Goal: Use online tool/utility: Utilize a website feature to perform a specific function

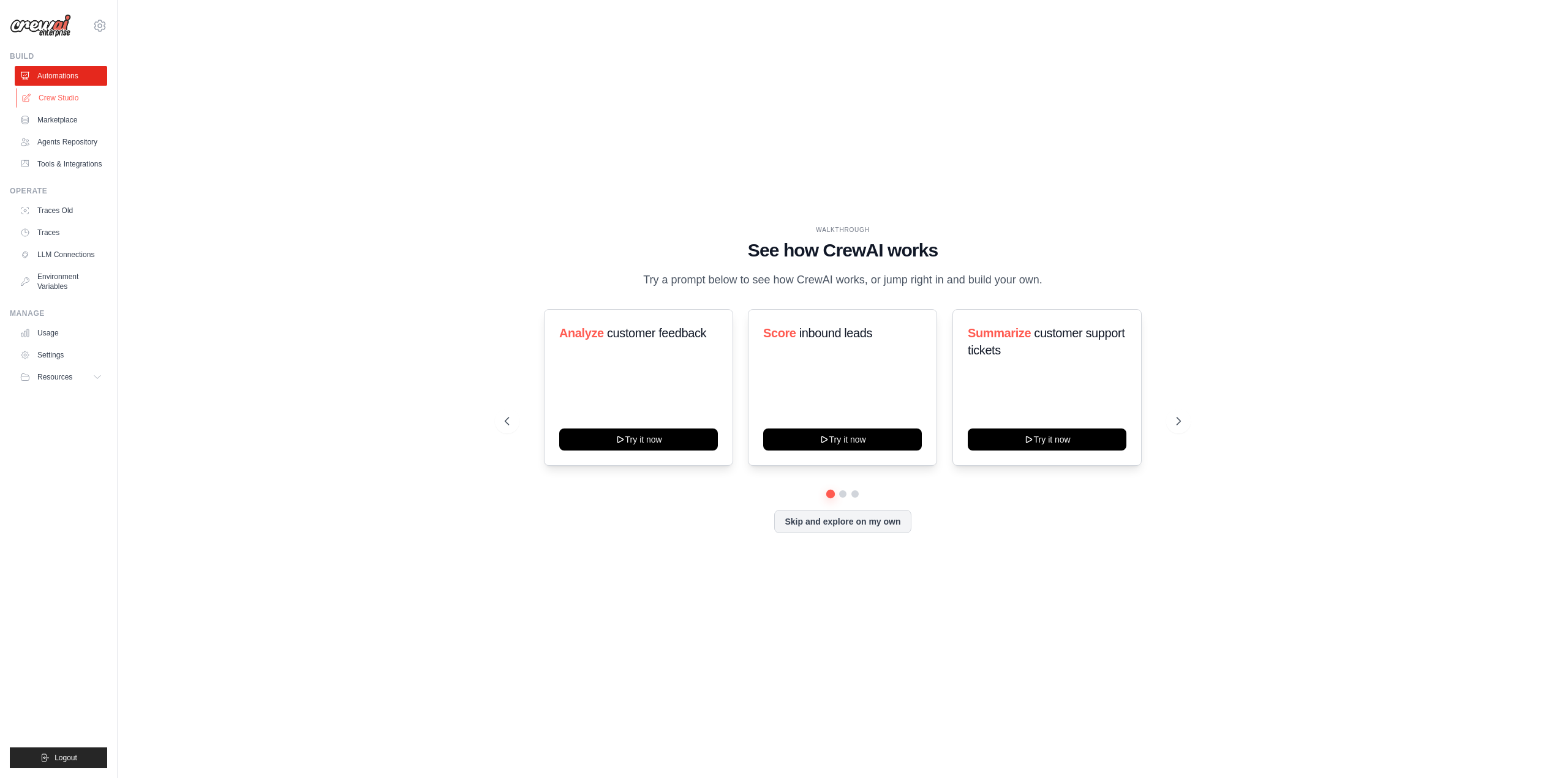
click at [48, 95] on link "Crew Studio" at bounding box center [62, 98] width 93 height 19
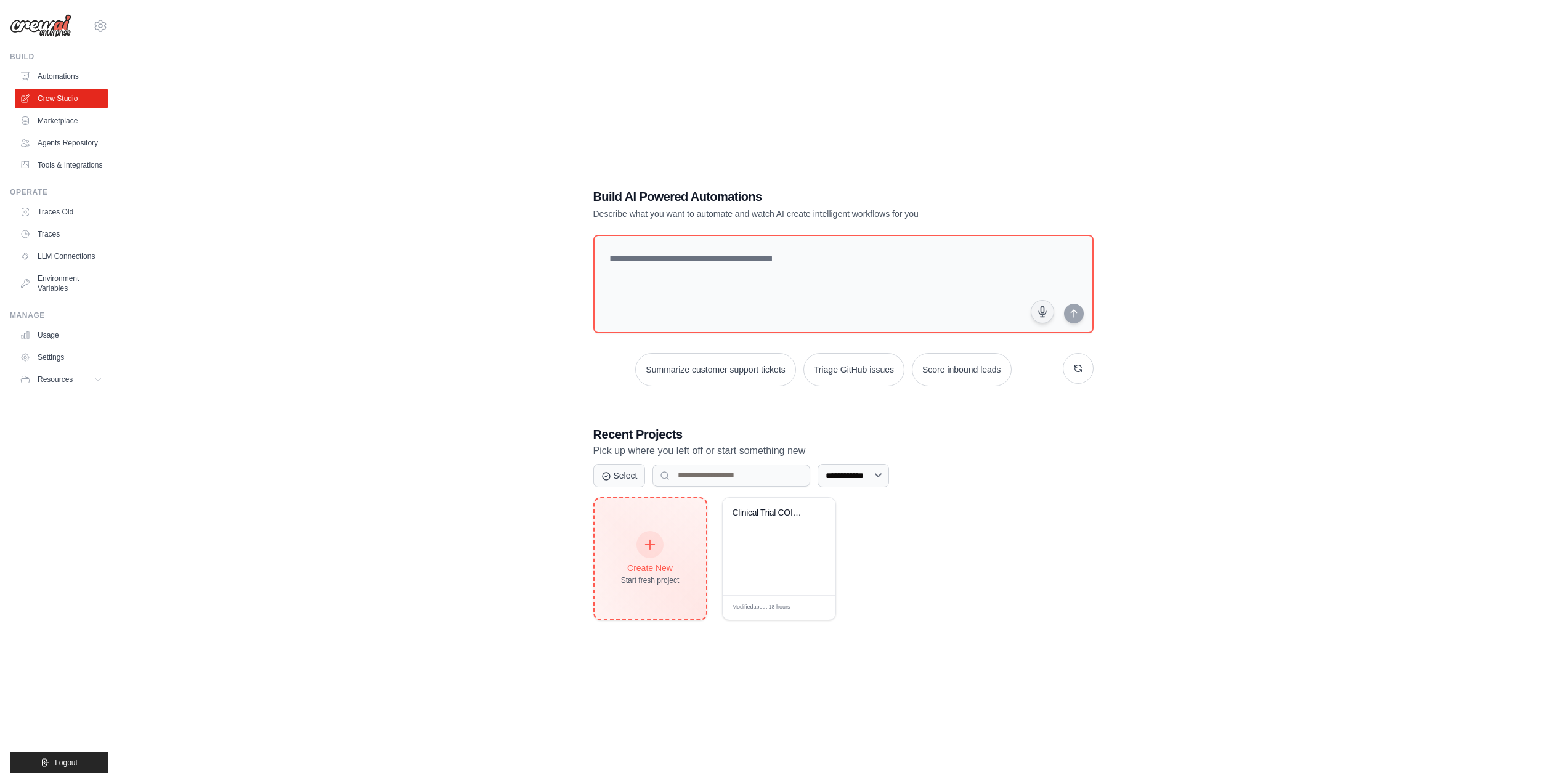
click at [646, 551] on div at bounding box center [649, 544] width 27 height 27
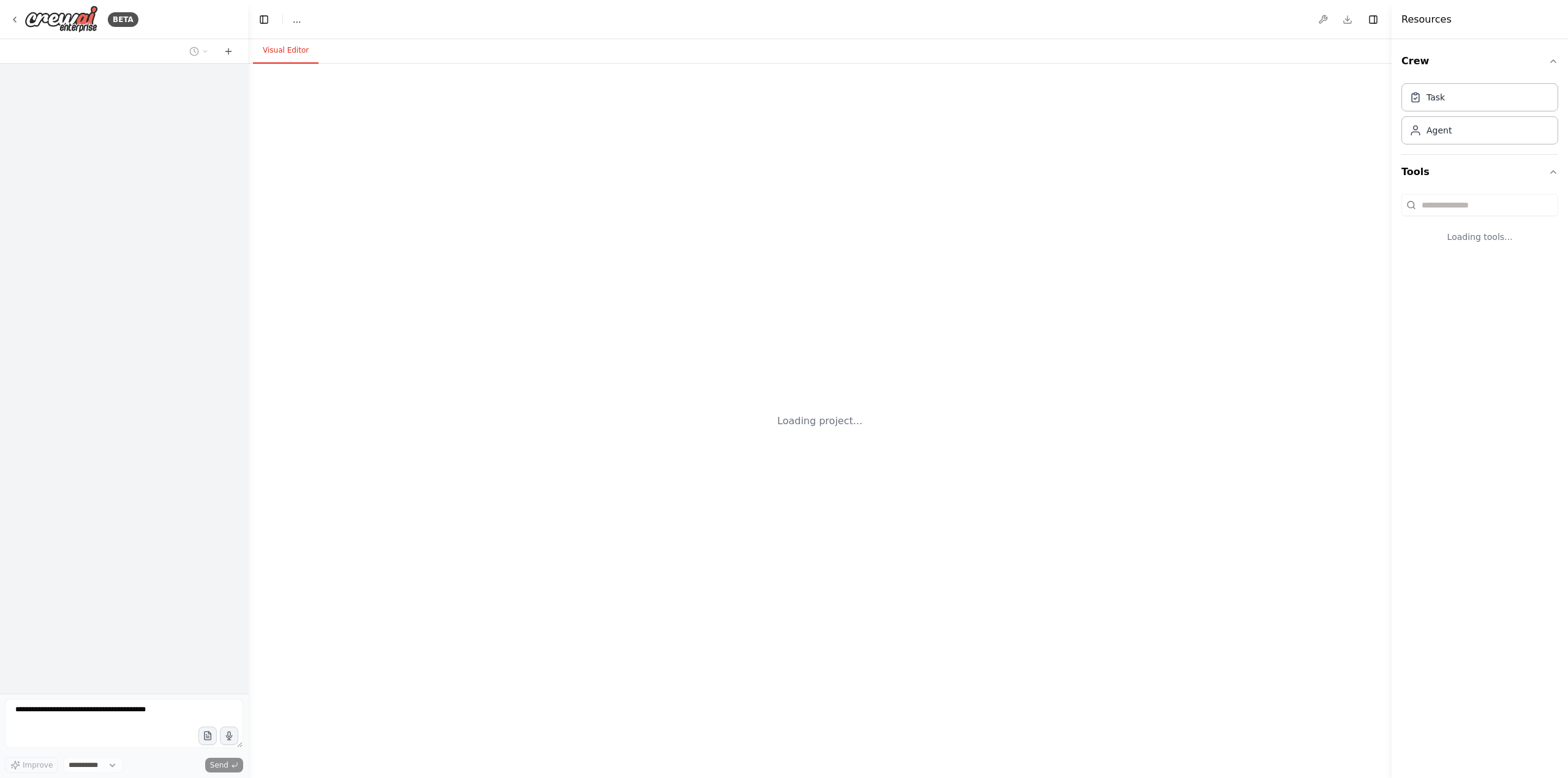
select select "****"
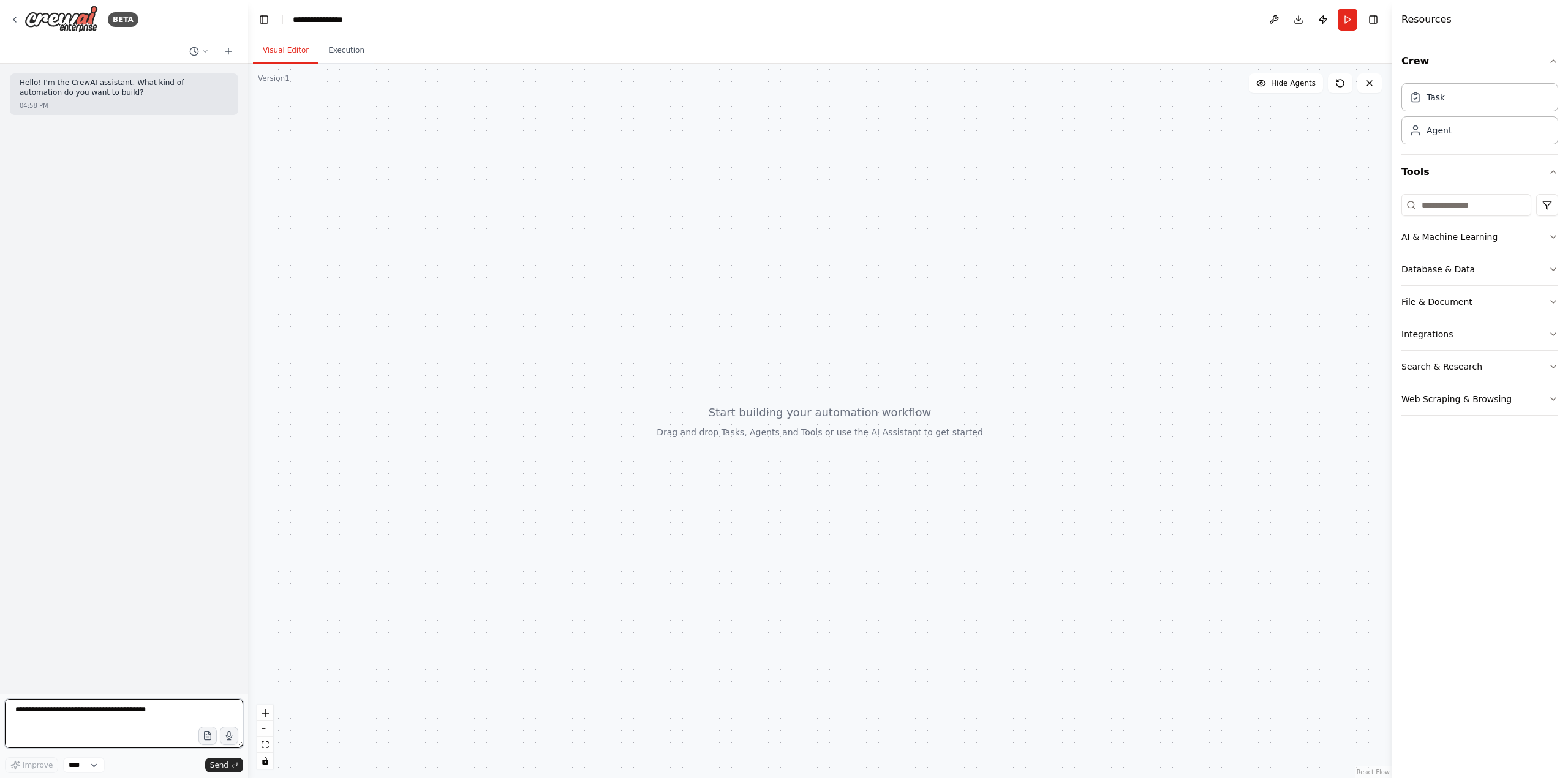
click at [159, 711] on textarea at bounding box center [124, 723] width 239 height 49
click at [33, 714] on textarea at bounding box center [124, 723] width 239 height 49
paste textarea "**********"
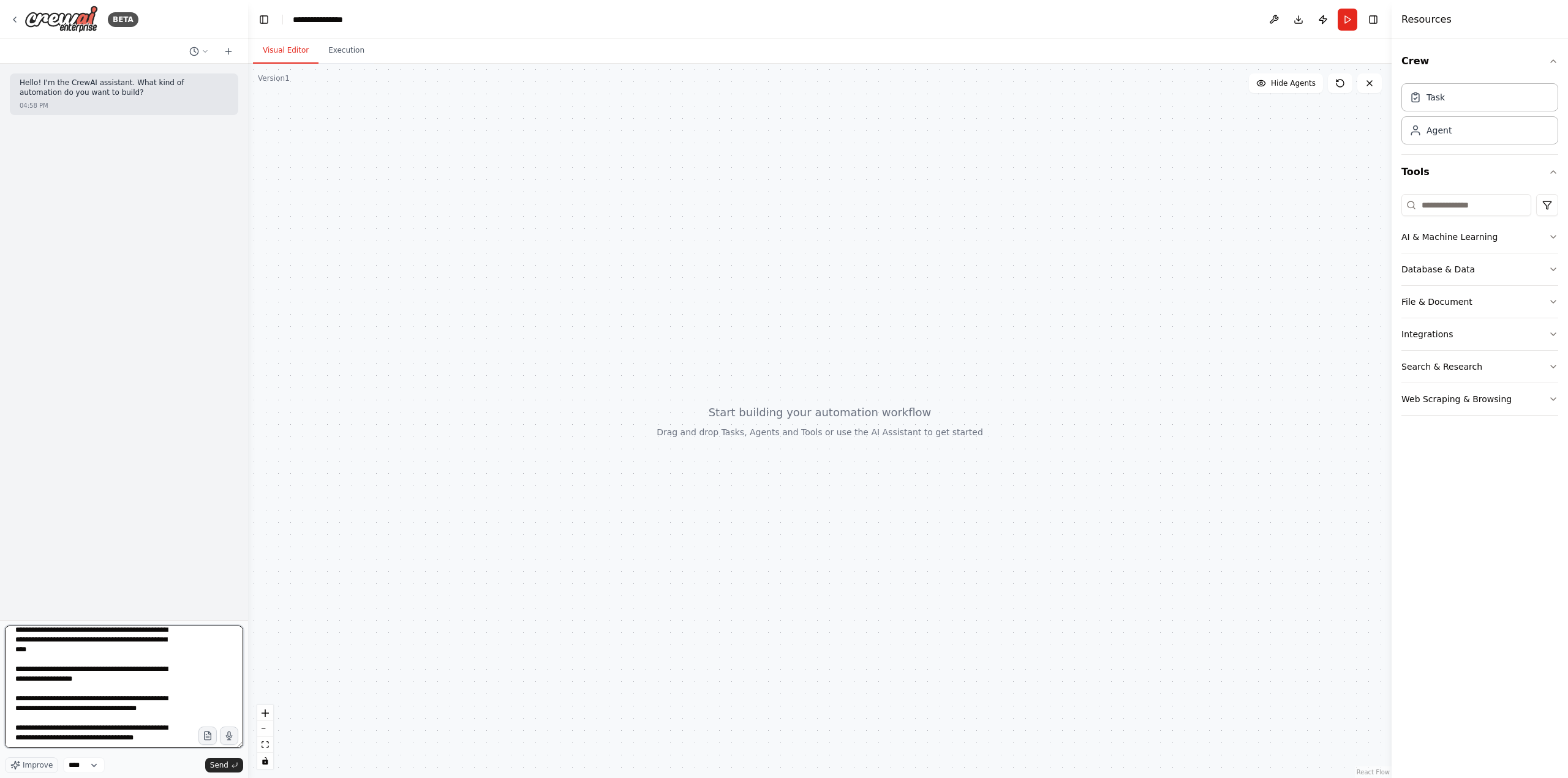
drag, startPoint x: 239, startPoint y: 746, endPoint x: 286, endPoint y: 965, distance: 224.0
click at [286, 777] on html "**********" at bounding box center [784, 389] width 1568 height 778
click at [139, 702] on textarea at bounding box center [124, 686] width 239 height 122
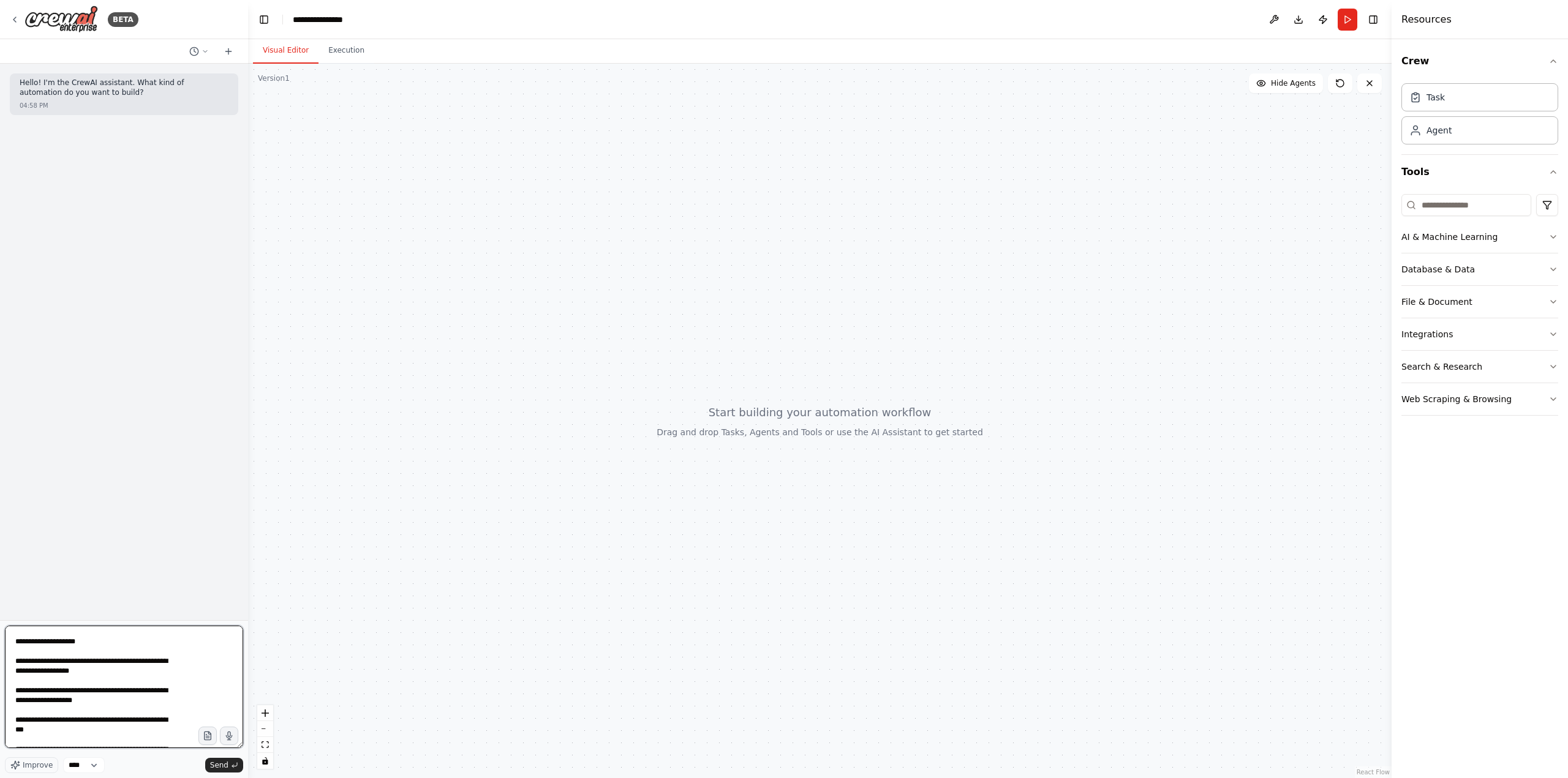
scroll to position [819, 0]
click at [72, 686] on textarea at bounding box center [124, 686] width 239 height 122
type textarea "**********"
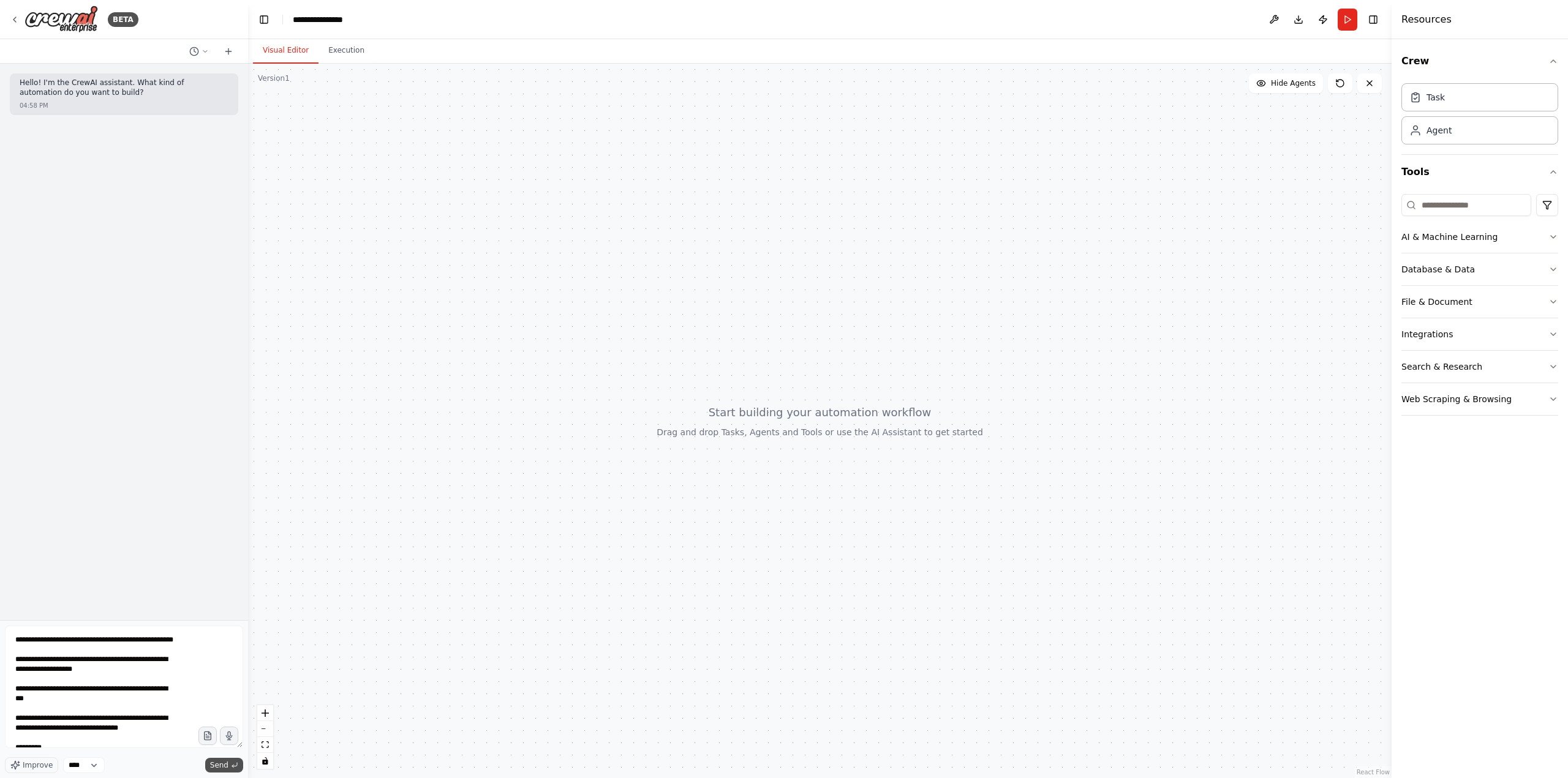
click at [224, 769] on span "Send" at bounding box center [219, 765] width 19 height 10
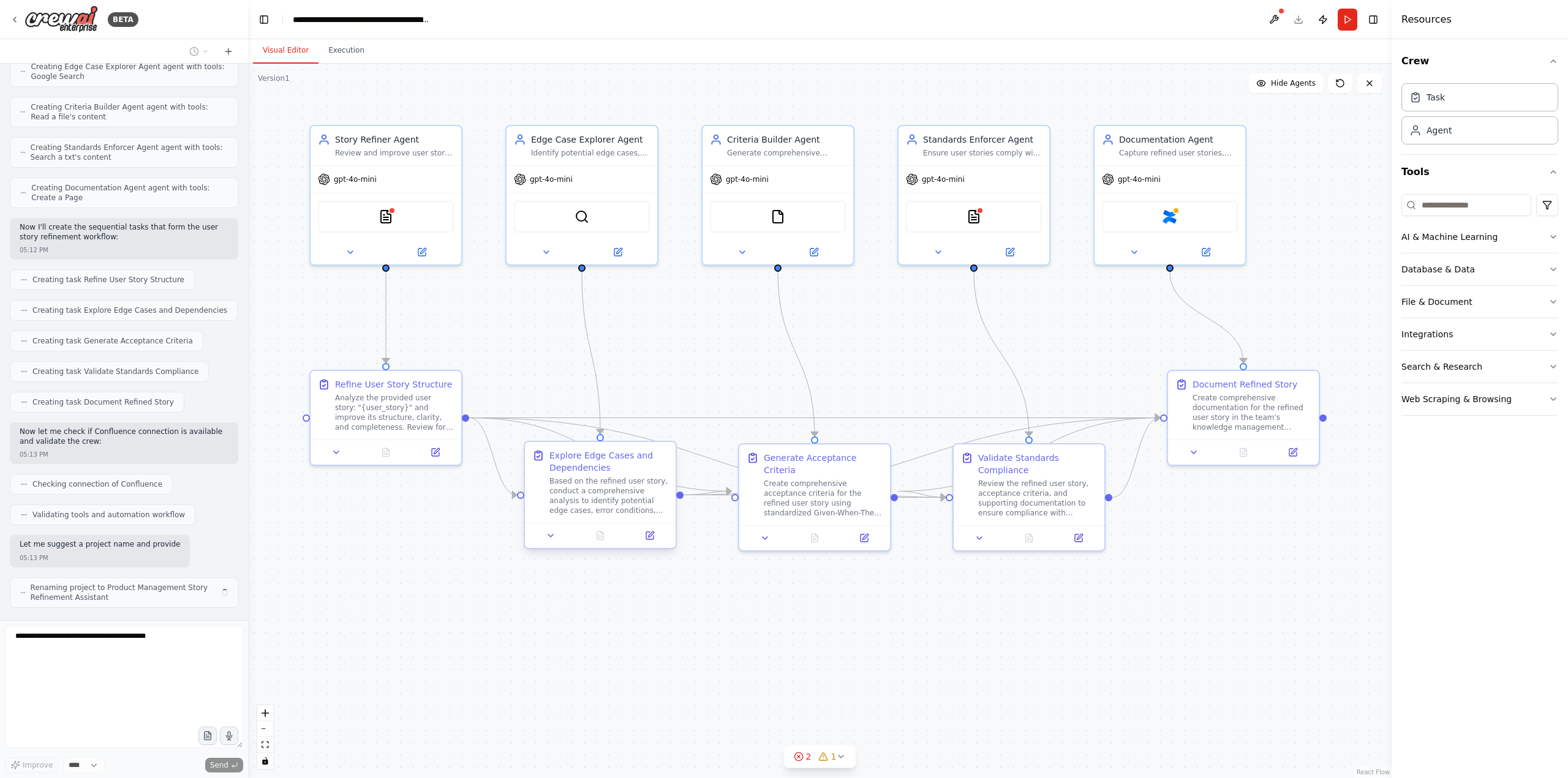
scroll to position [1271, 0]
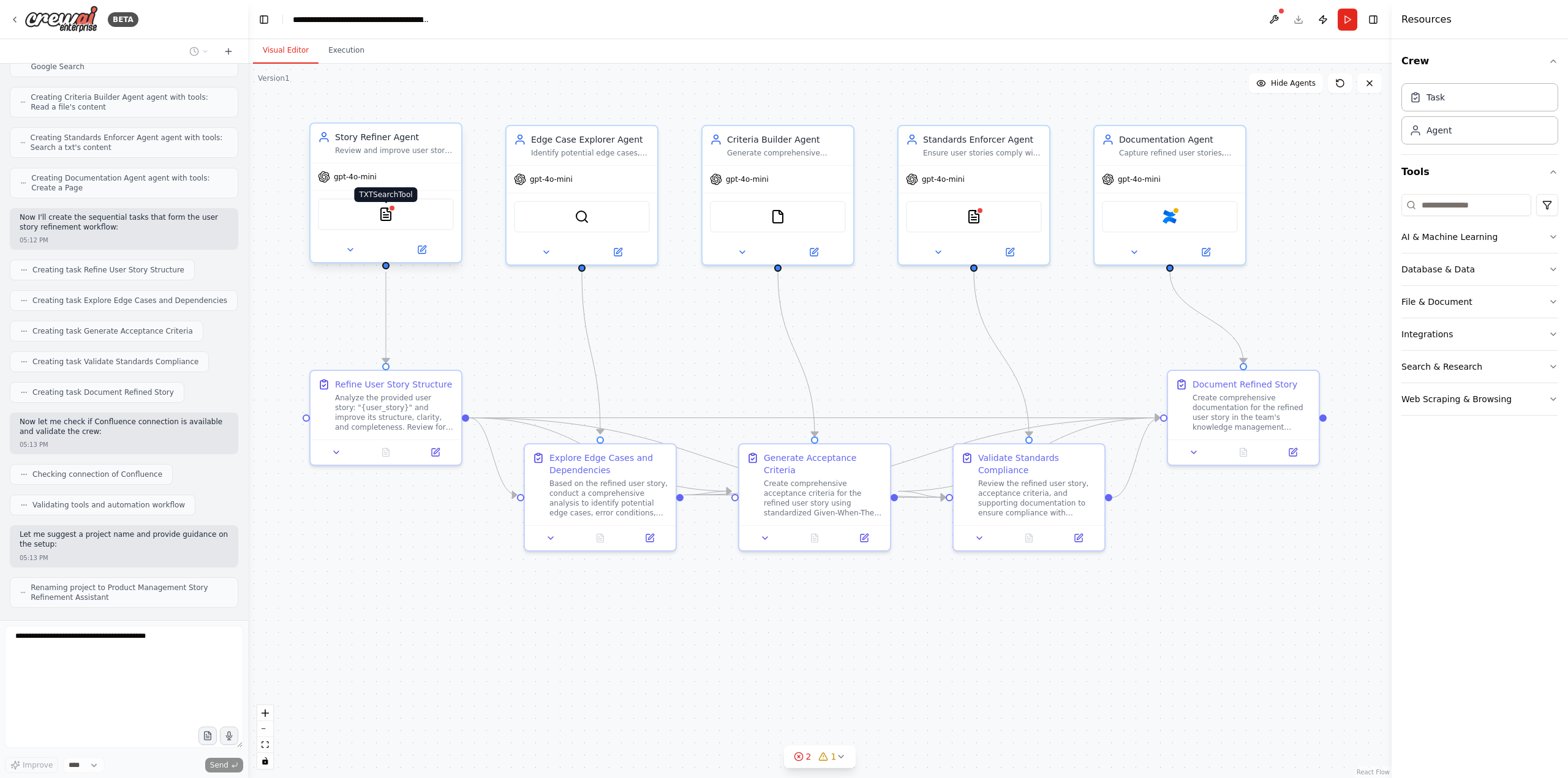
click at [383, 218] on img at bounding box center [386, 214] width 15 height 15
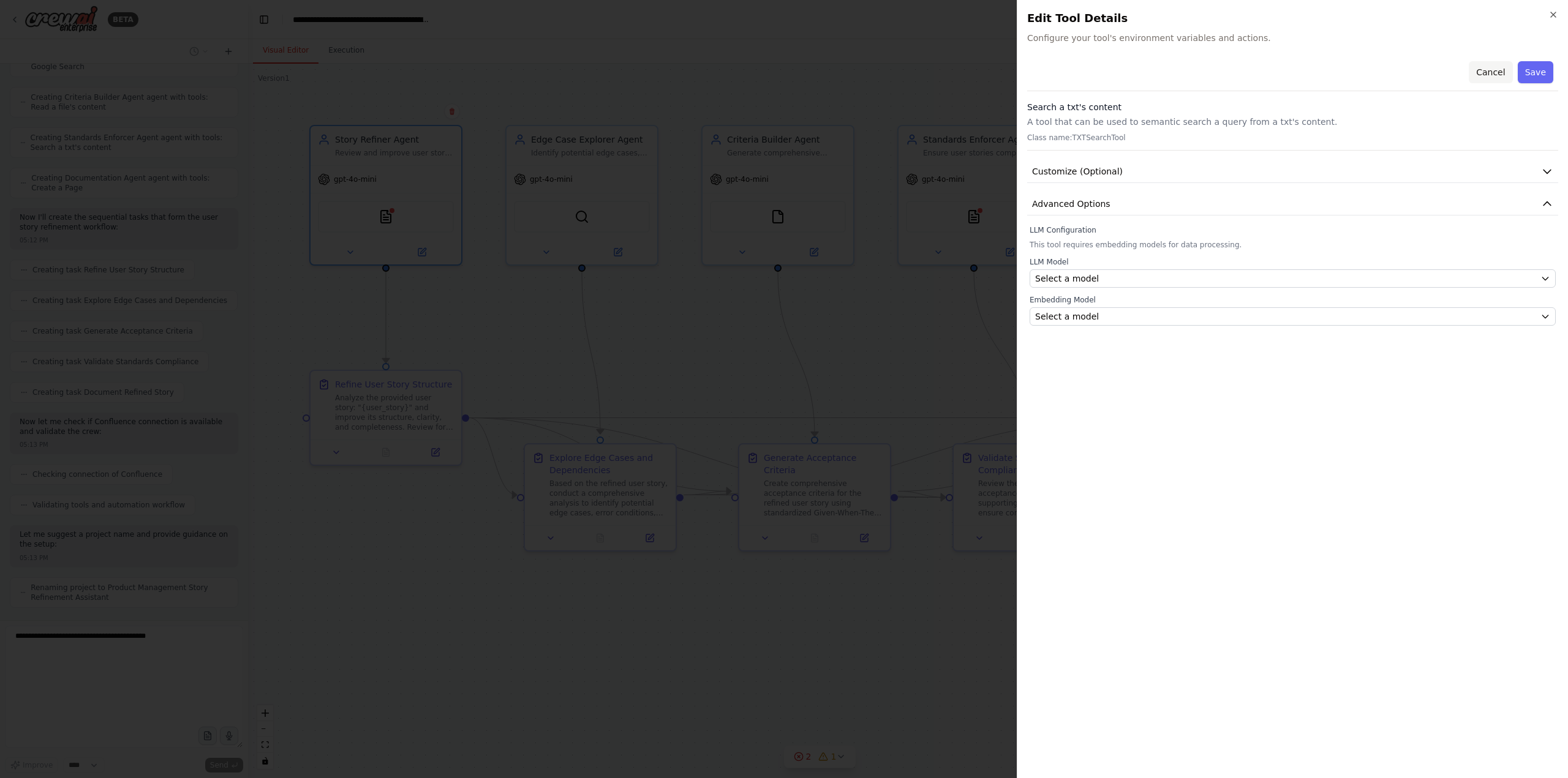
click at [1487, 73] on button "Cancel" at bounding box center [1491, 73] width 44 height 22
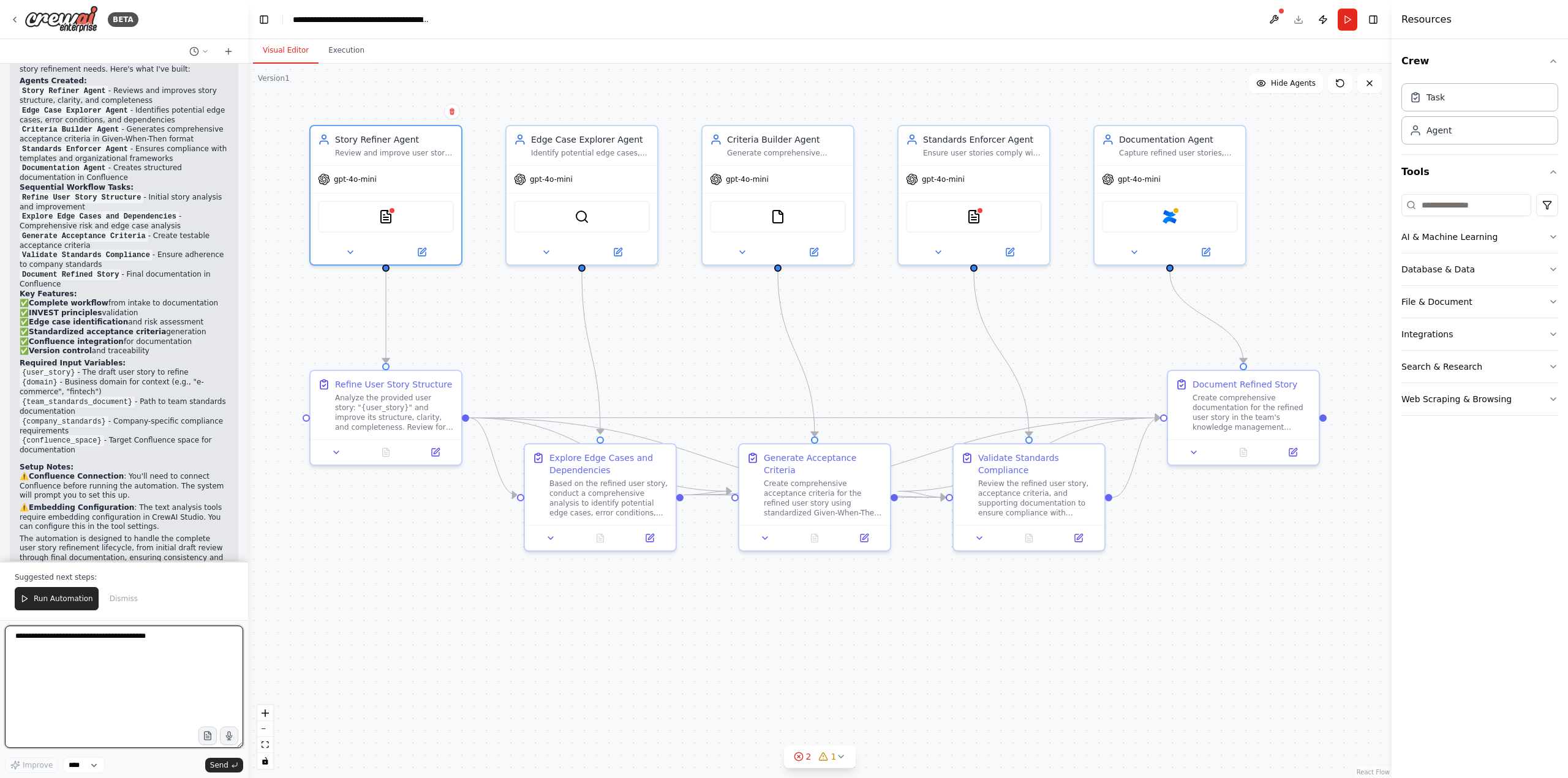
scroll to position [1857, 0]
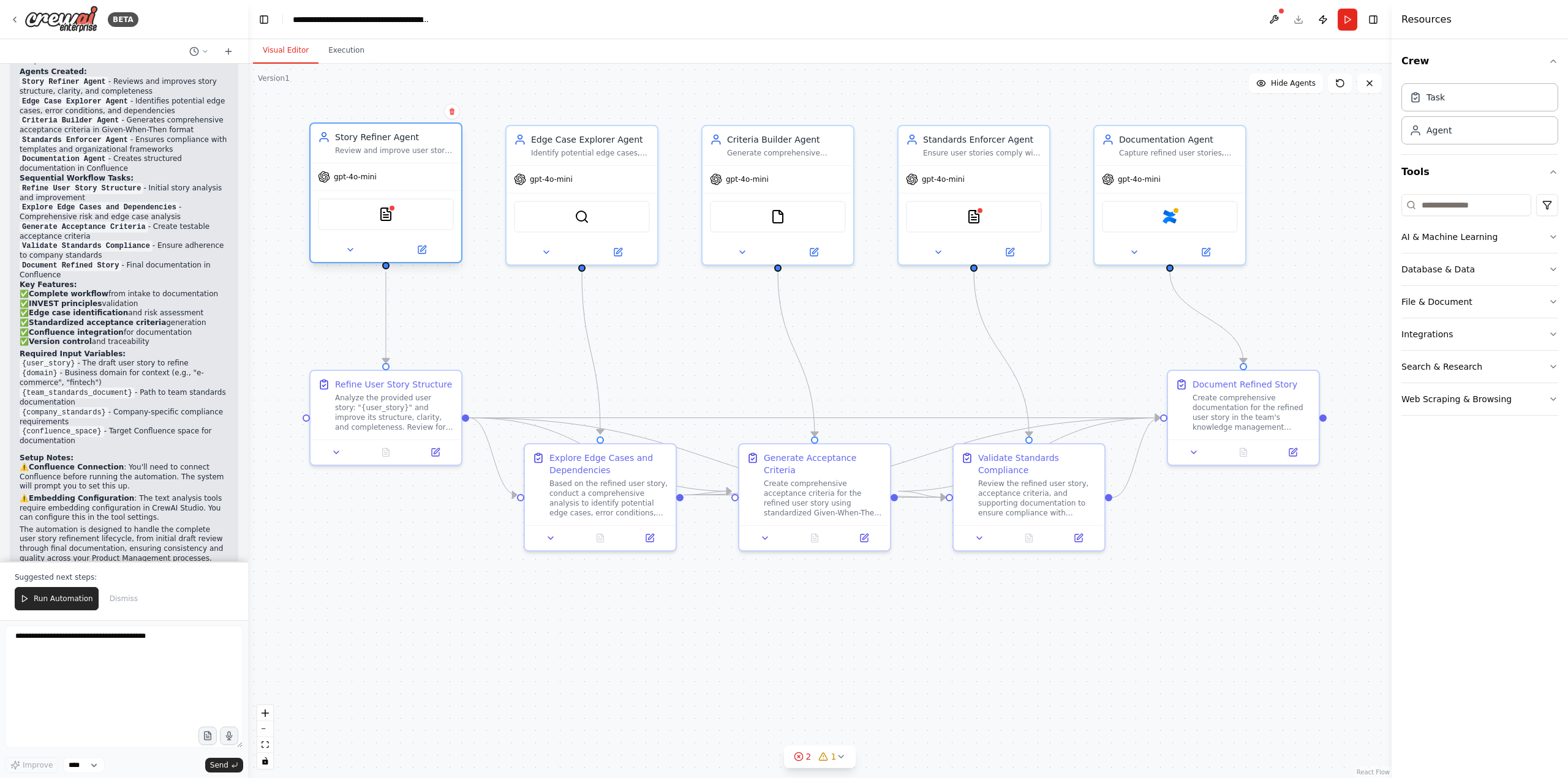
click at [346, 225] on div "TXTSearchTool" at bounding box center [386, 214] width 136 height 32
click at [393, 211] on div at bounding box center [392, 208] width 8 height 8
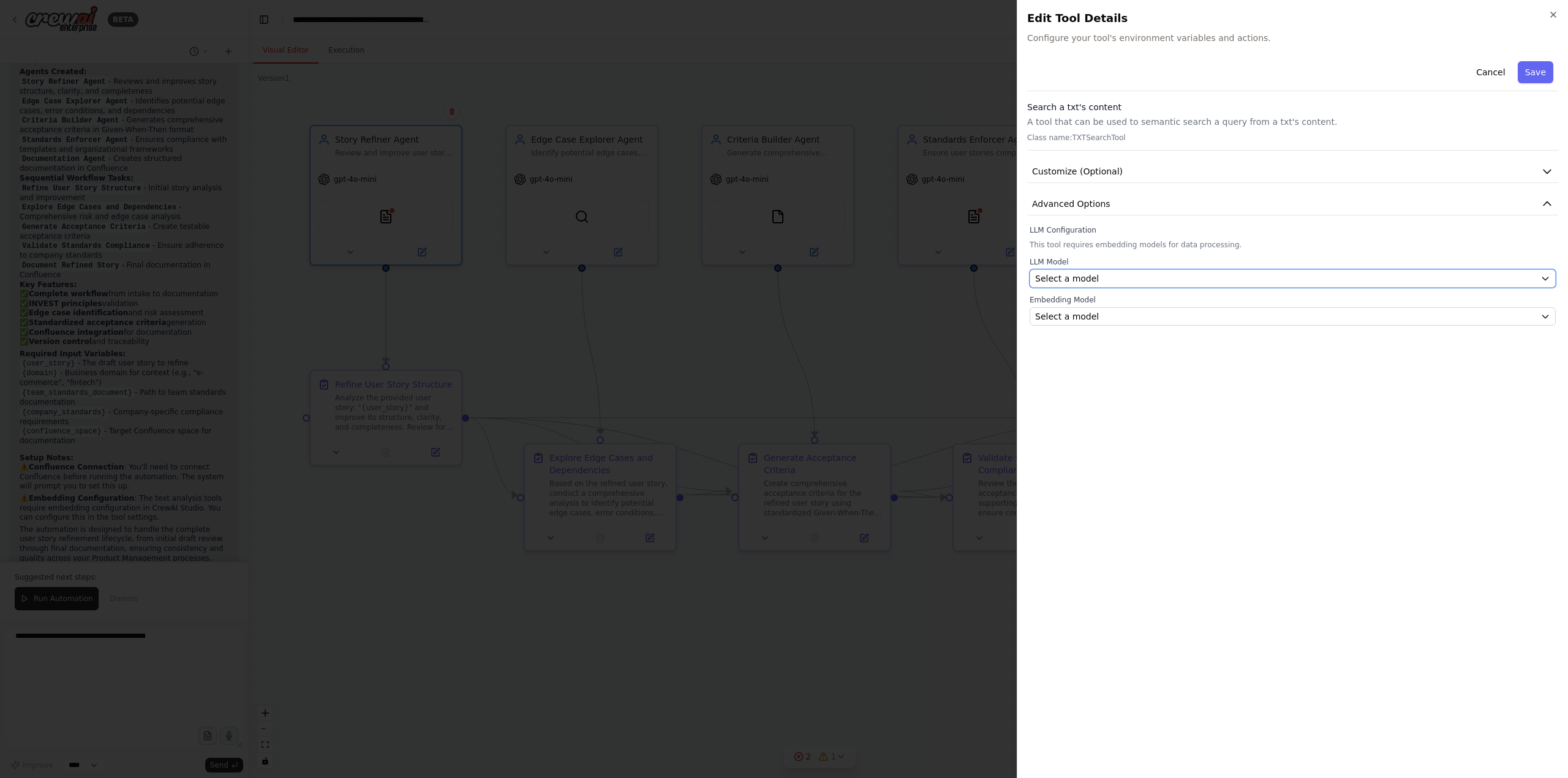
click at [1070, 271] on button "Select a model" at bounding box center [1292, 278] width 526 height 19
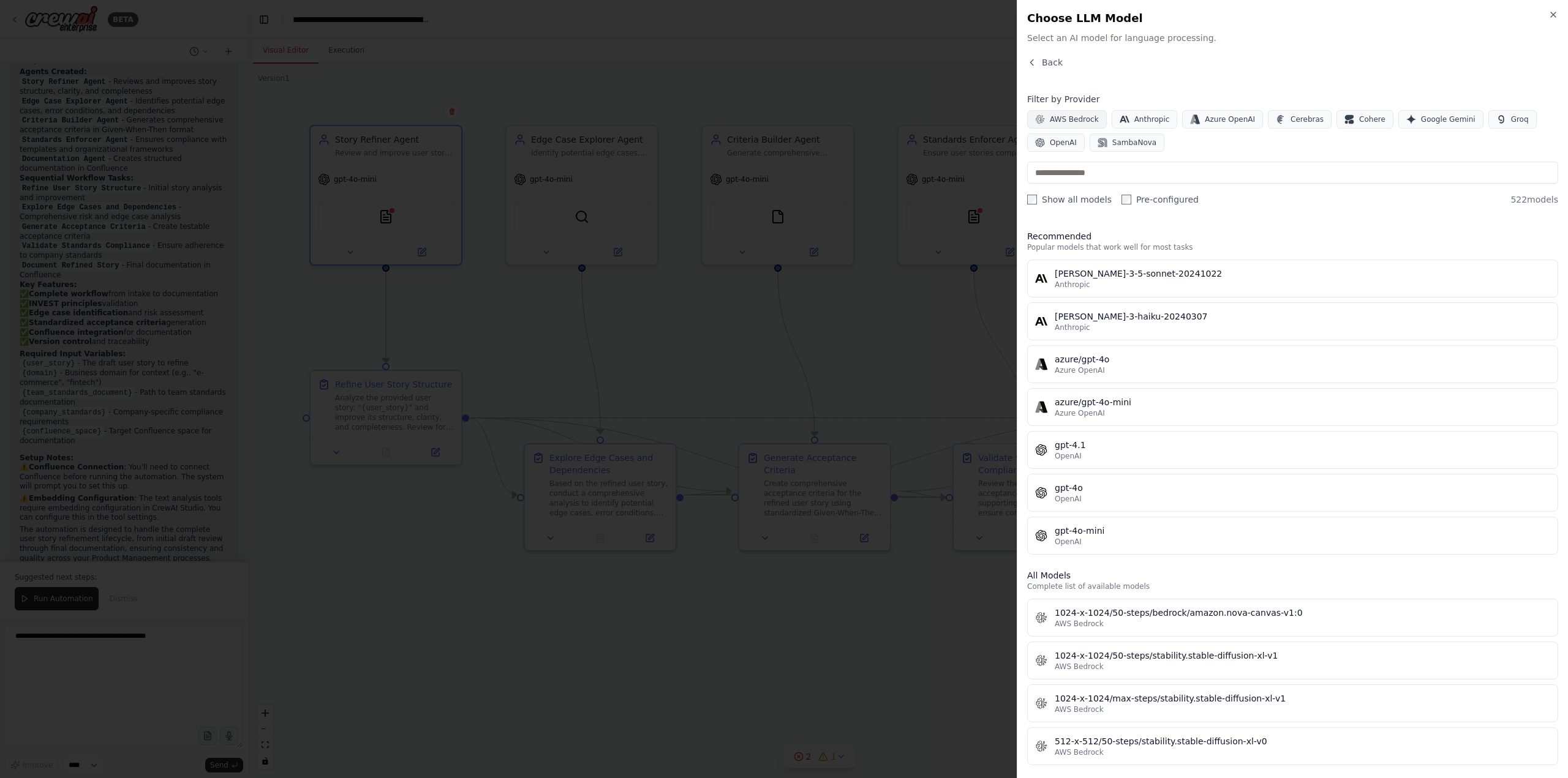
click at [1067, 116] on span "AWS Bedrock" at bounding box center [1074, 120] width 49 height 10
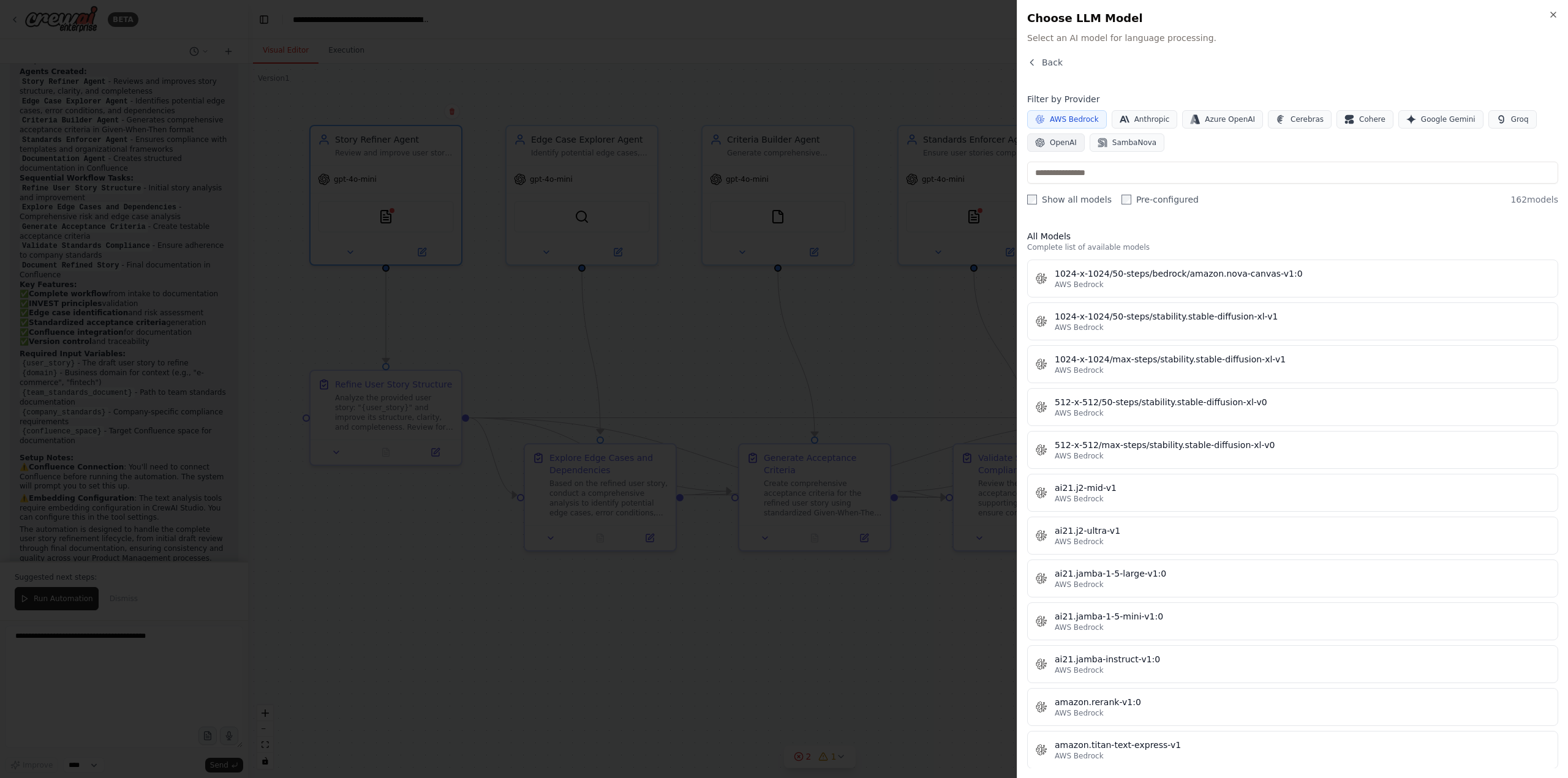
click at [1054, 140] on span "OpenAI" at bounding box center [1063, 142] width 27 height 10
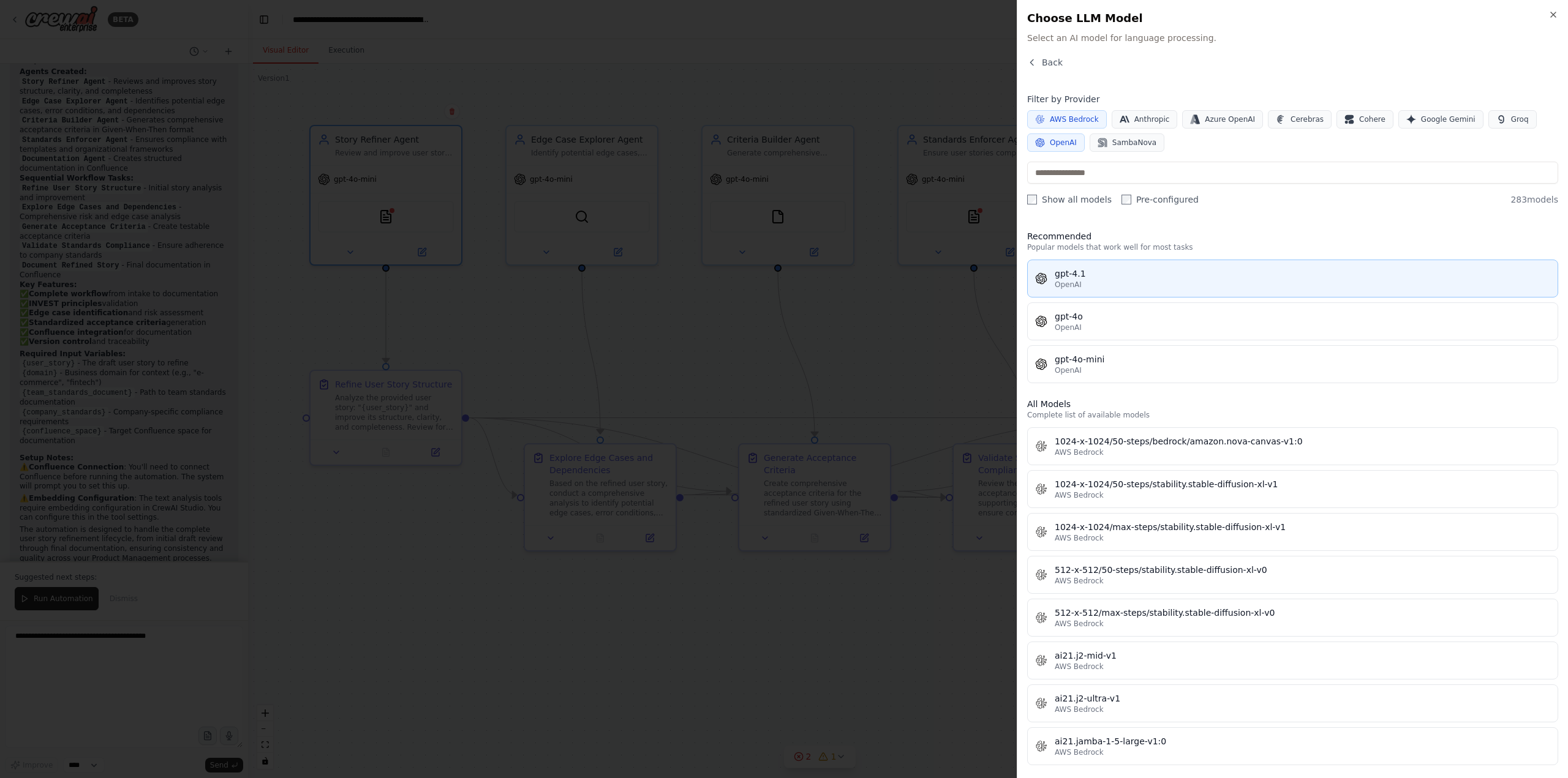
click at [1110, 286] on div "OpenAI" at bounding box center [1303, 285] width 496 height 10
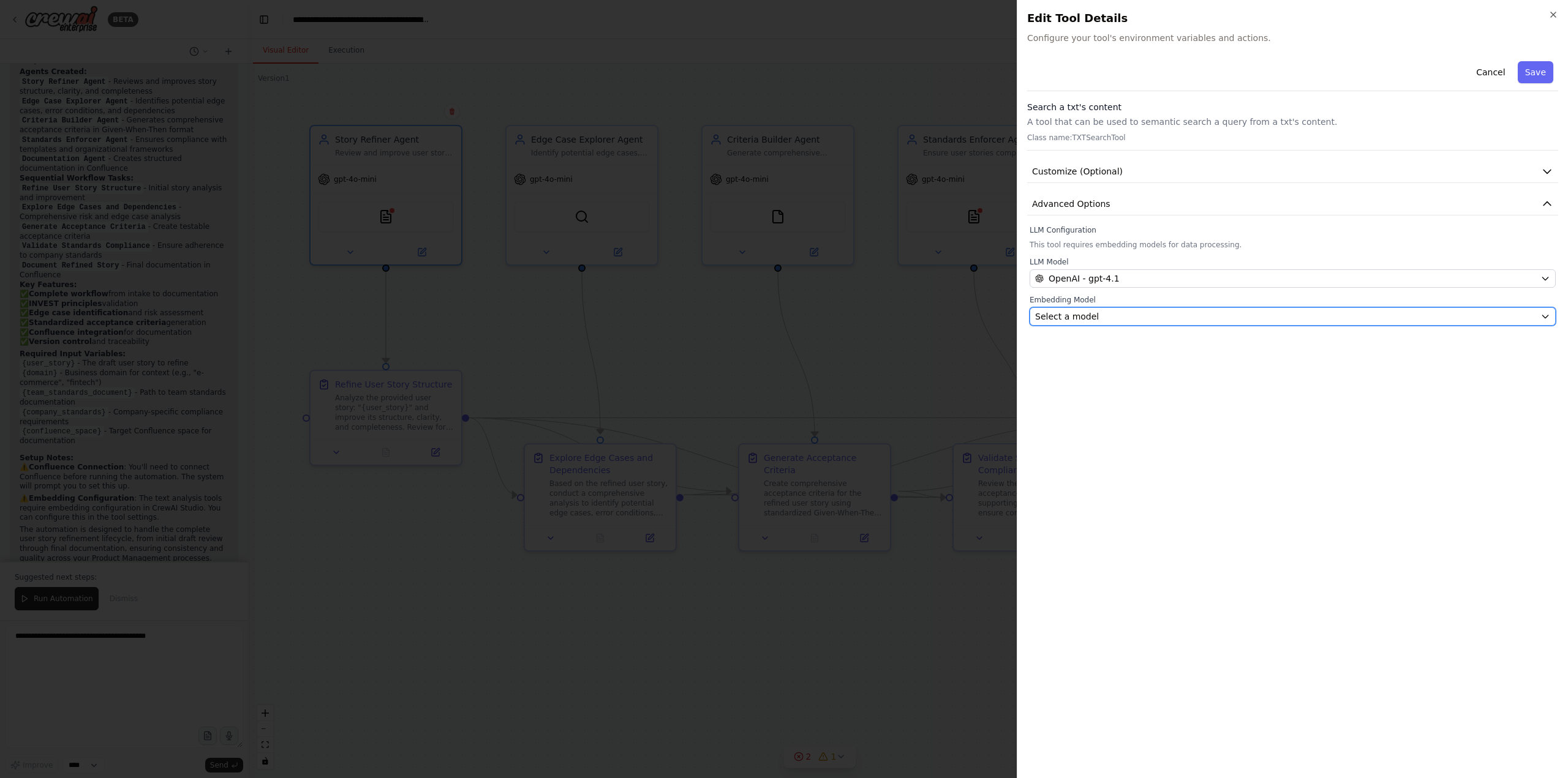
click at [1110, 319] on div "Select a model" at bounding box center [1285, 316] width 501 height 12
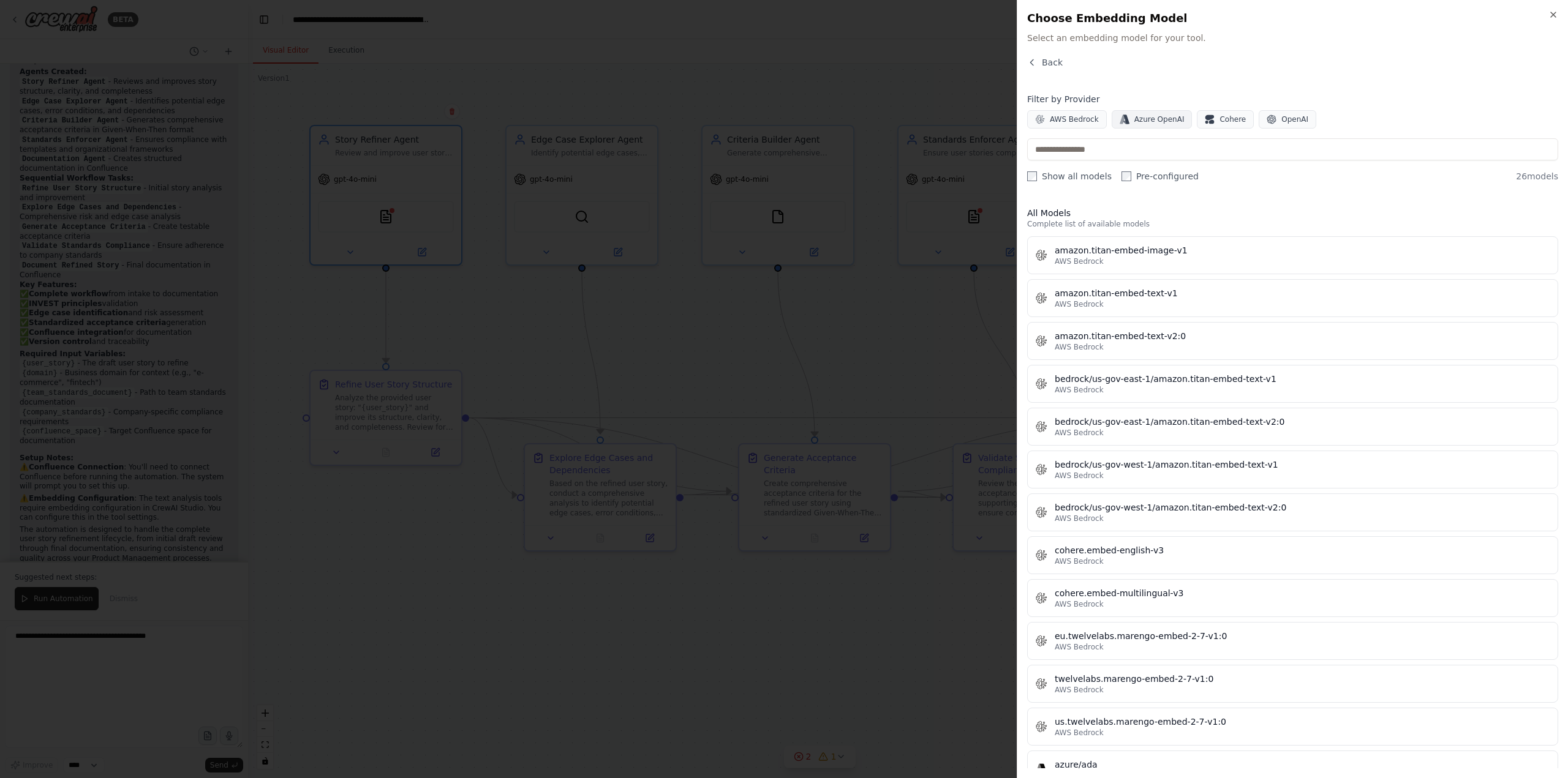
click at [1150, 116] on span "Azure OpenAI" at bounding box center [1159, 120] width 50 height 10
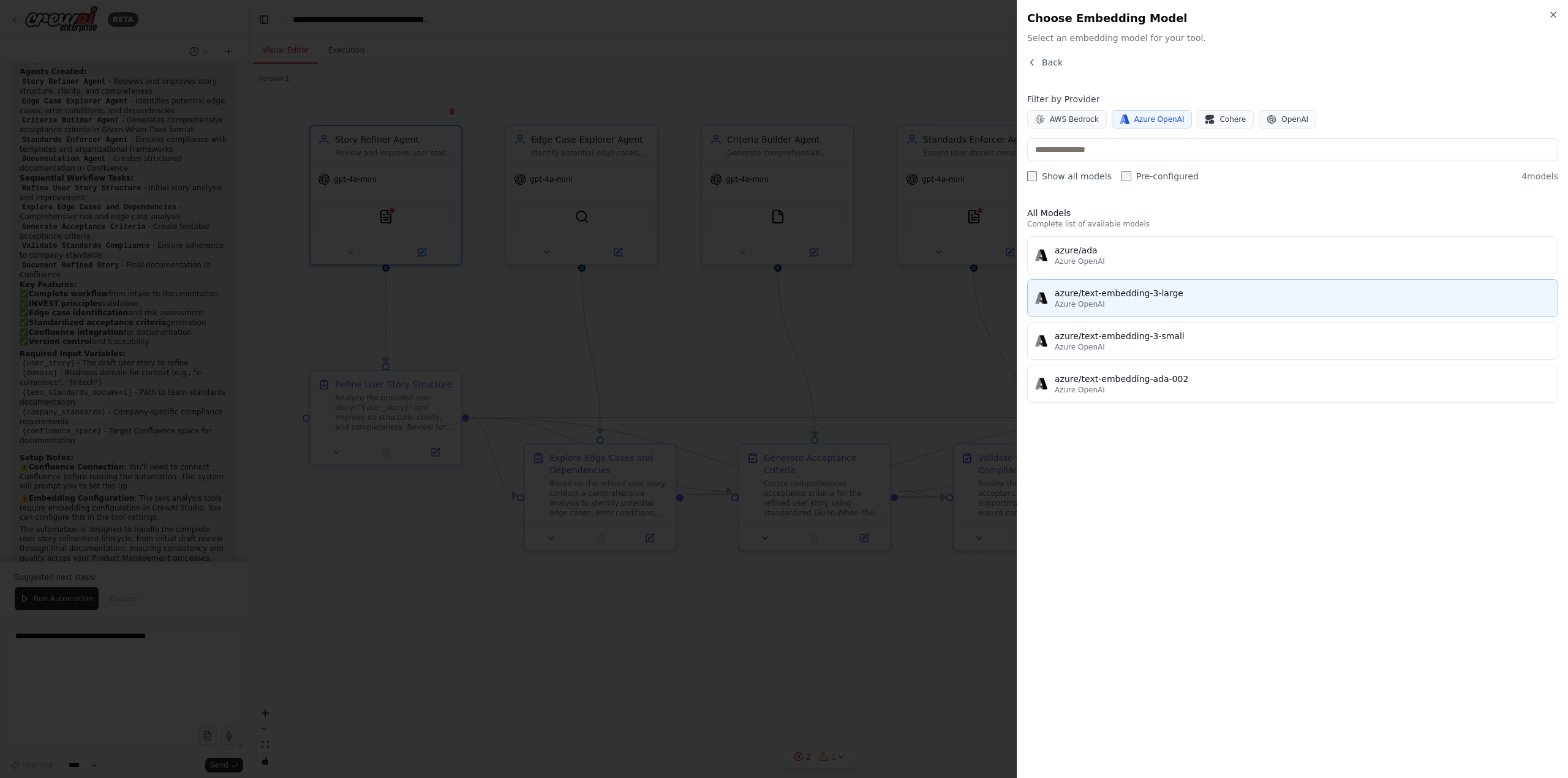
click at [1236, 299] on div "Azure OpenAI" at bounding box center [1303, 304] width 496 height 10
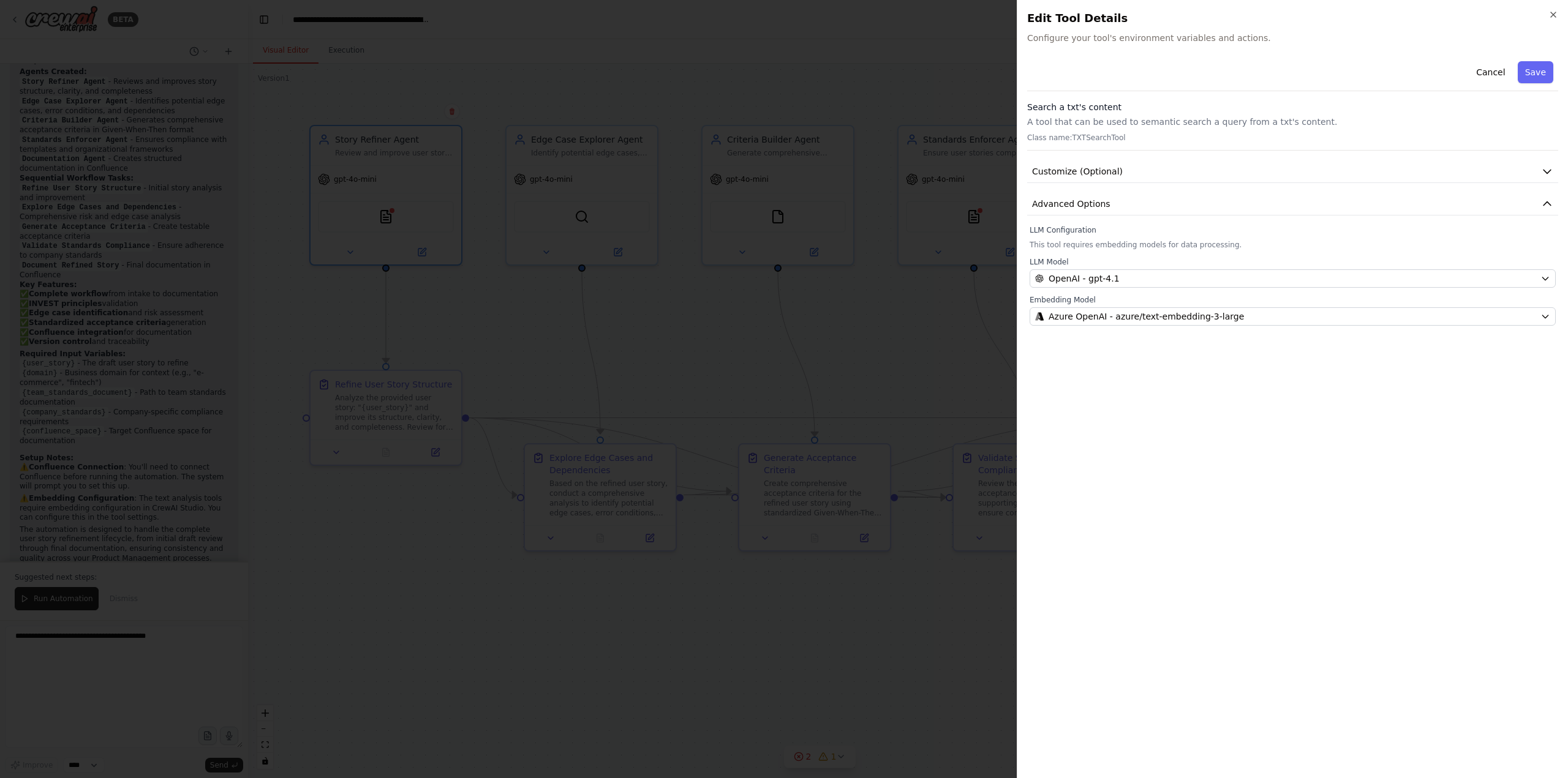
drag, startPoint x: 1528, startPoint y: 68, endPoint x: 1516, endPoint y: 89, distance: 24.2
click at [1528, 70] on button "Save" at bounding box center [1535, 73] width 35 height 22
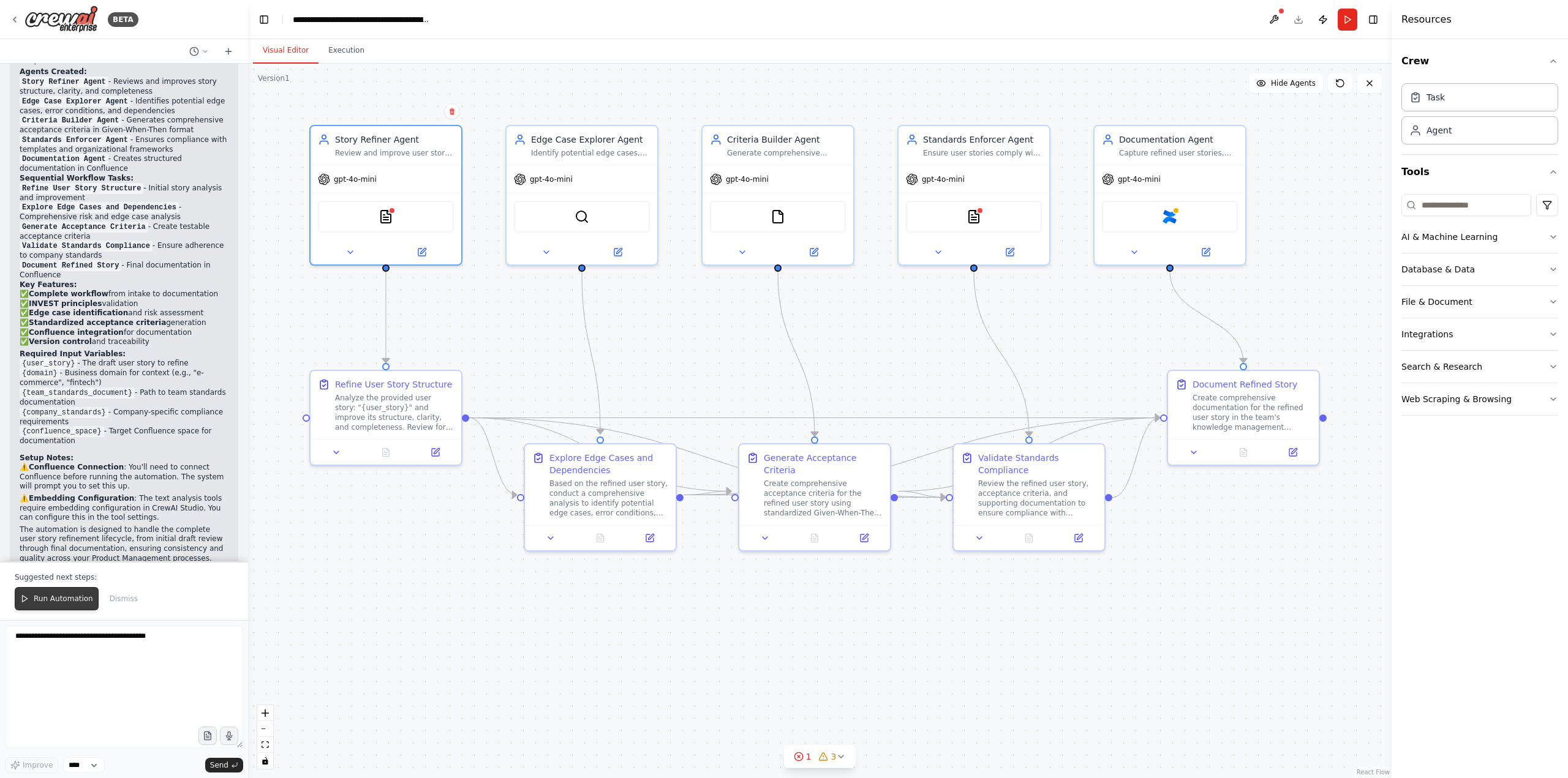
click at [62, 596] on span "Run Automation" at bounding box center [64, 598] width 59 height 10
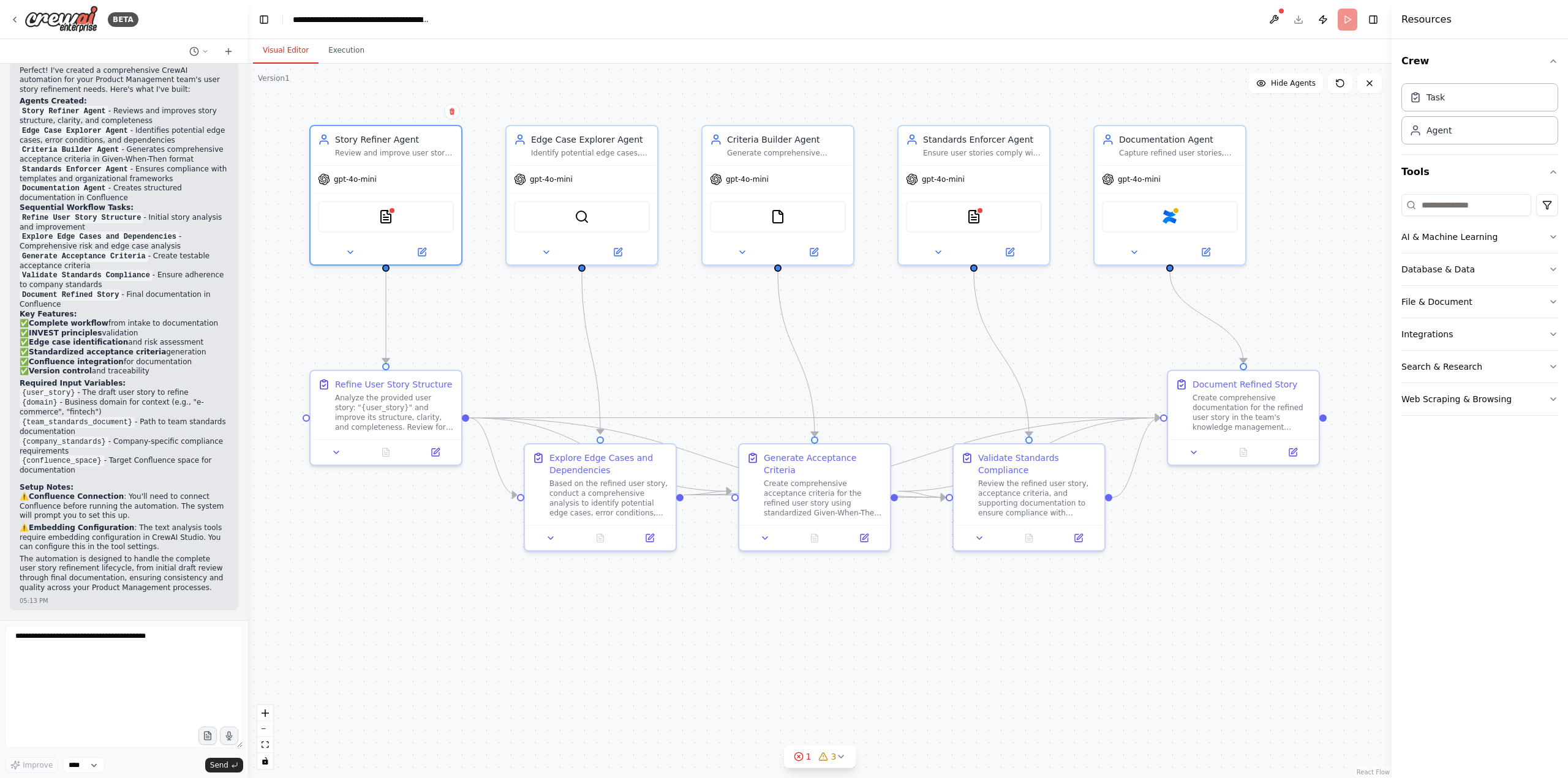
scroll to position [1798, 0]
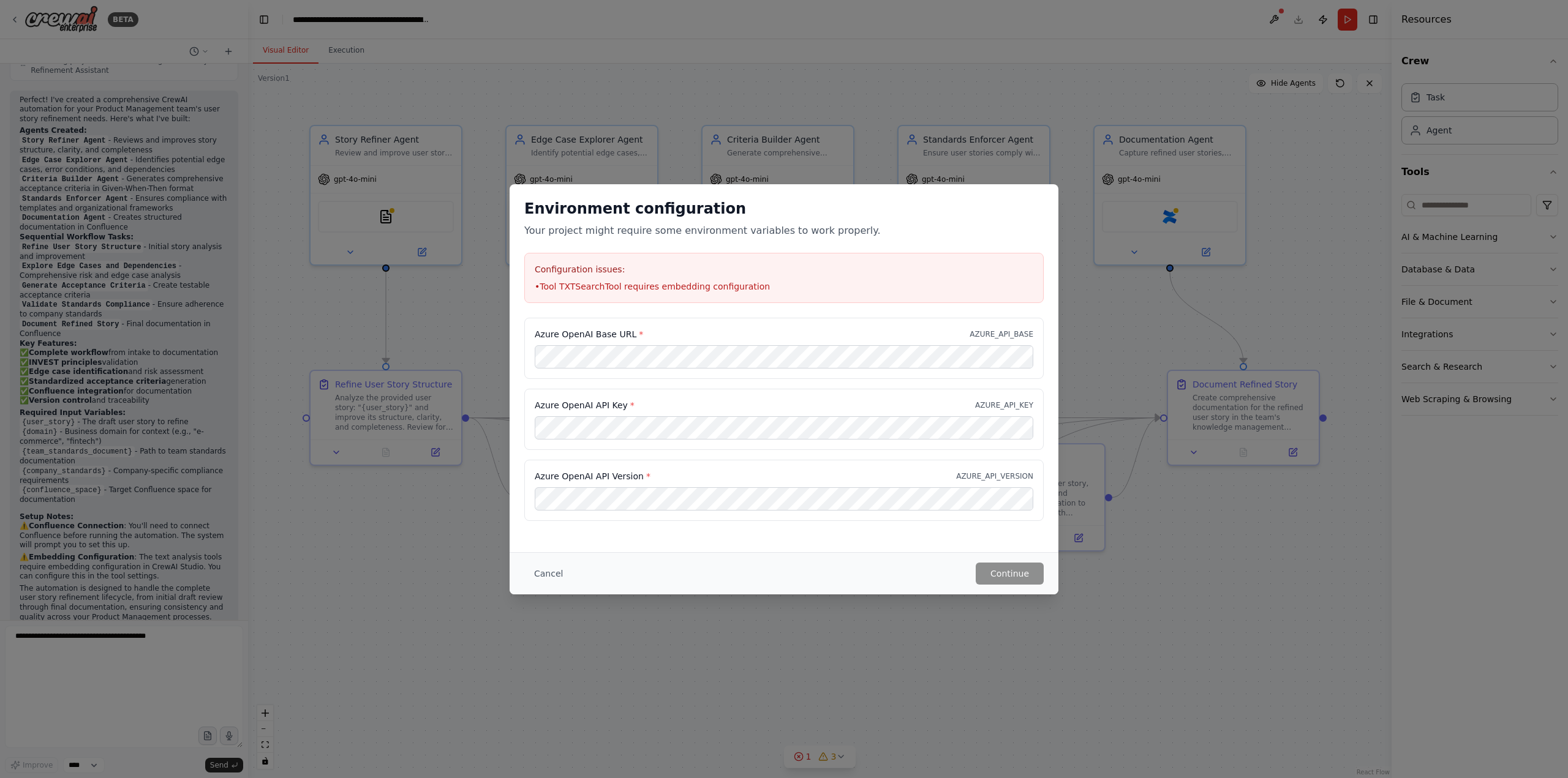
click at [528, 567] on button "Cancel" at bounding box center [548, 573] width 48 height 22
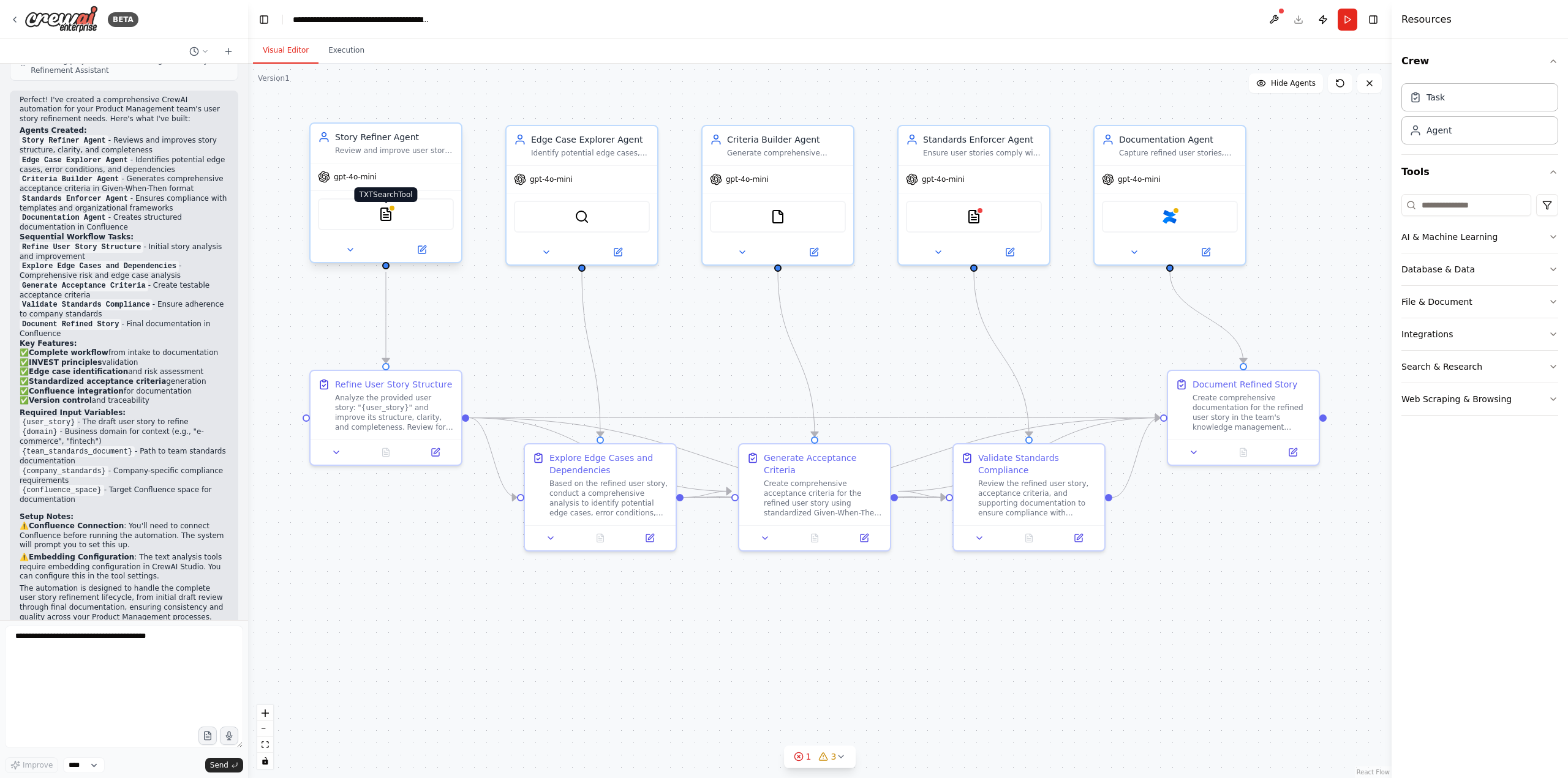
click at [386, 216] on img at bounding box center [386, 214] width 15 height 15
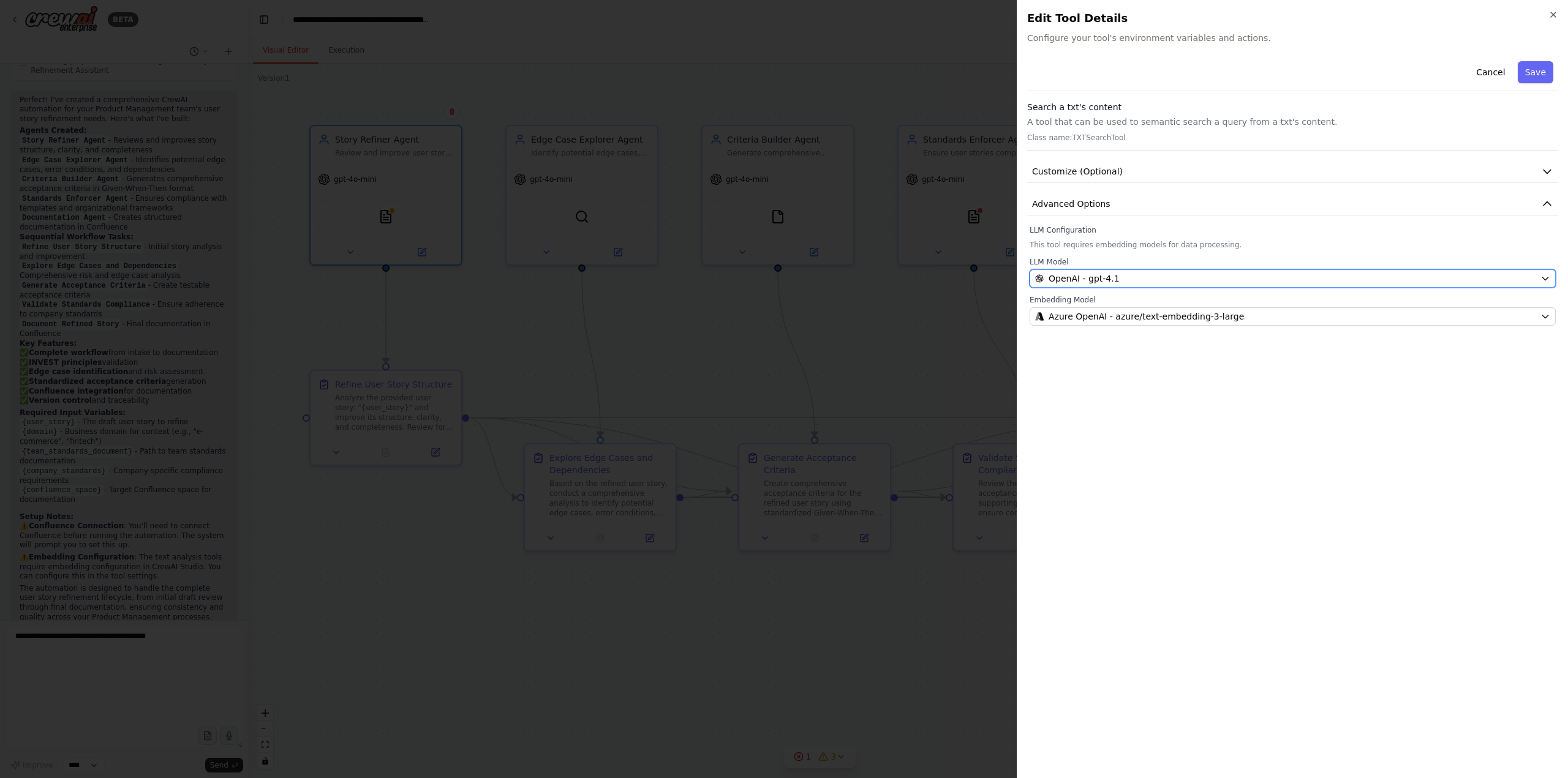
click at [1116, 276] on div "OpenAI - gpt-4.1" at bounding box center [1285, 278] width 501 height 12
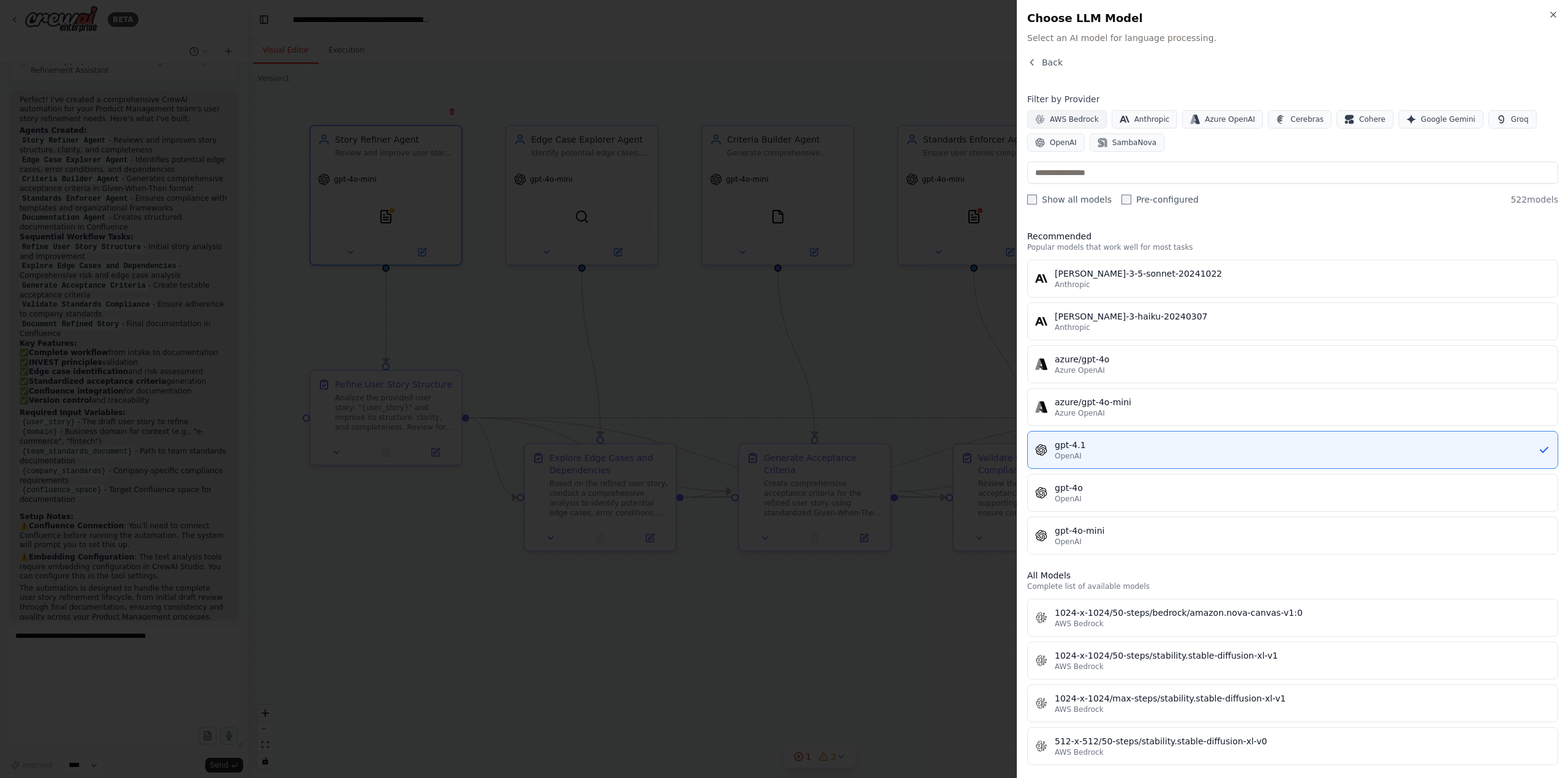
click at [1065, 117] on span "AWS Bedrock" at bounding box center [1074, 120] width 49 height 10
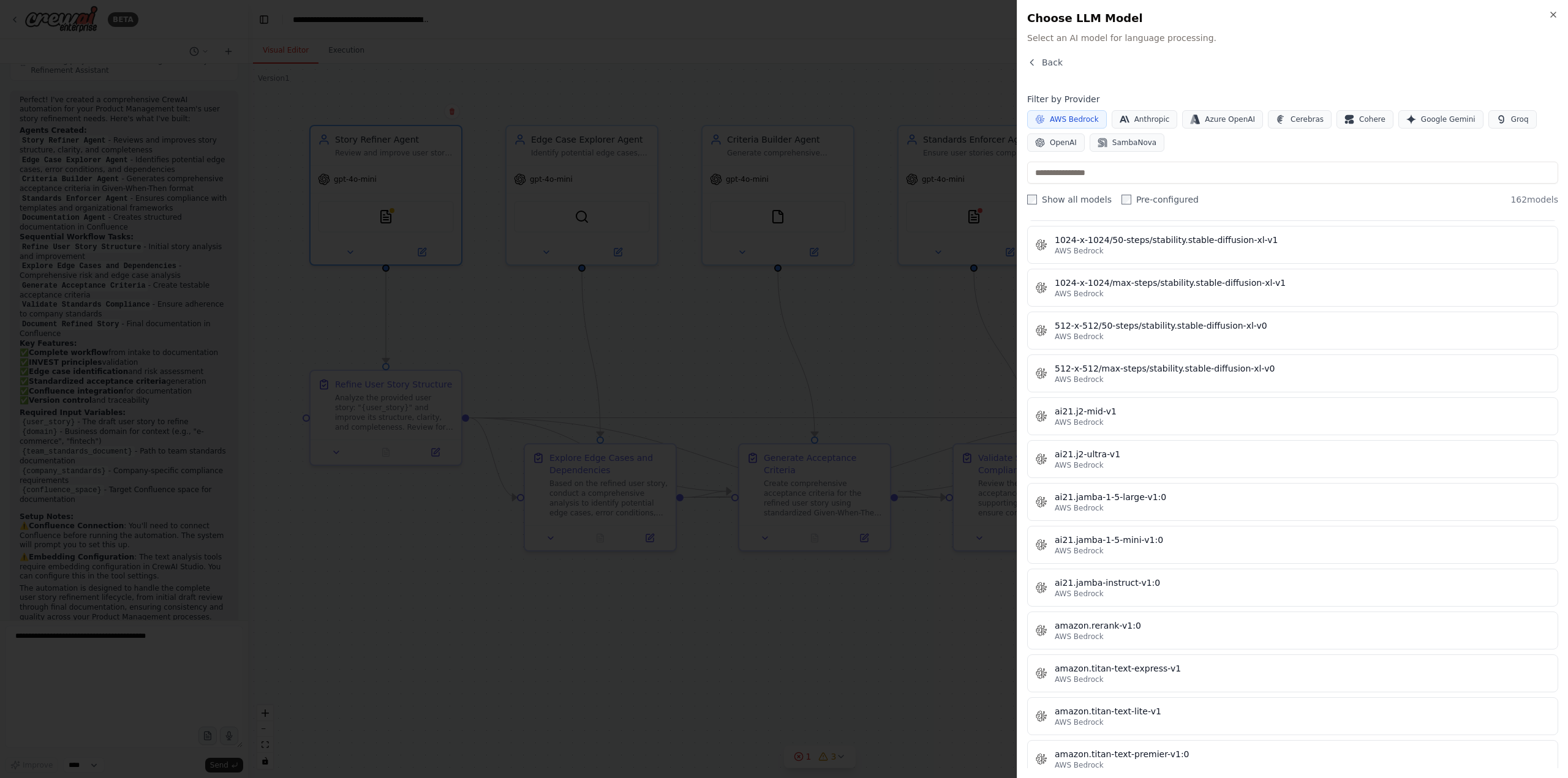
scroll to position [0, 0]
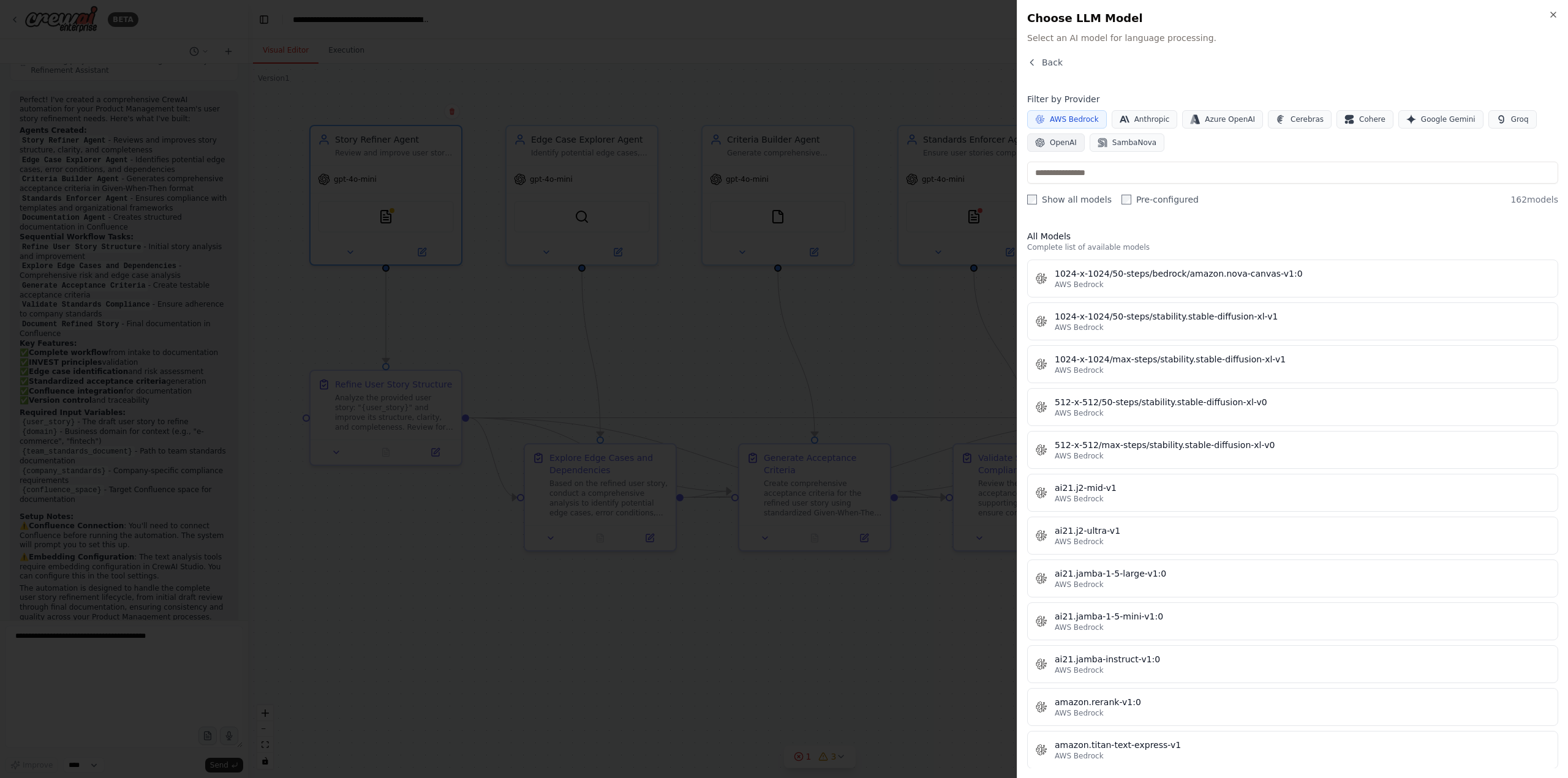
click at [1061, 143] on span "OpenAI" at bounding box center [1063, 142] width 27 height 10
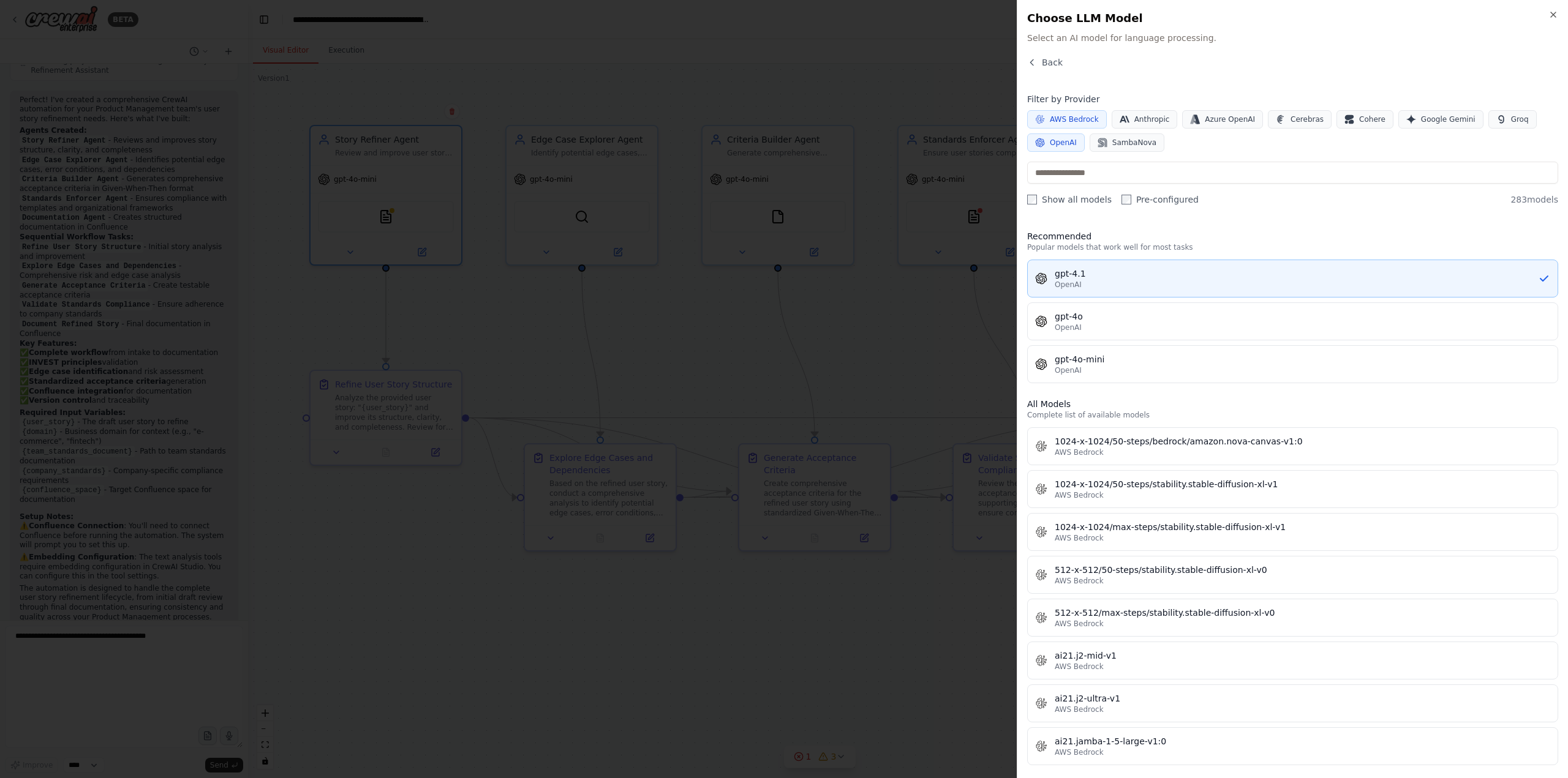
click at [1091, 285] on div "OpenAI" at bounding box center [1296, 285] width 483 height 10
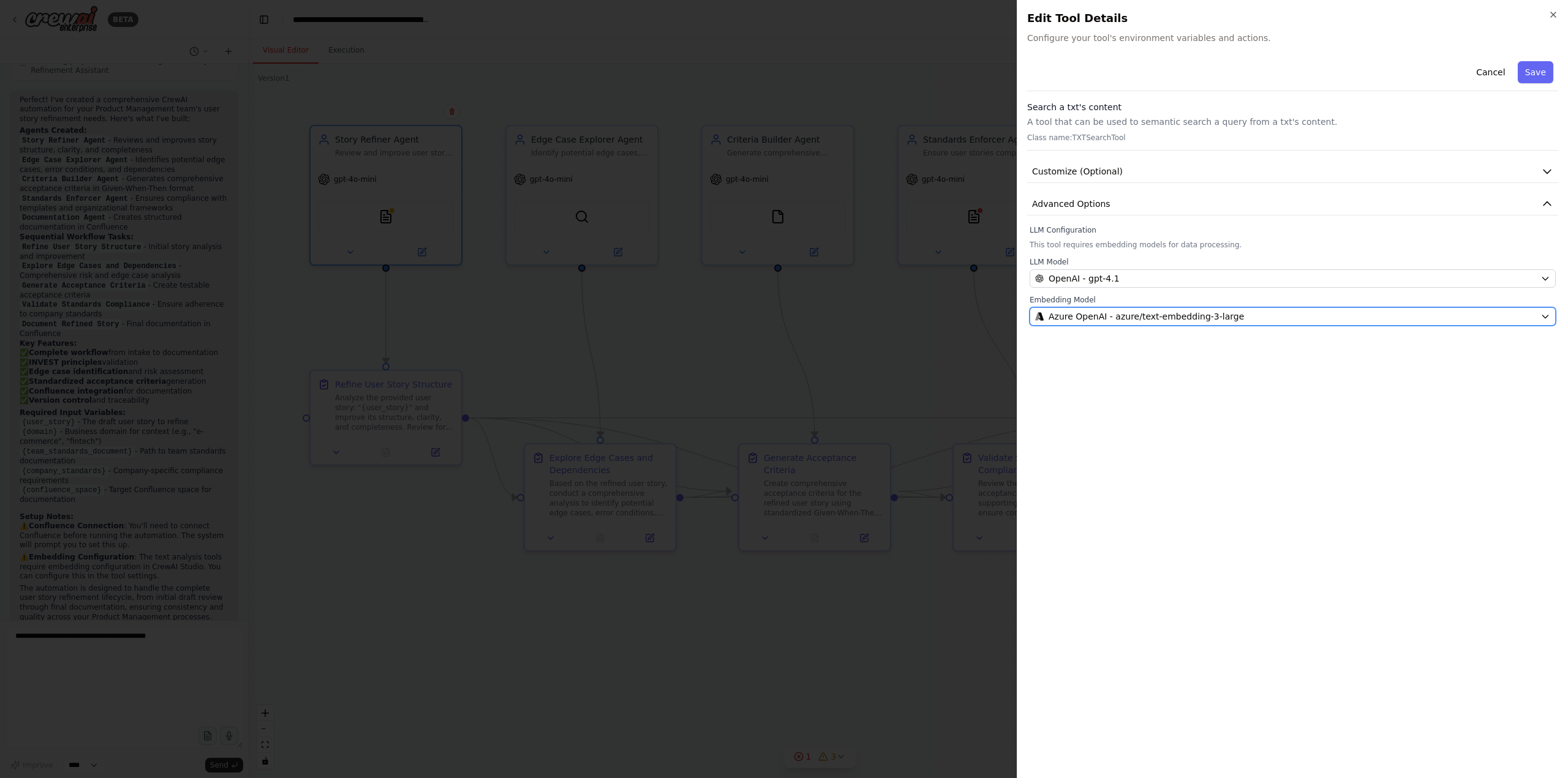
click at [1075, 316] on span "Azure OpenAI - azure/text-embedding-3-large" at bounding box center [1146, 316] width 196 height 12
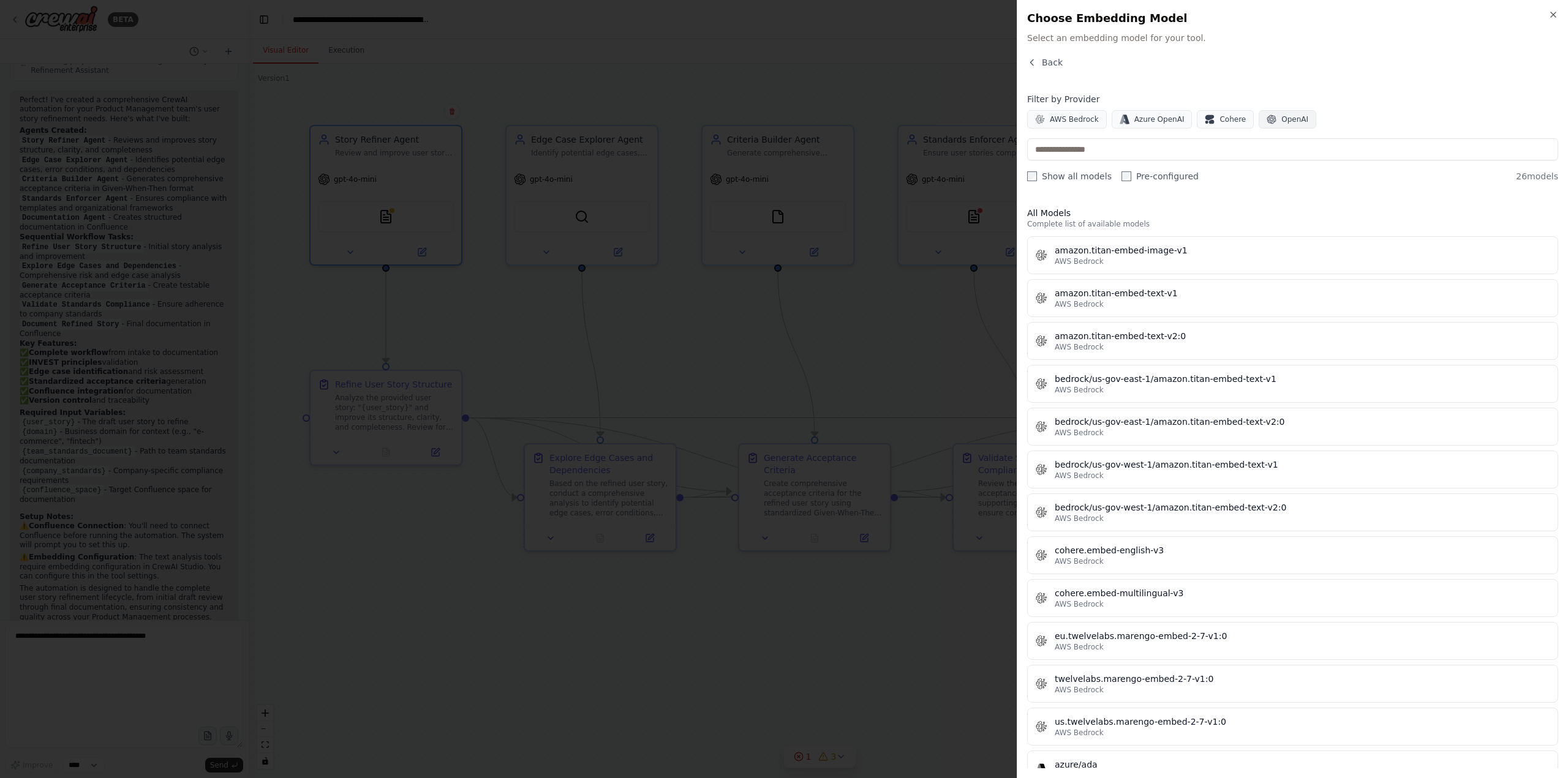
click at [1266, 117] on button "OpenAI" at bounding box center [1287, 119] width 57 height 19
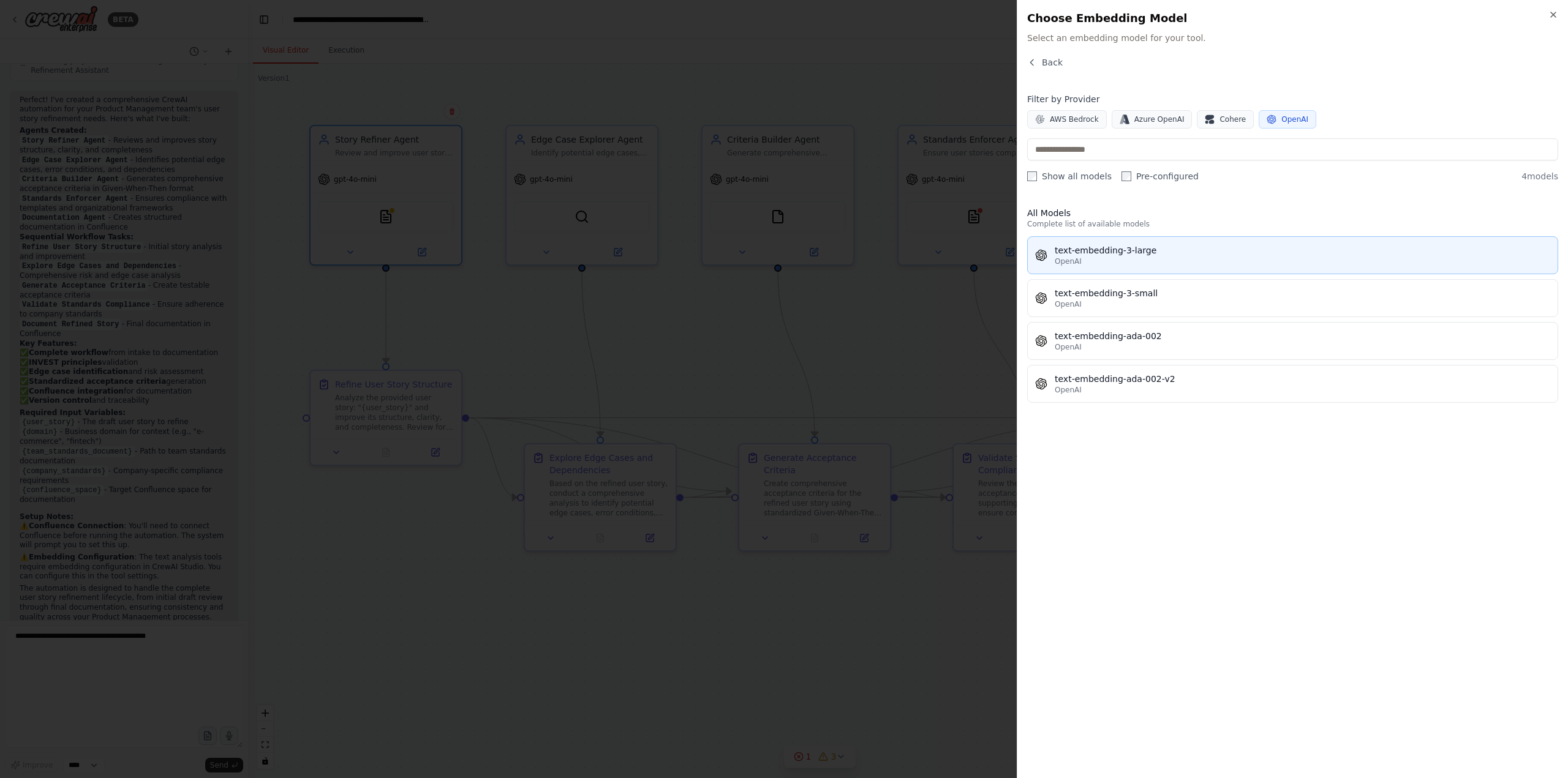
click at [1110, 251] on div "text-embedding-3-large" at bounding box center [1303, 251] width 496 height 12
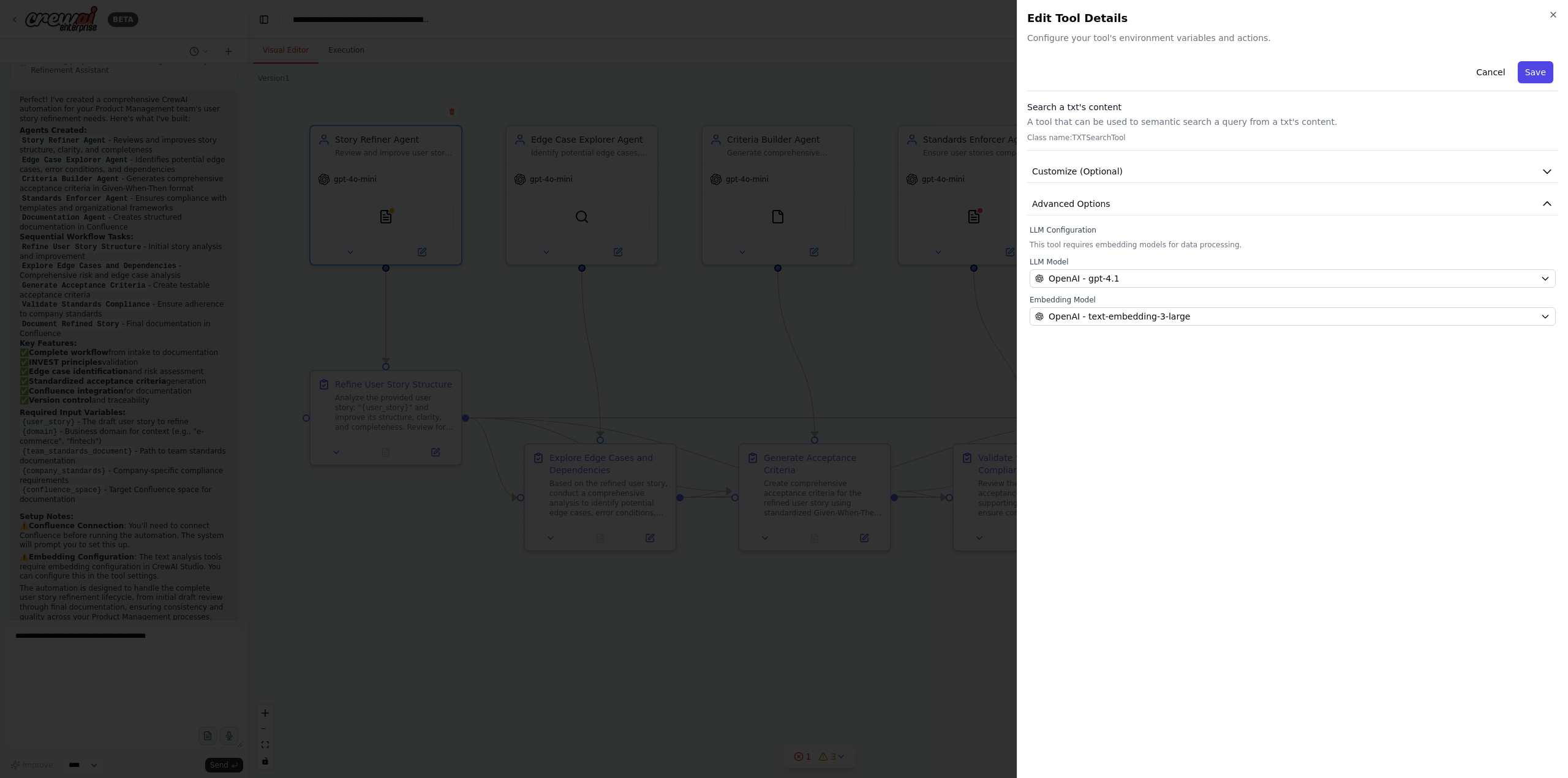
click at [1531, 72] on button "Save" at bounding box center [1535, 73] width 35 height 22
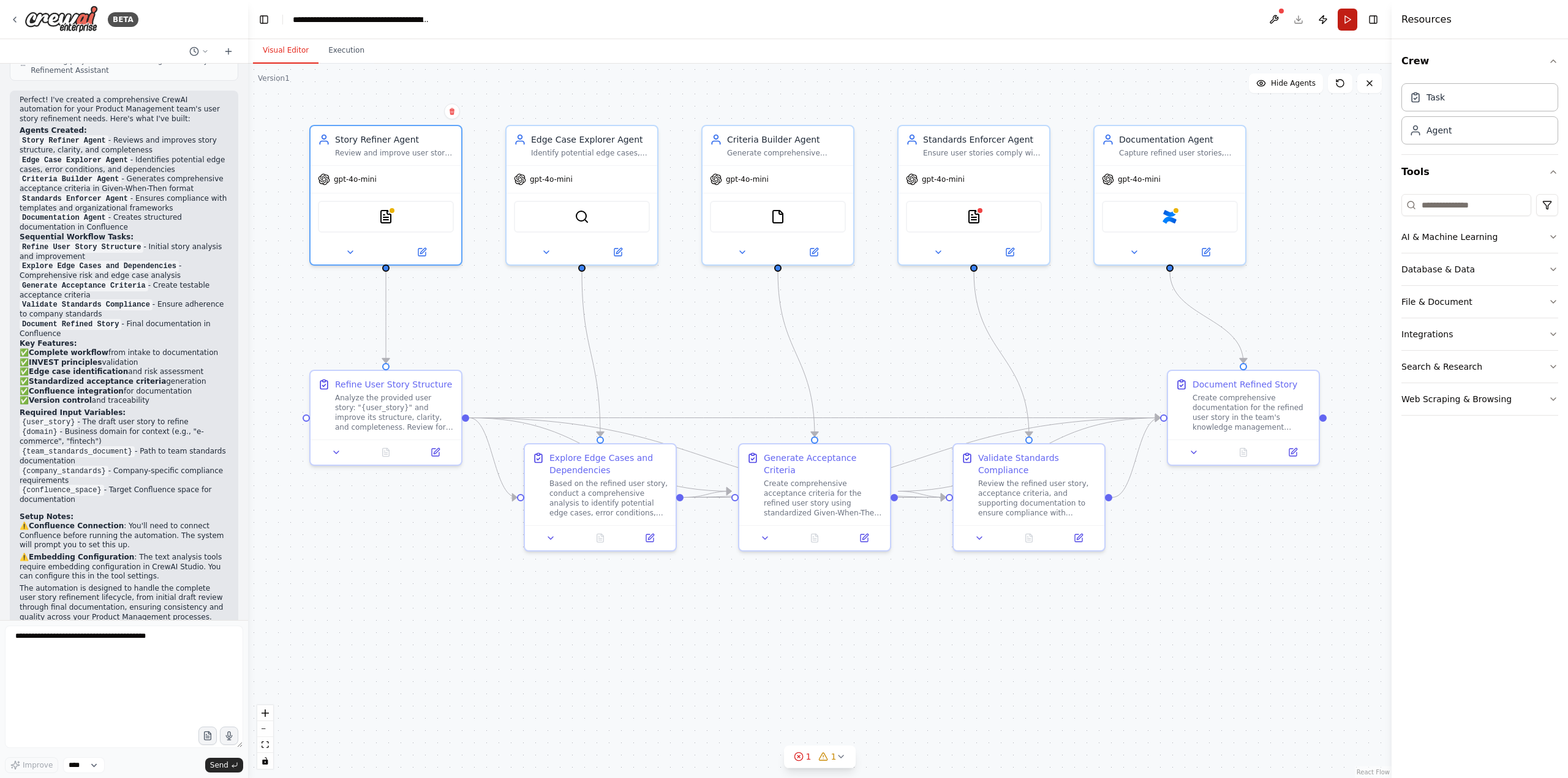
click at [1344, 20] on button "Run" at bounding box center [1347, 19] width 19 height 22
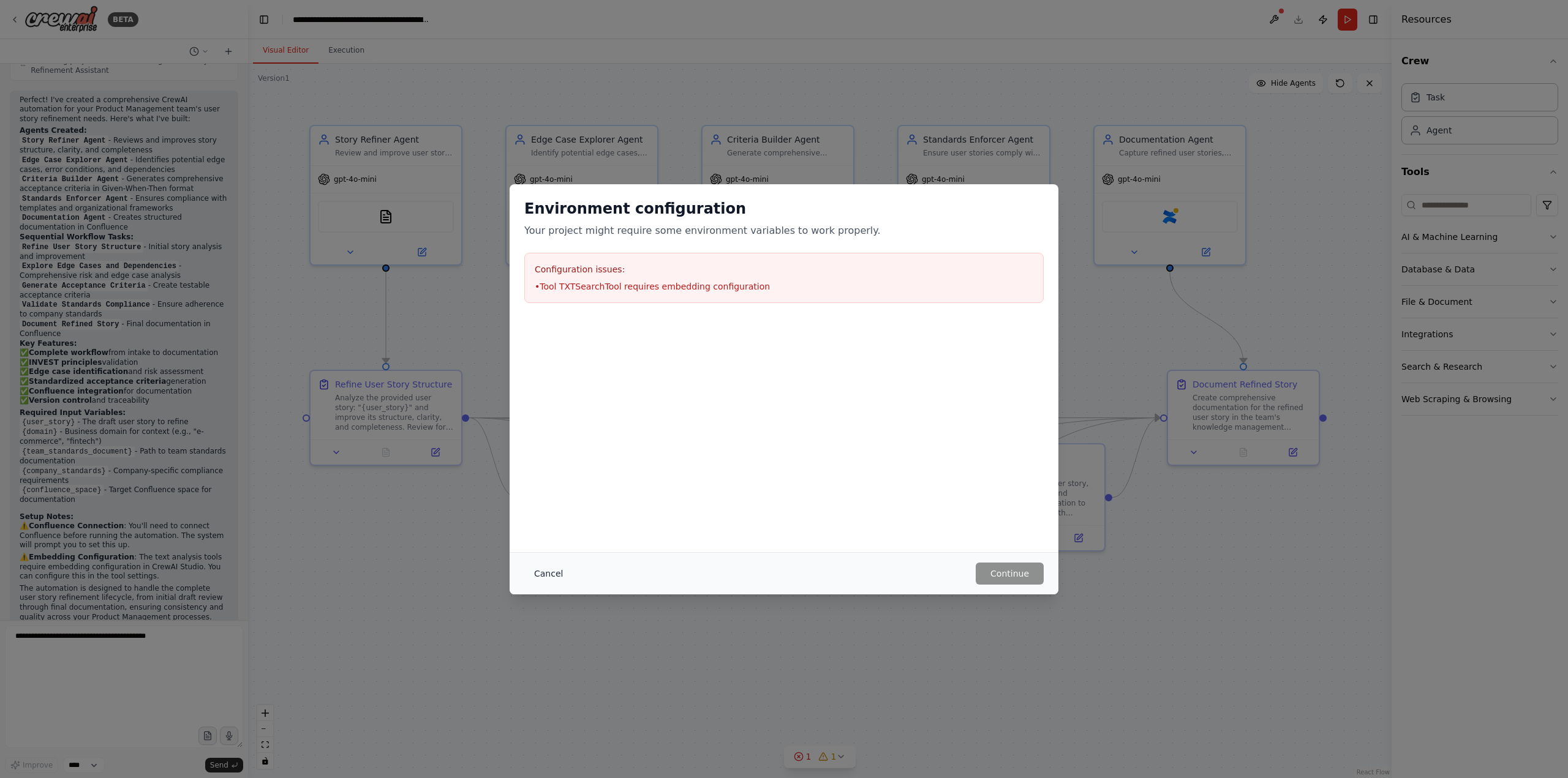
click at [542, 569] on button "Cancel" at bounding box center [548, 573] width 48 height 22
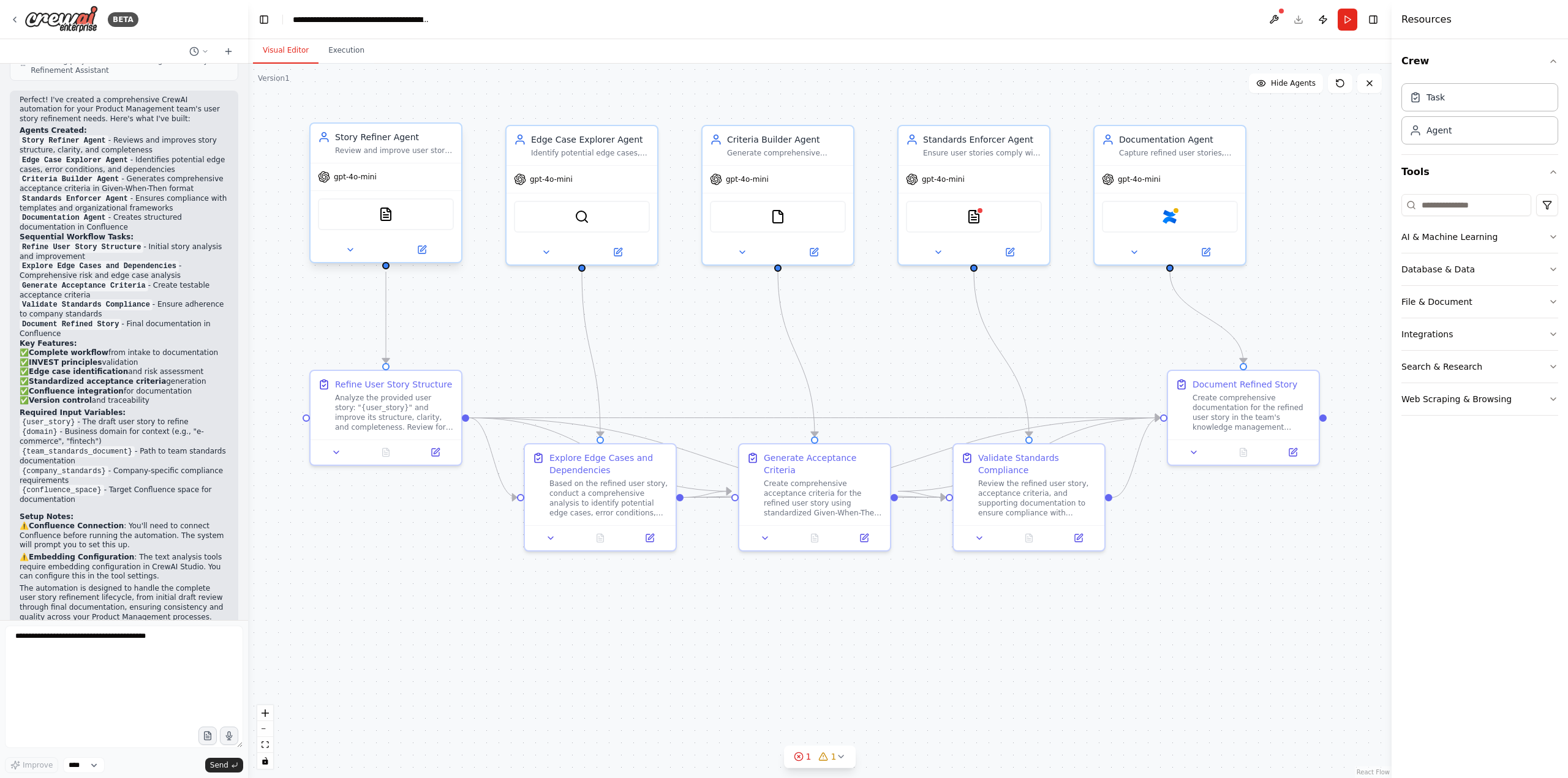
click at [384, 222] on div "TXTSearchTool" at bounding box center [386, 214] width 136 height 32
click at [391, 214] on img at bounding box center [386, 214] width 15 height 15
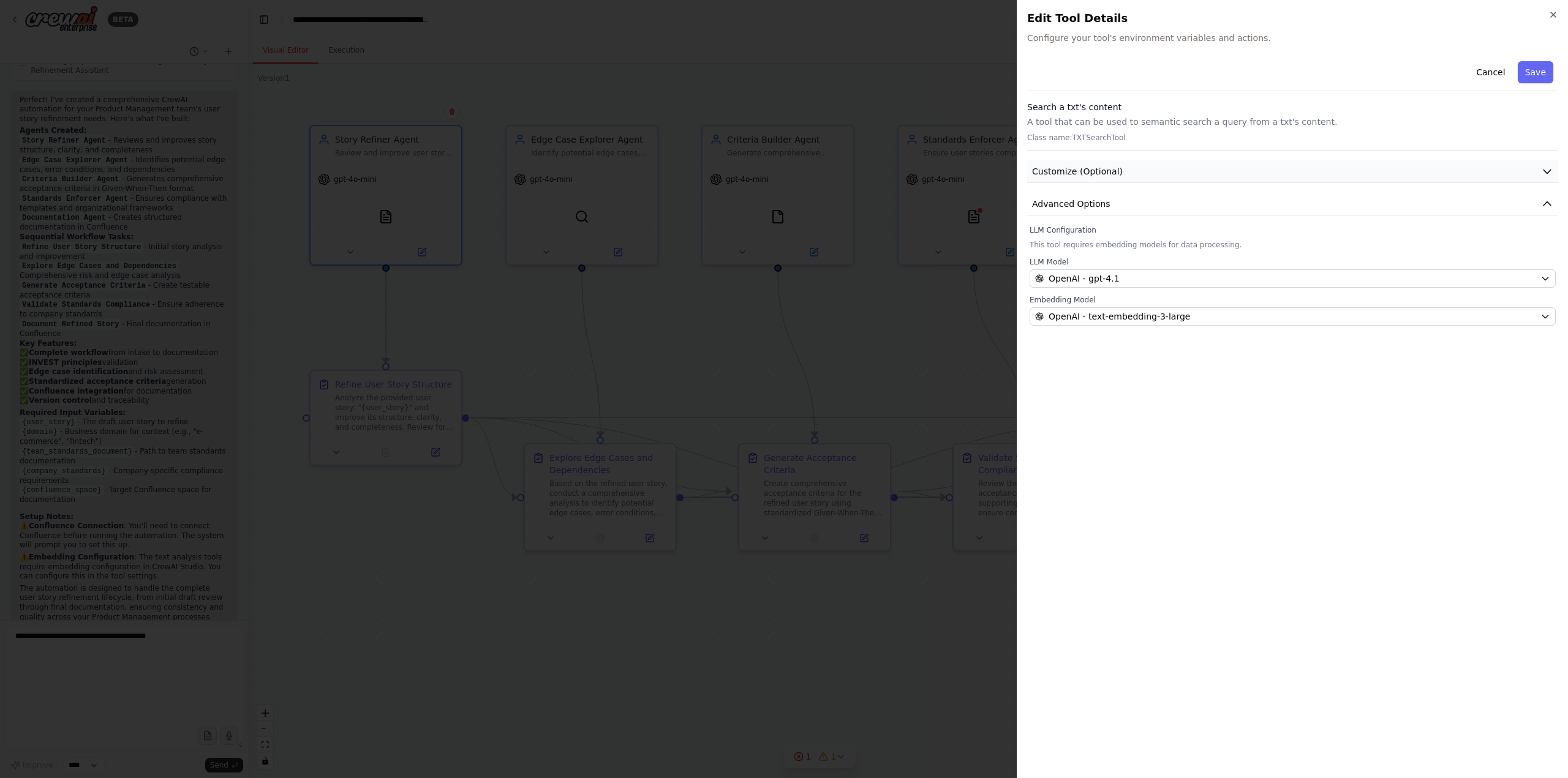
click at [1063, 167] on span "Customize (Optional)" at bounding box center [1077, 171] width 91 height 12
drag, startPoint x: 1531, startPoint y: 74, endPoint x: 1453, endPoint y: 77, distance: 78.1
click at [1533, 75] on button "Save" at bounding box center [1535, 73] width 35 height 22
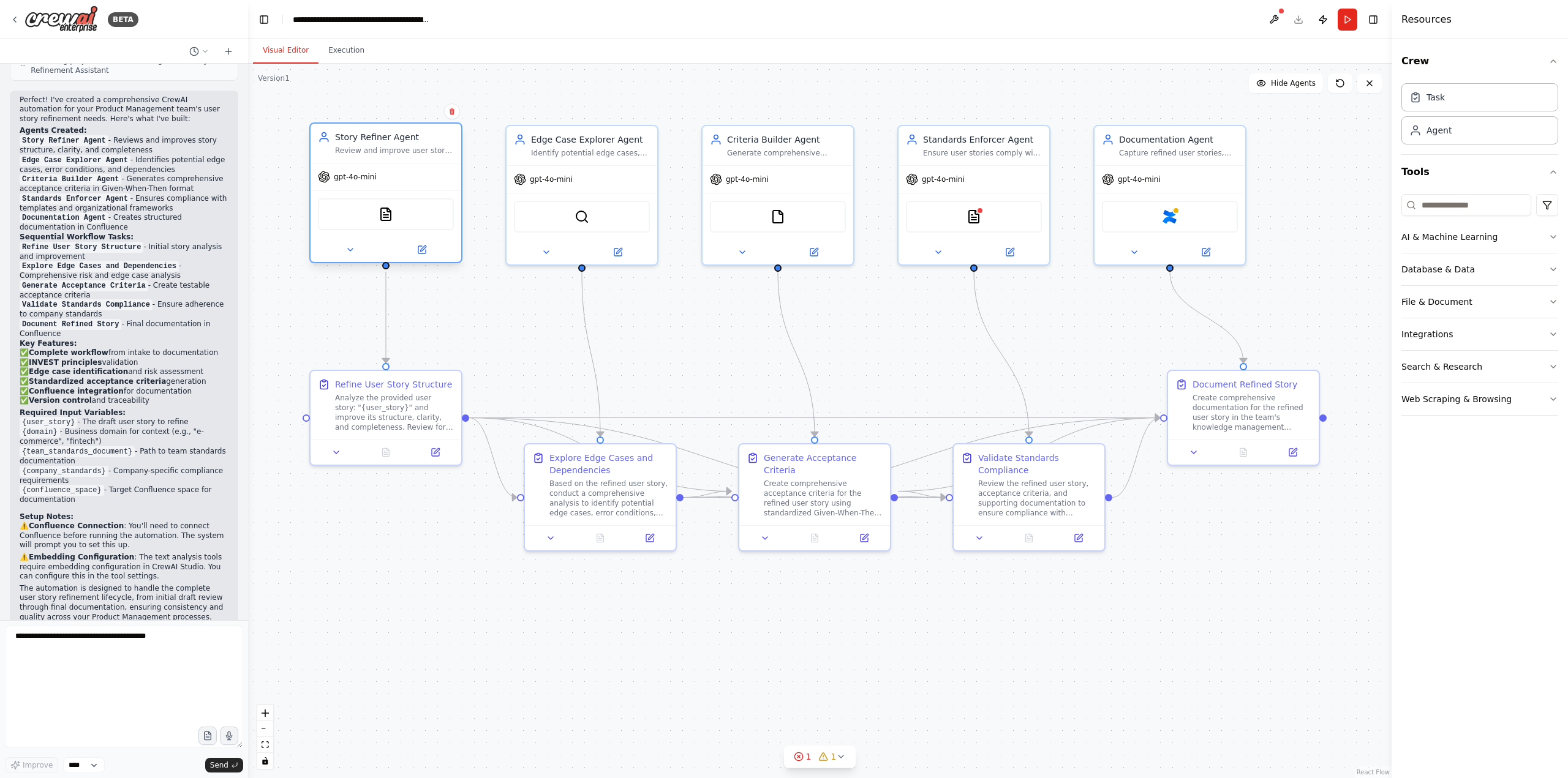
click at [422, 240] on div at bounding box center [386, 249] width 151 height 24
click at [426, 249] on icon at bounding box center [422, 249] width 10 height 10
click at [1447, 93] on div "Task" at bounding box center [1480, 97] width 157 height 28
click at [1447, 96] on div "Task" at bounding box center [1480, 97] width 157 height 28
click at [389, 211] on img at bounding box center [386, 214] width 15 height 15
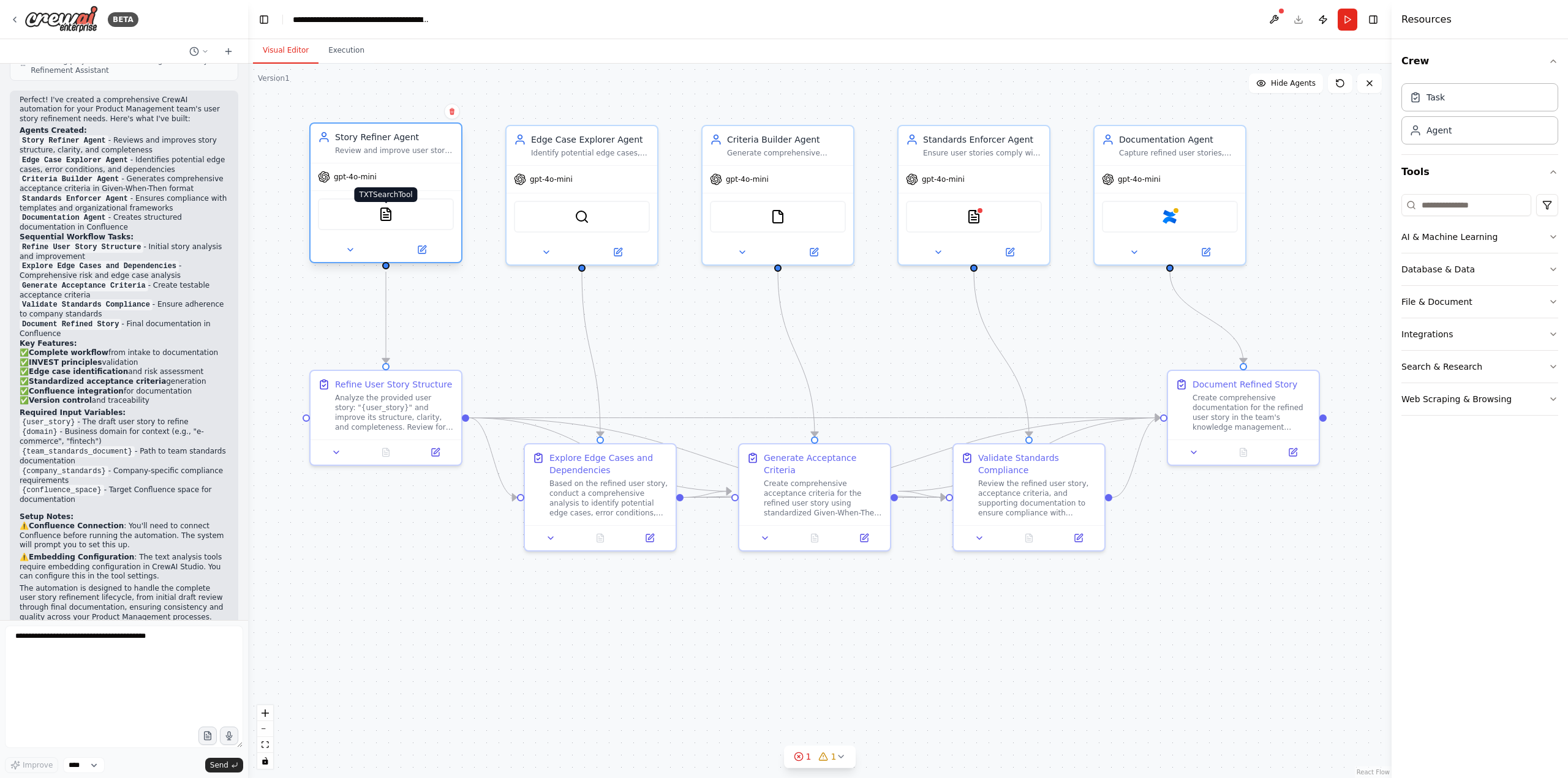
click at [389, 211] on img at bounding box center [386, 214] width 15 height 15
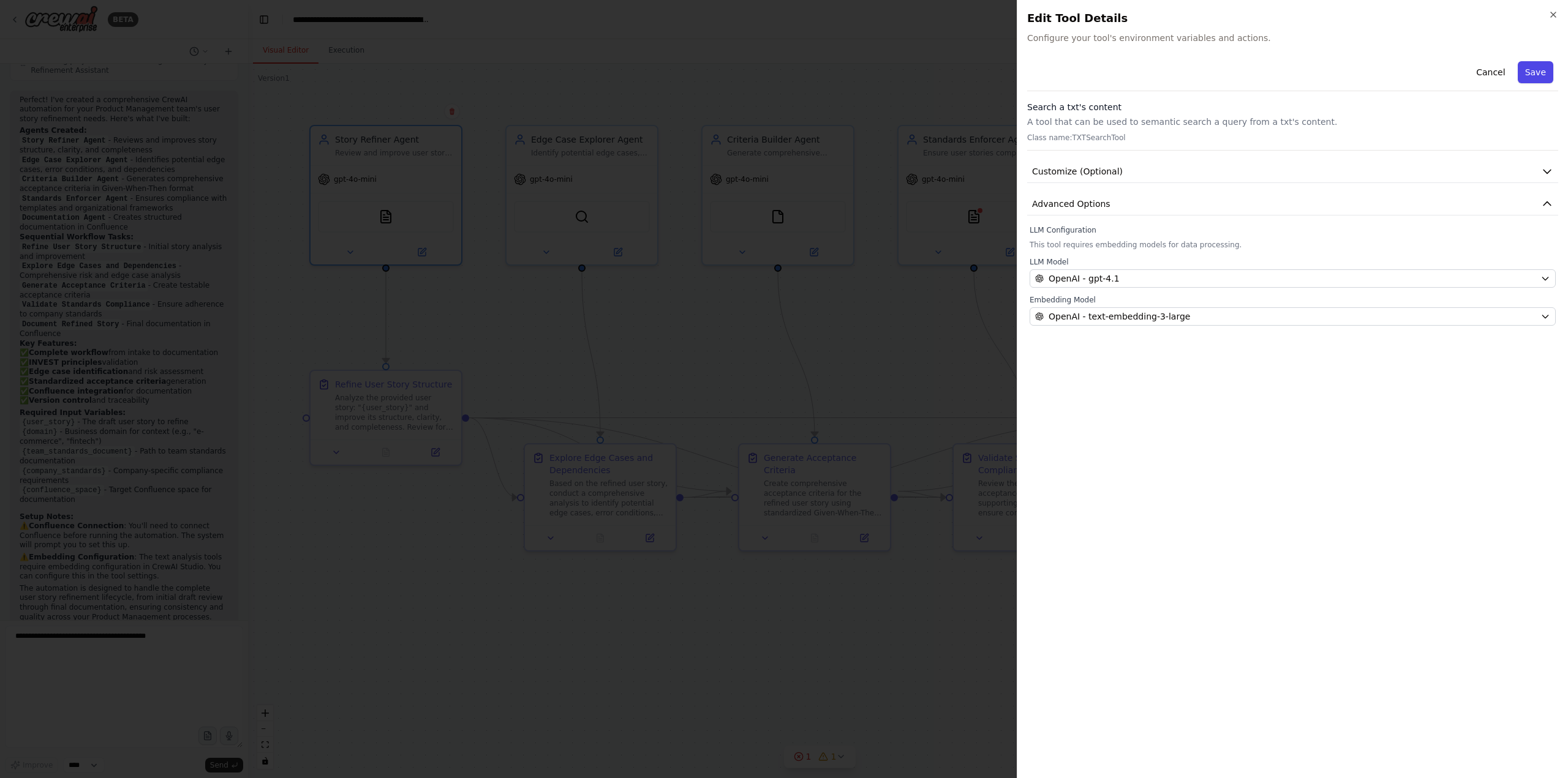
click at [1533, 70] on button "Save" at bounding box center [1535, 73] width 35 height 22
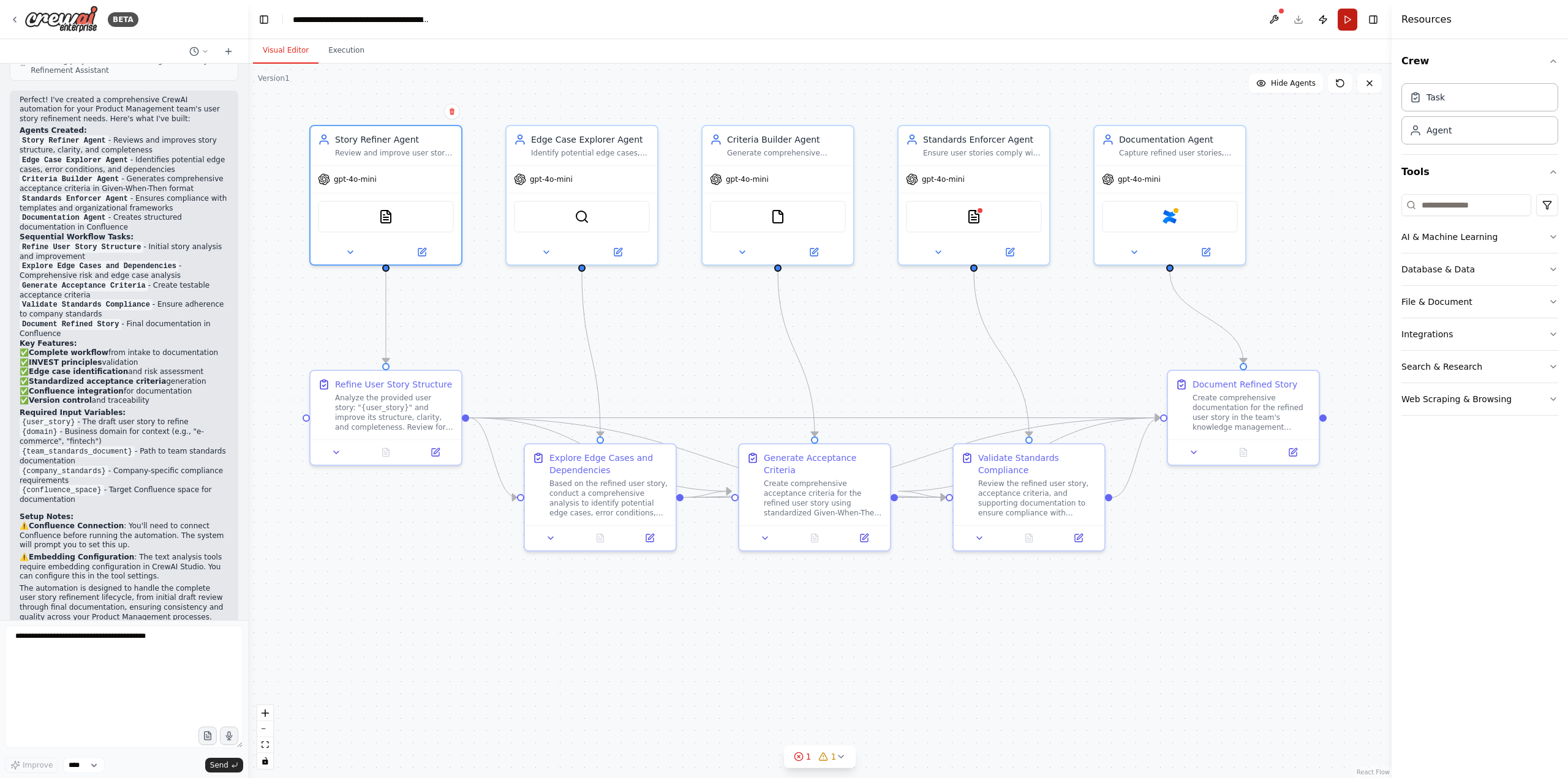
click at [1346, 18] on button "Run" at bounding box center [1347, 19] width 19 height 22
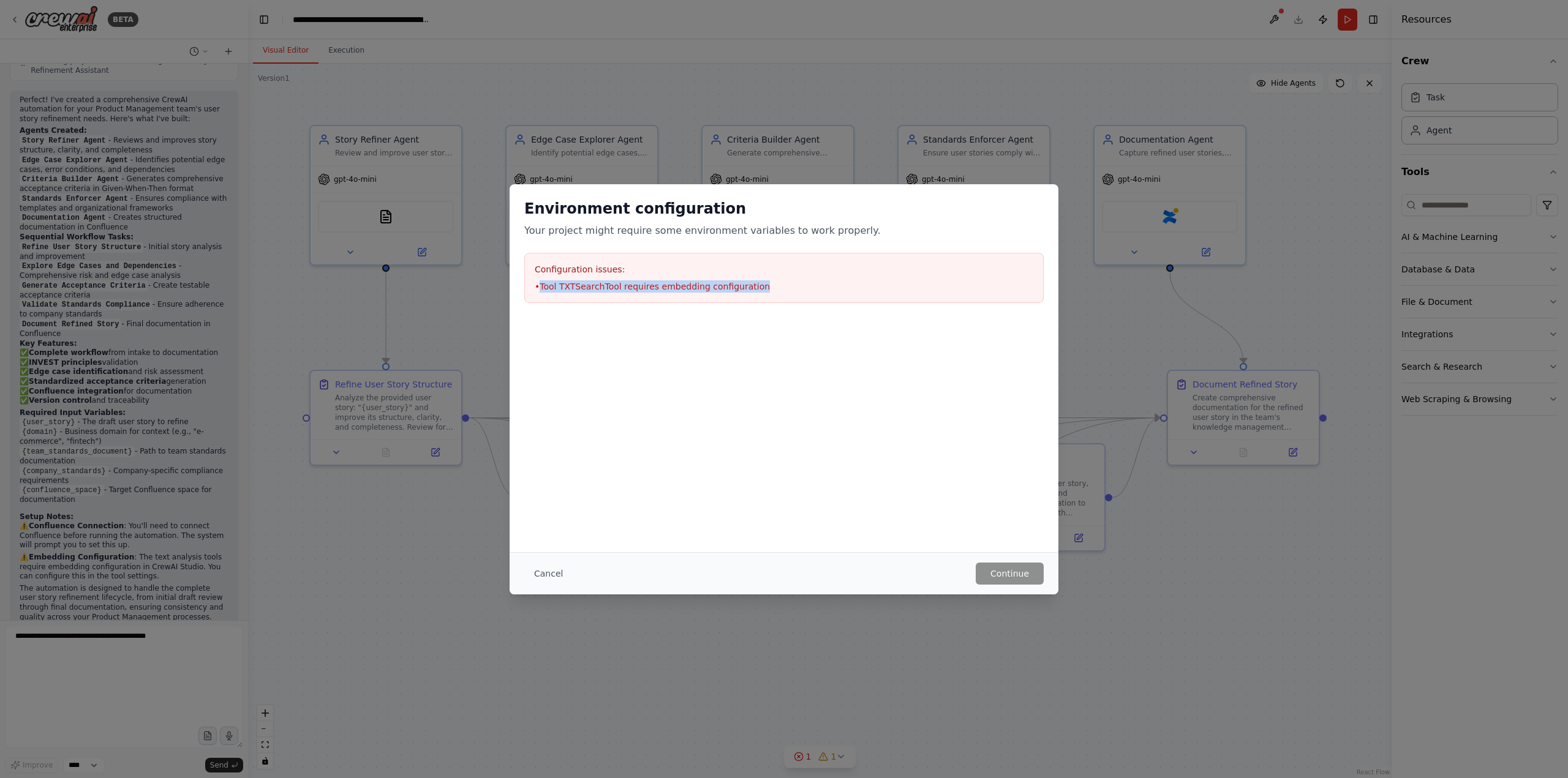
drag, startPoint x: 760, startPoint y: 285, endPoint x: 536, endPoint y: 292, distance: 224.1
click at [536, 292] on li "• Tool TXTSearchTool requires embedding configuration" at bounding box center [783, 287] width 498 height 12
copy li "Tool TXTSearchTool requires embedding configuration"
click at [536, 577] on button "Cancel" at bounding box center [548, 573] width 48 height 22
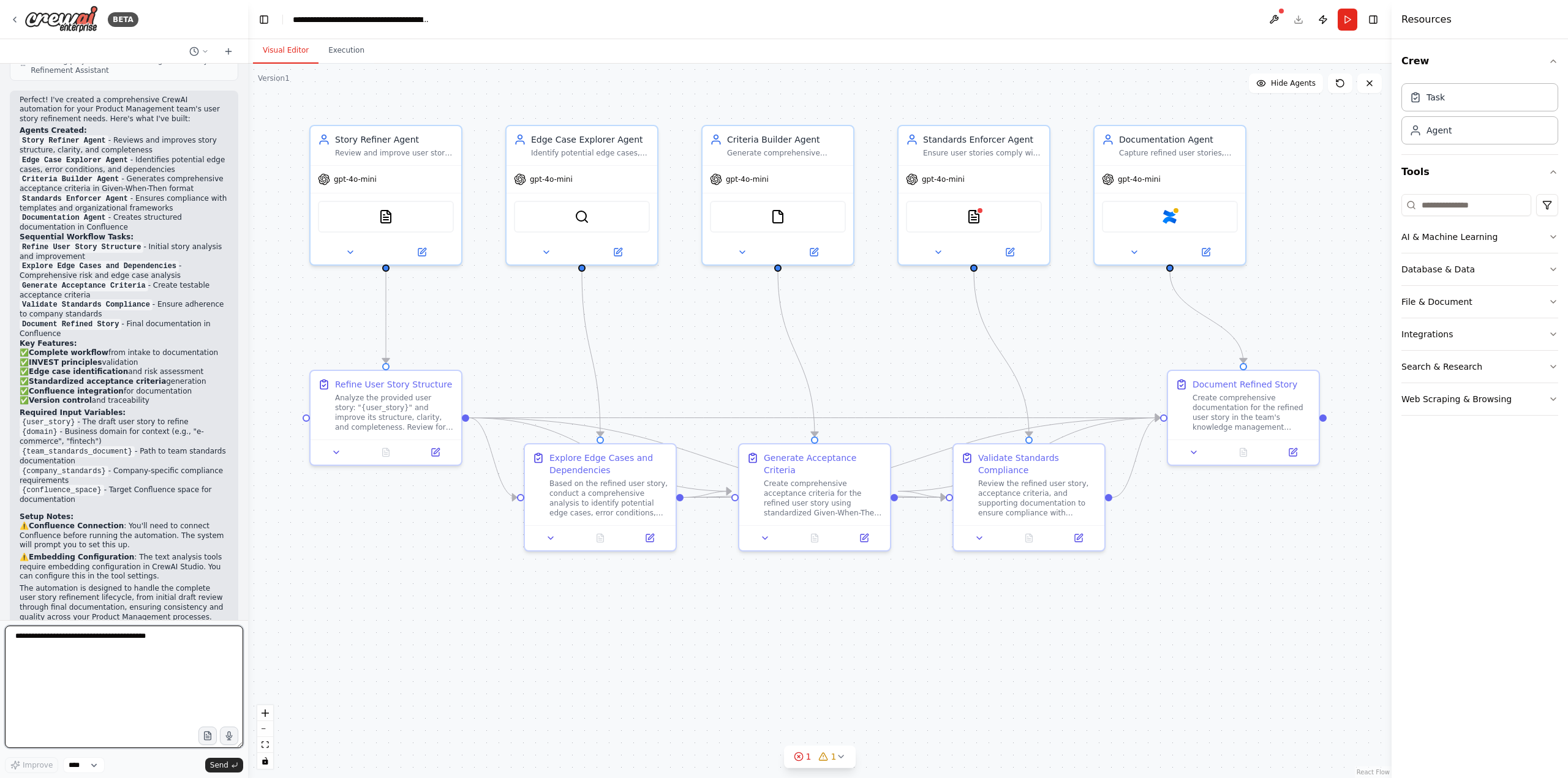
click at [96, 654] on textarea at bounding box center [124, 686] width 239 height 122
paste textarea "**********"
type textarea "**********"
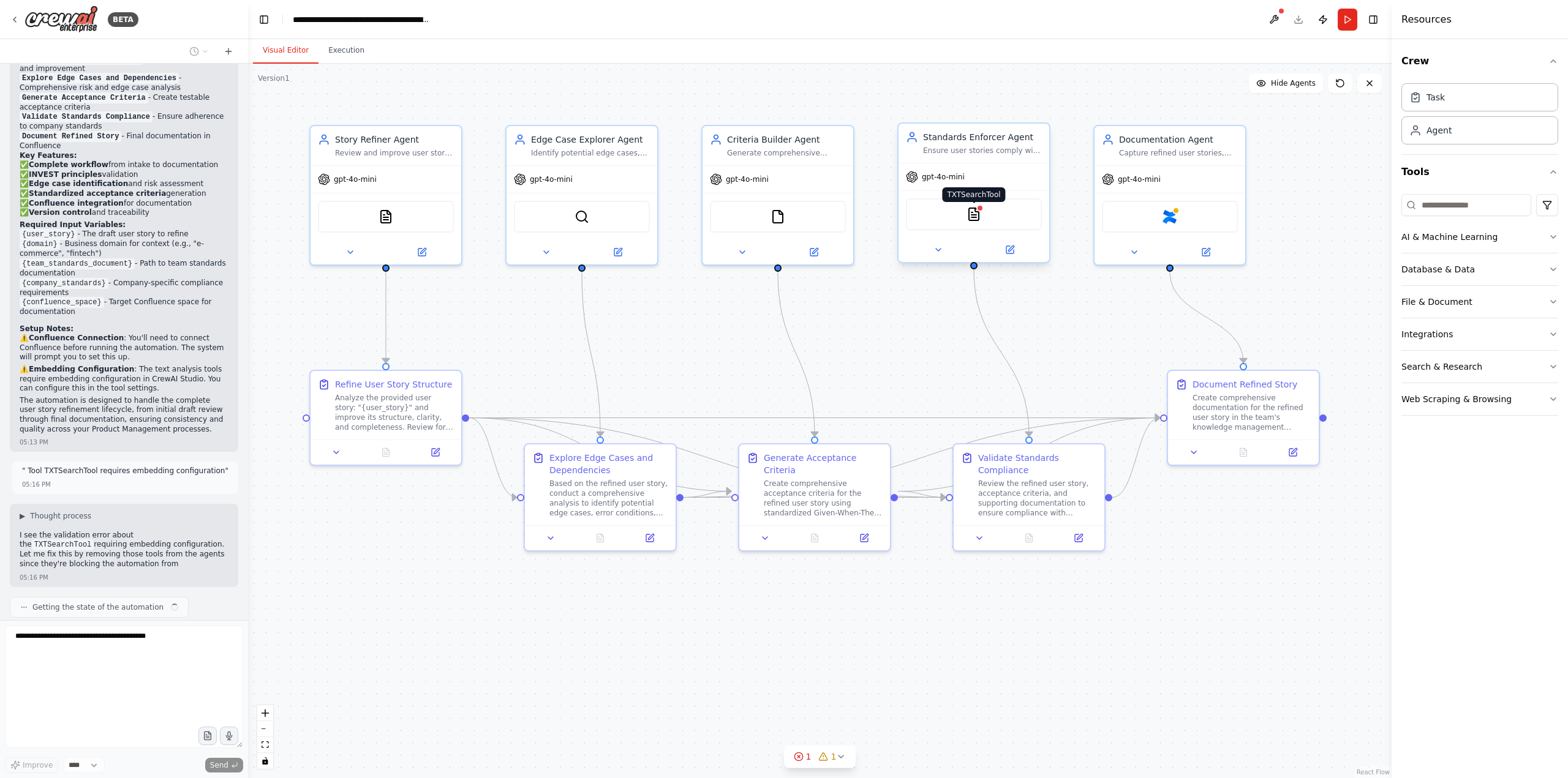
scroll to position [1995, 0]
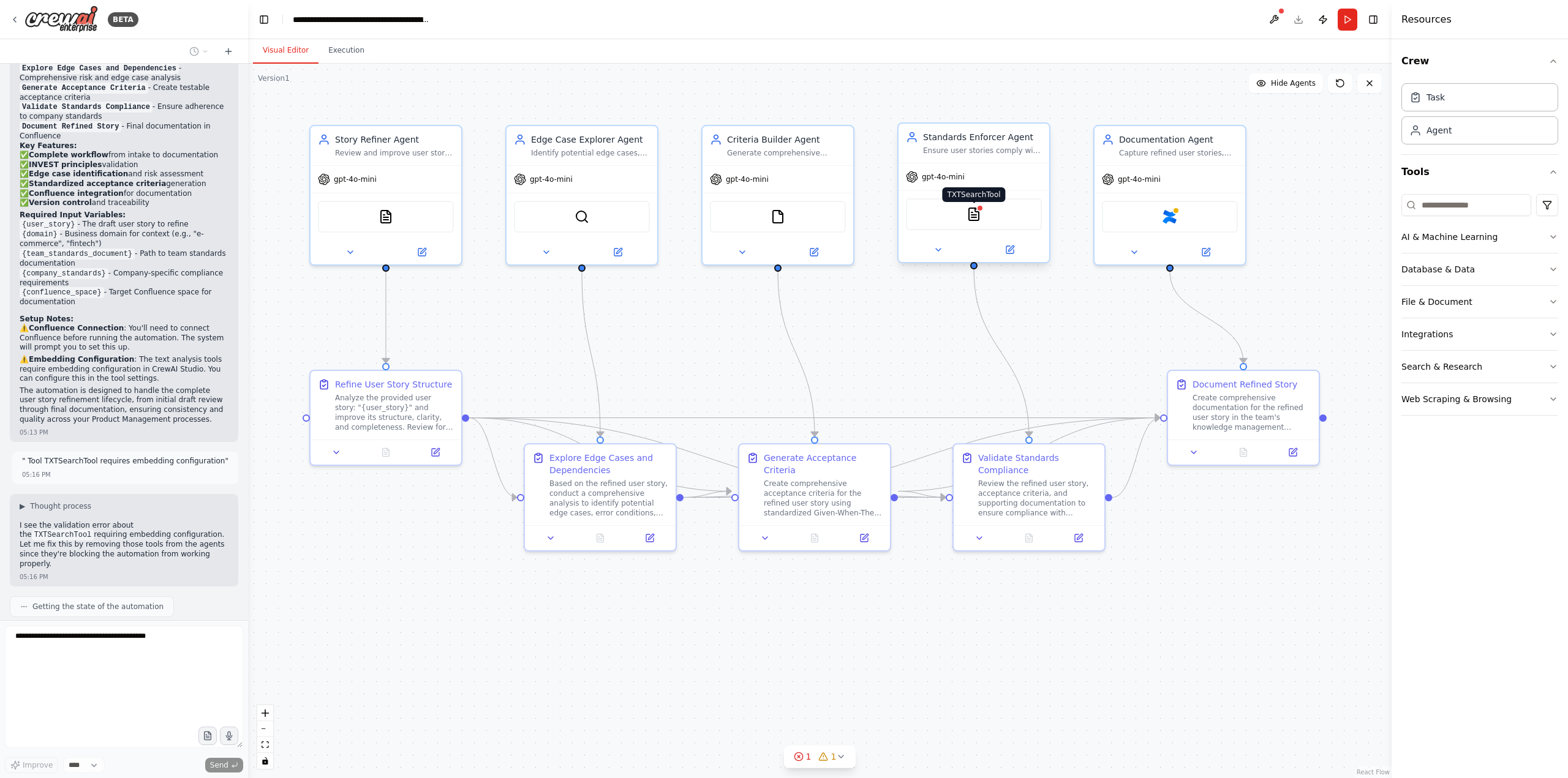
click at [976, 218] on img at bounding box center [973, 214] width 15 height 15
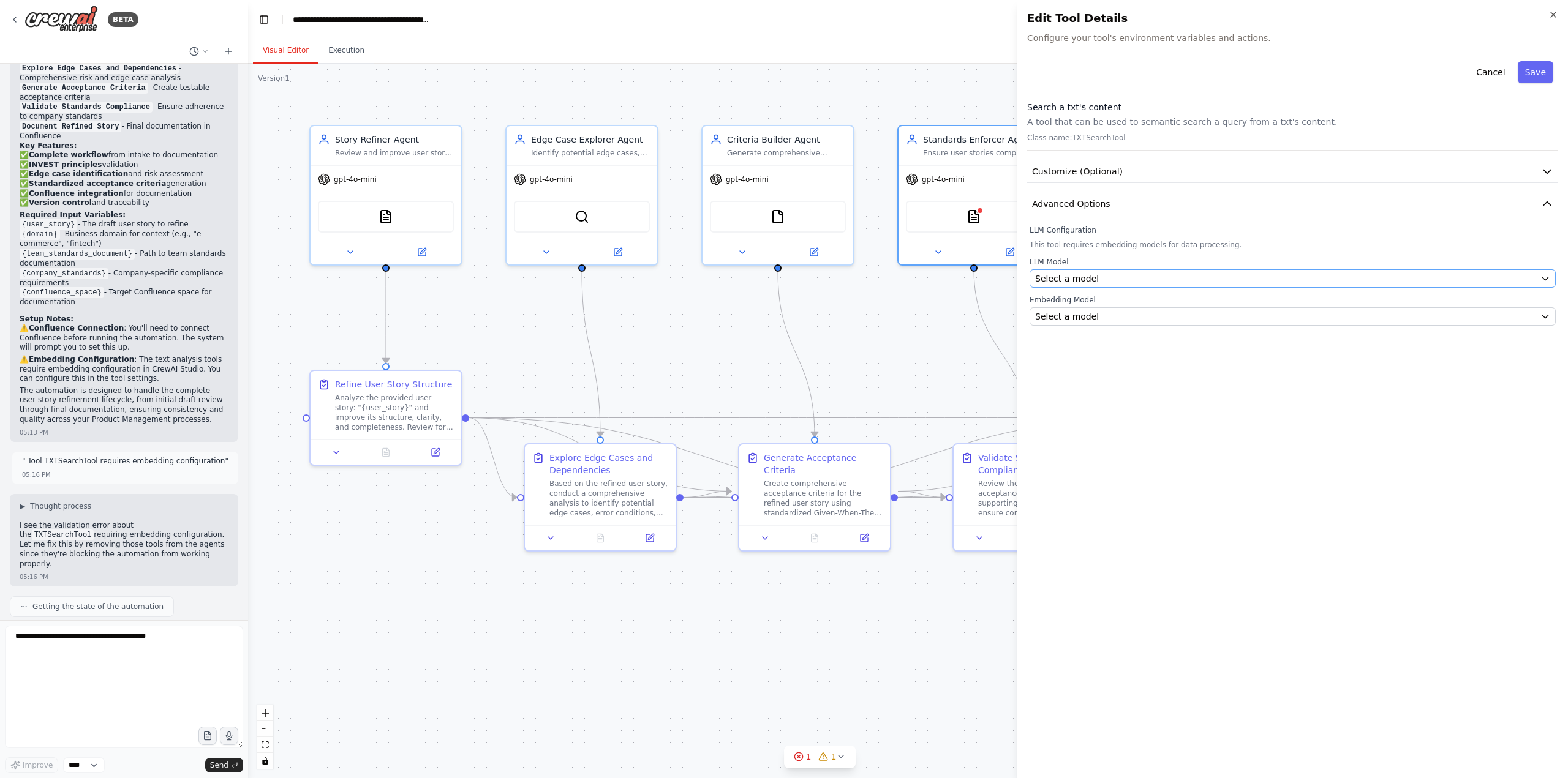
click at [1063, 276] on body "BETA Hello! I'm the CrewAI assistant. What kind of automation do you want to bu…" at bounding box center [784, 389] width 1568 height 778
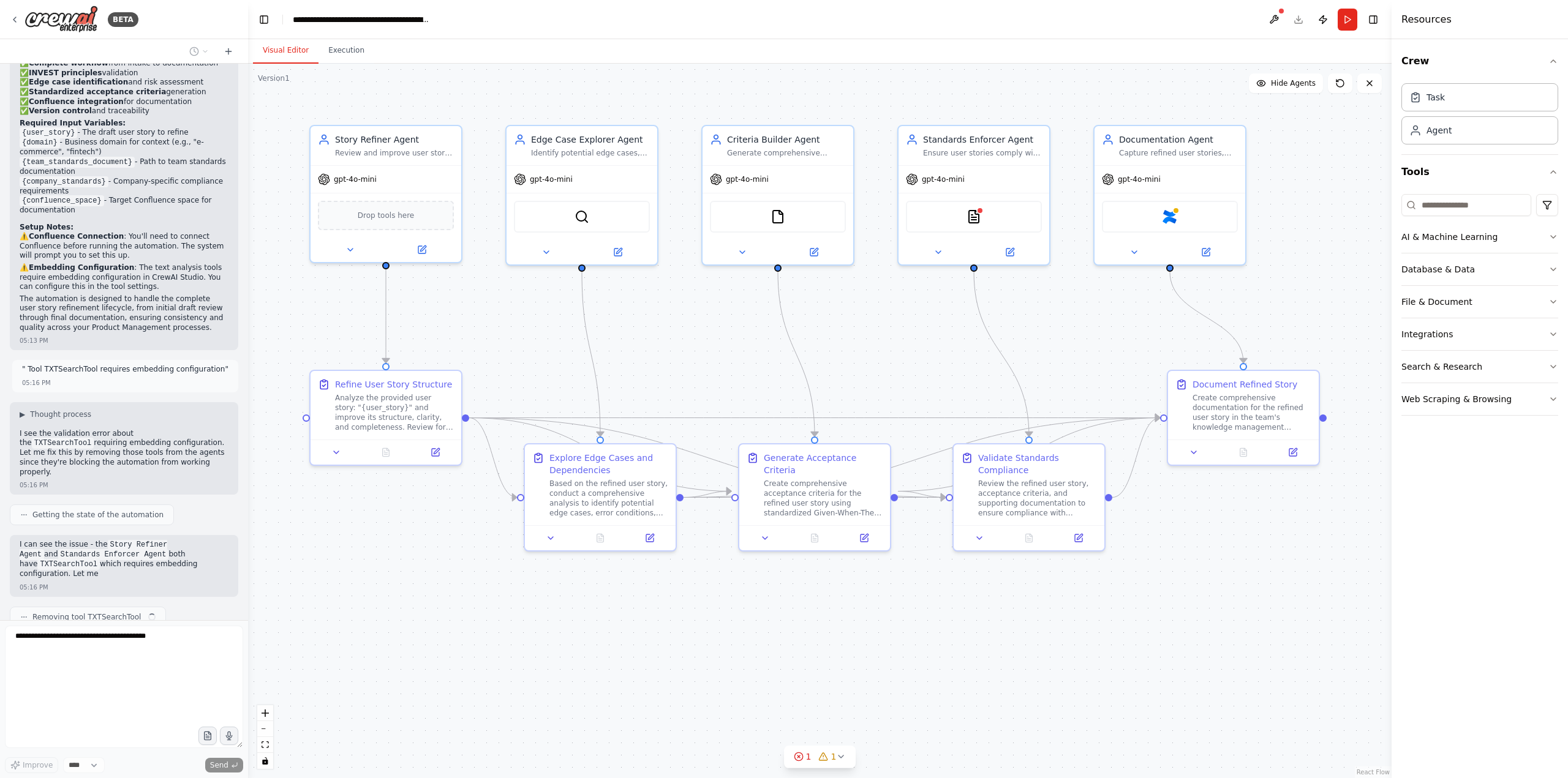
scroll to position [2097, 0]
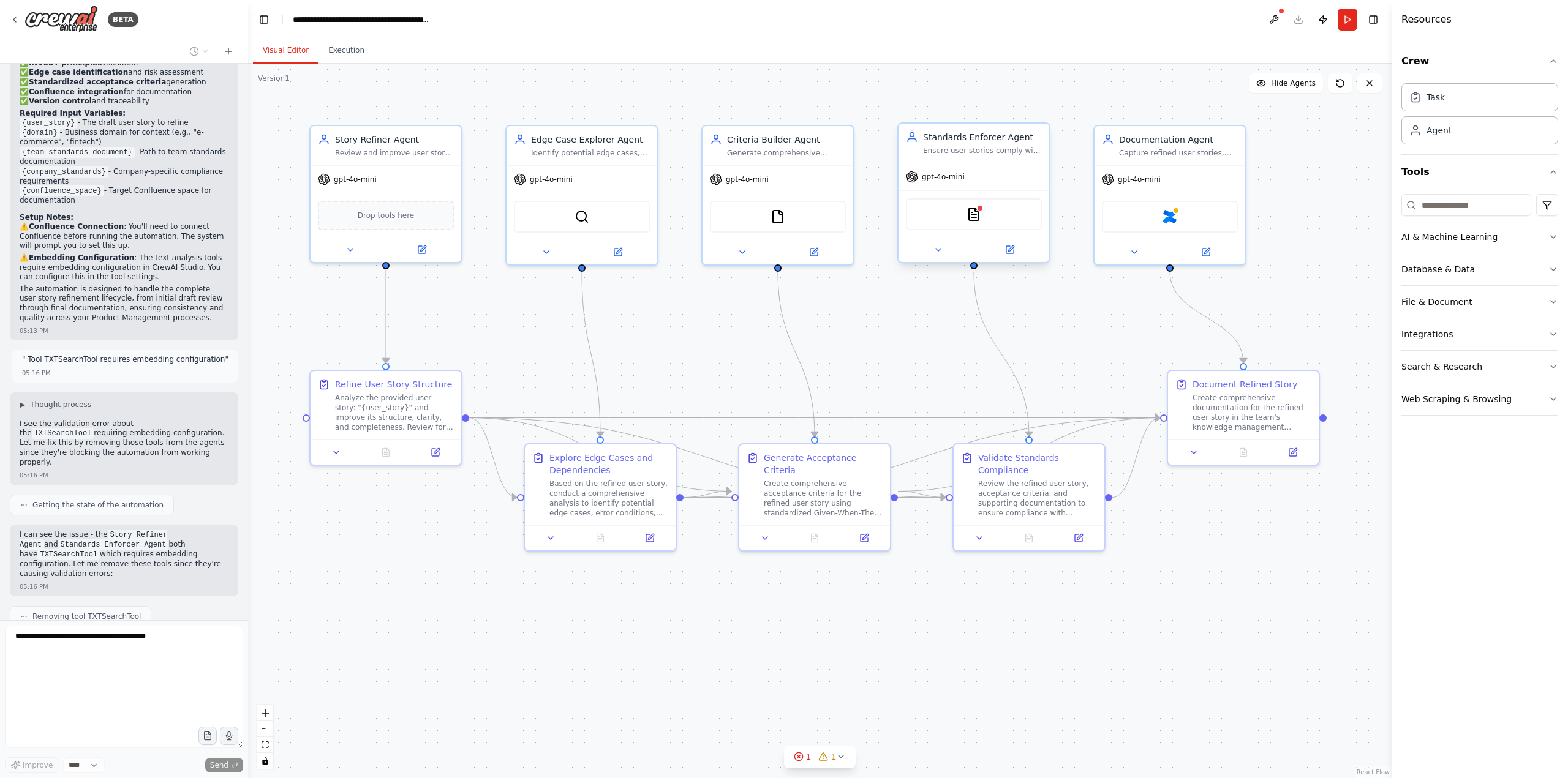
click at [981, 214] on div "TXTSearchTool" at bounding box center [973, 214] width 136 height 32
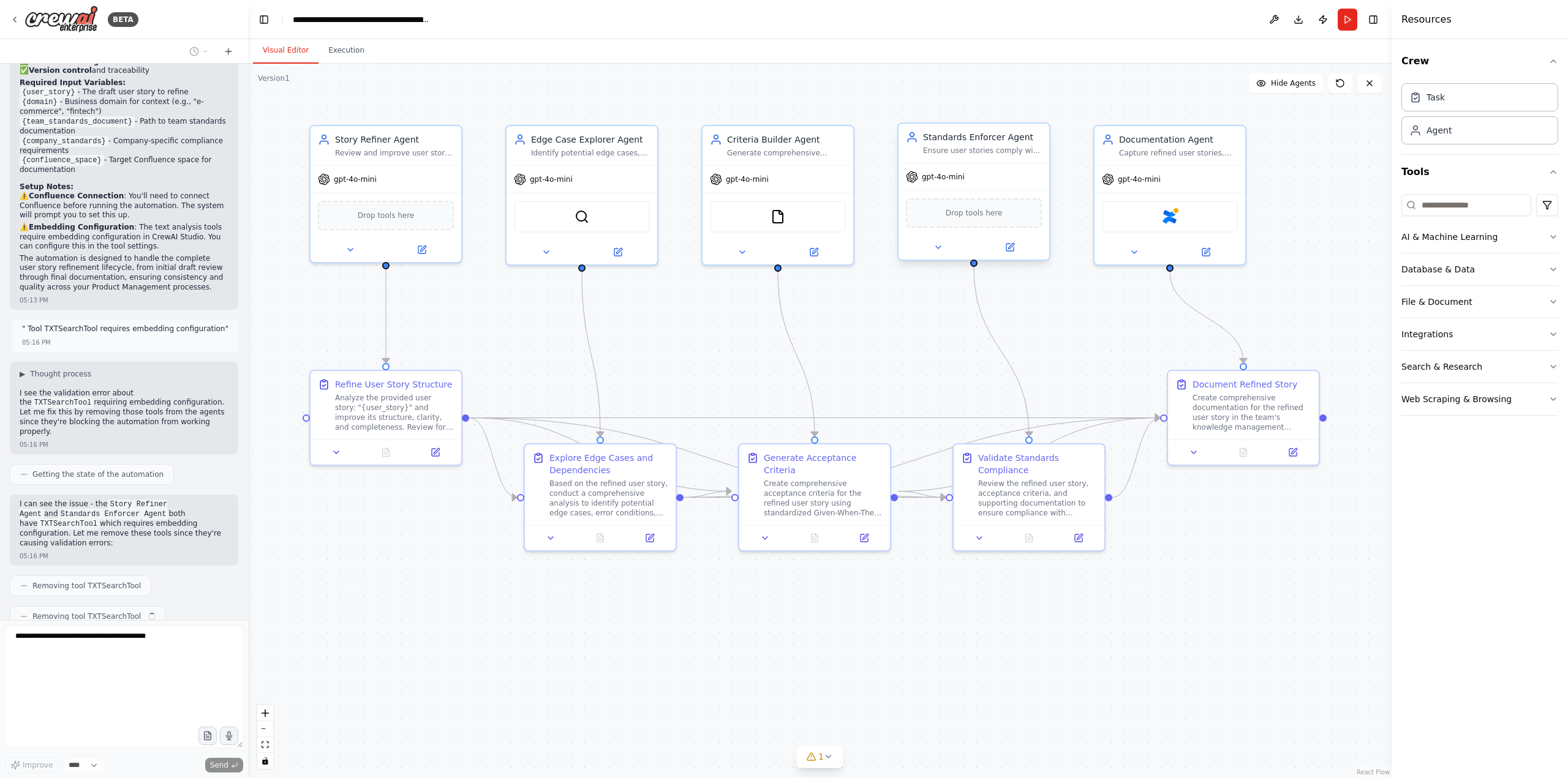
click at [976, 214] on span "Drop tools here" at bounding box center [974, 213] width 57 height 12
click at [974, 216] on span "Drop tools here" at bounding box center [974, 213] width 57 height 12
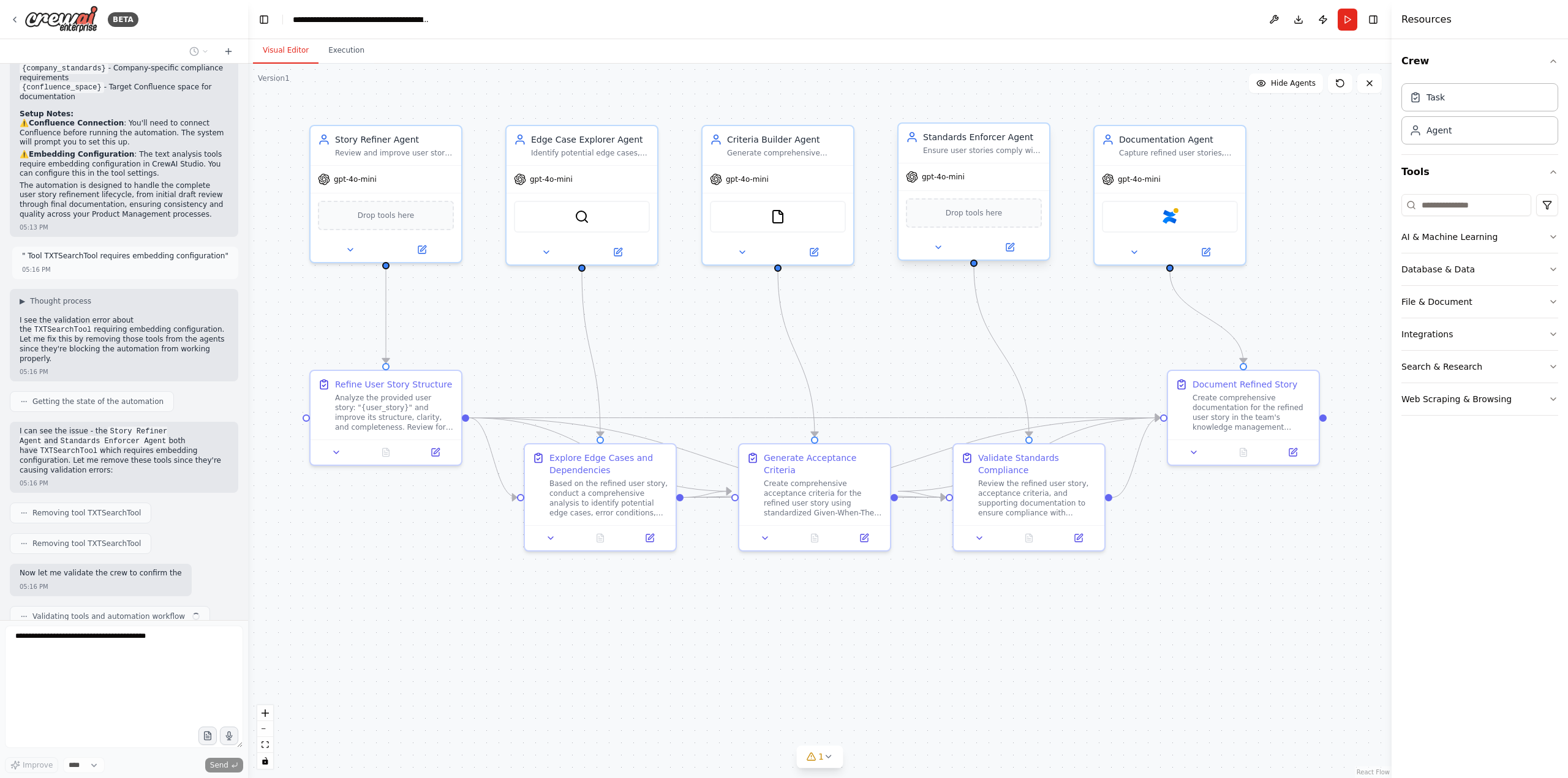
scroll to position [2210, 0]
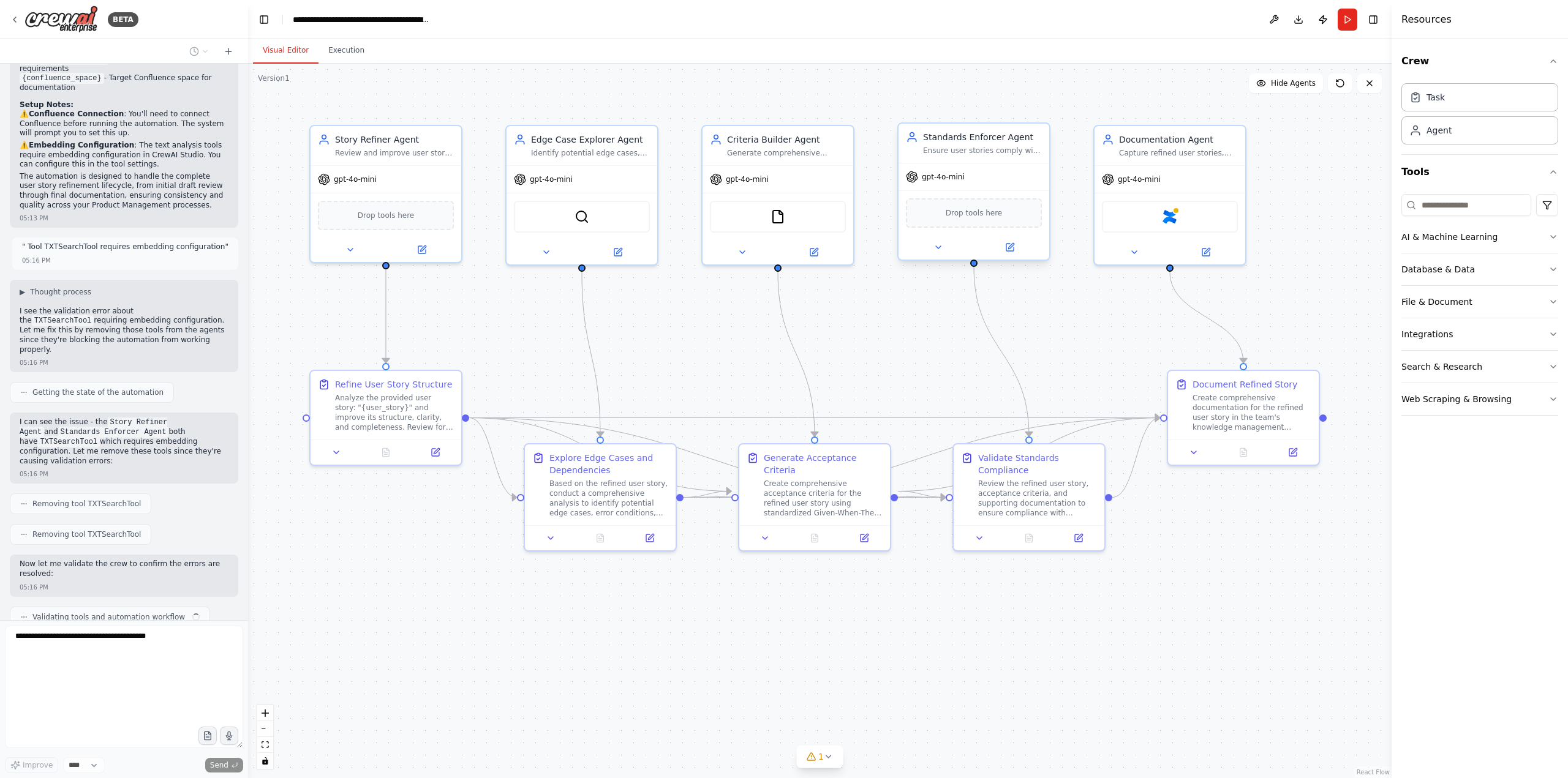
click at [983, 216] on span "Drop tools here" at bounding box center [974, 213] width 57 height 12
click at [1416, 237] on div "AI & Machine Learning" at bounding box center [1449, 237] width 96 height 12
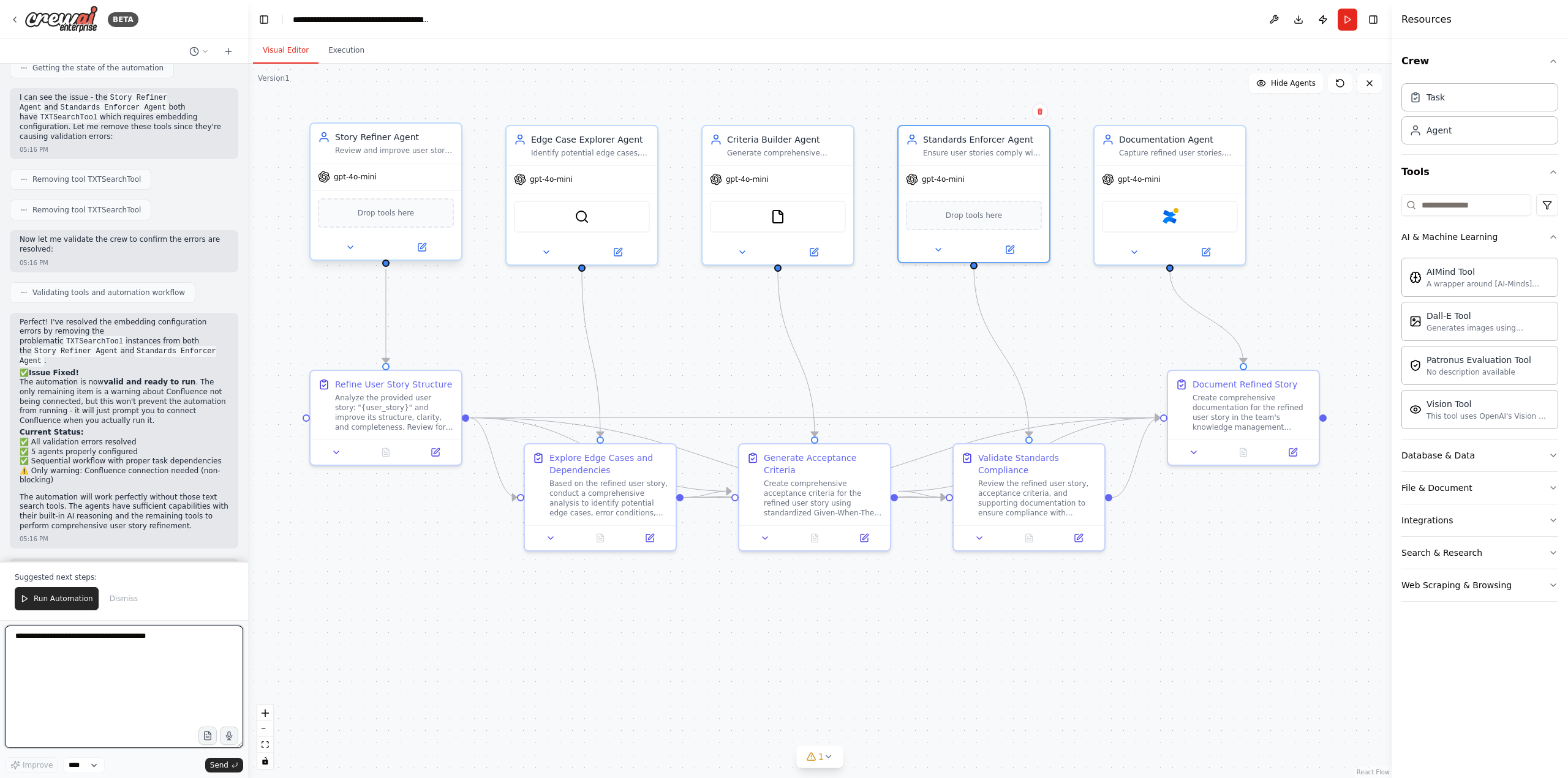
scroll to position [2544, 0]
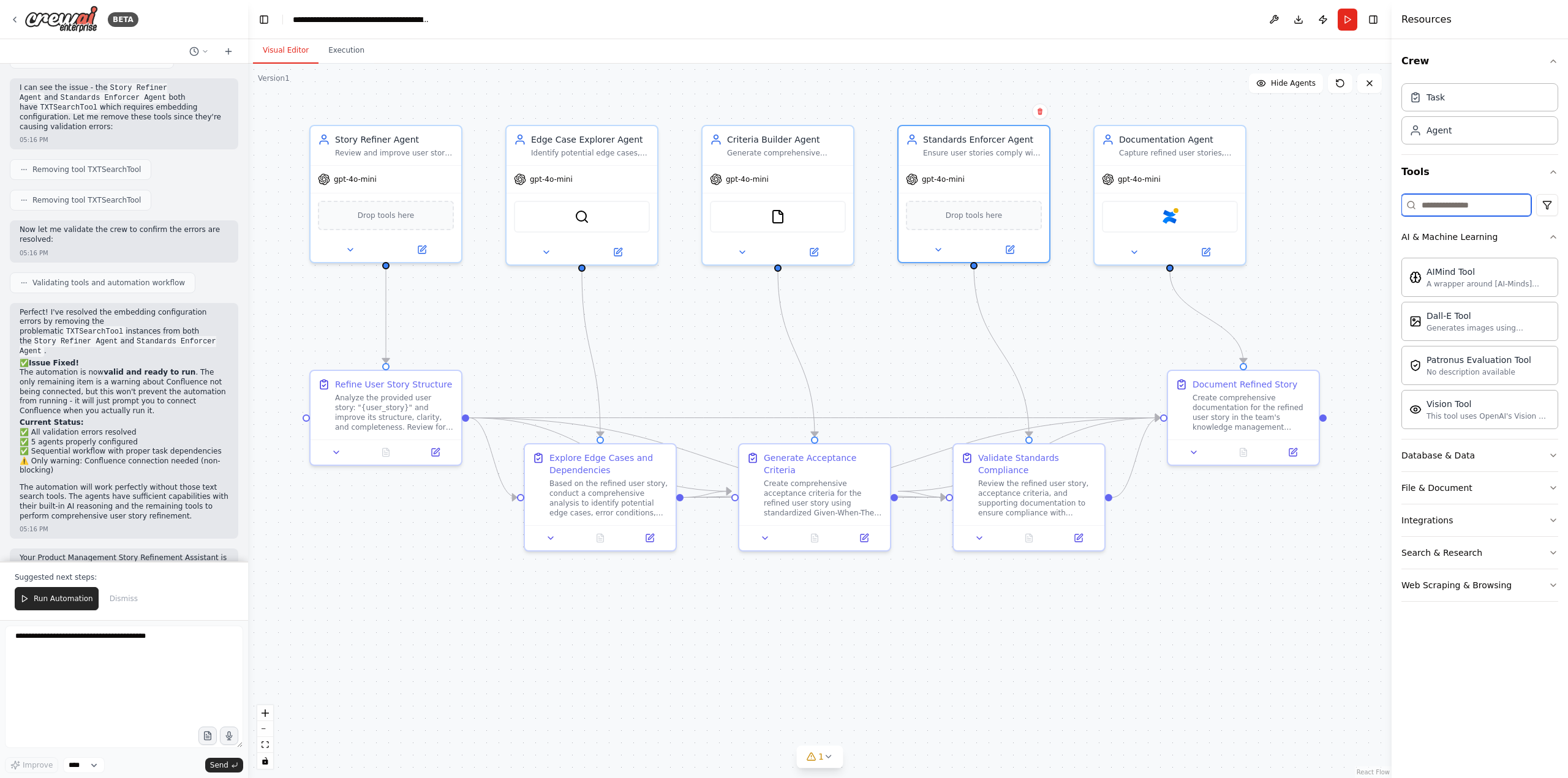
click at [1426, 208] on input at bounding box center [1466, 205] width 130 height 22
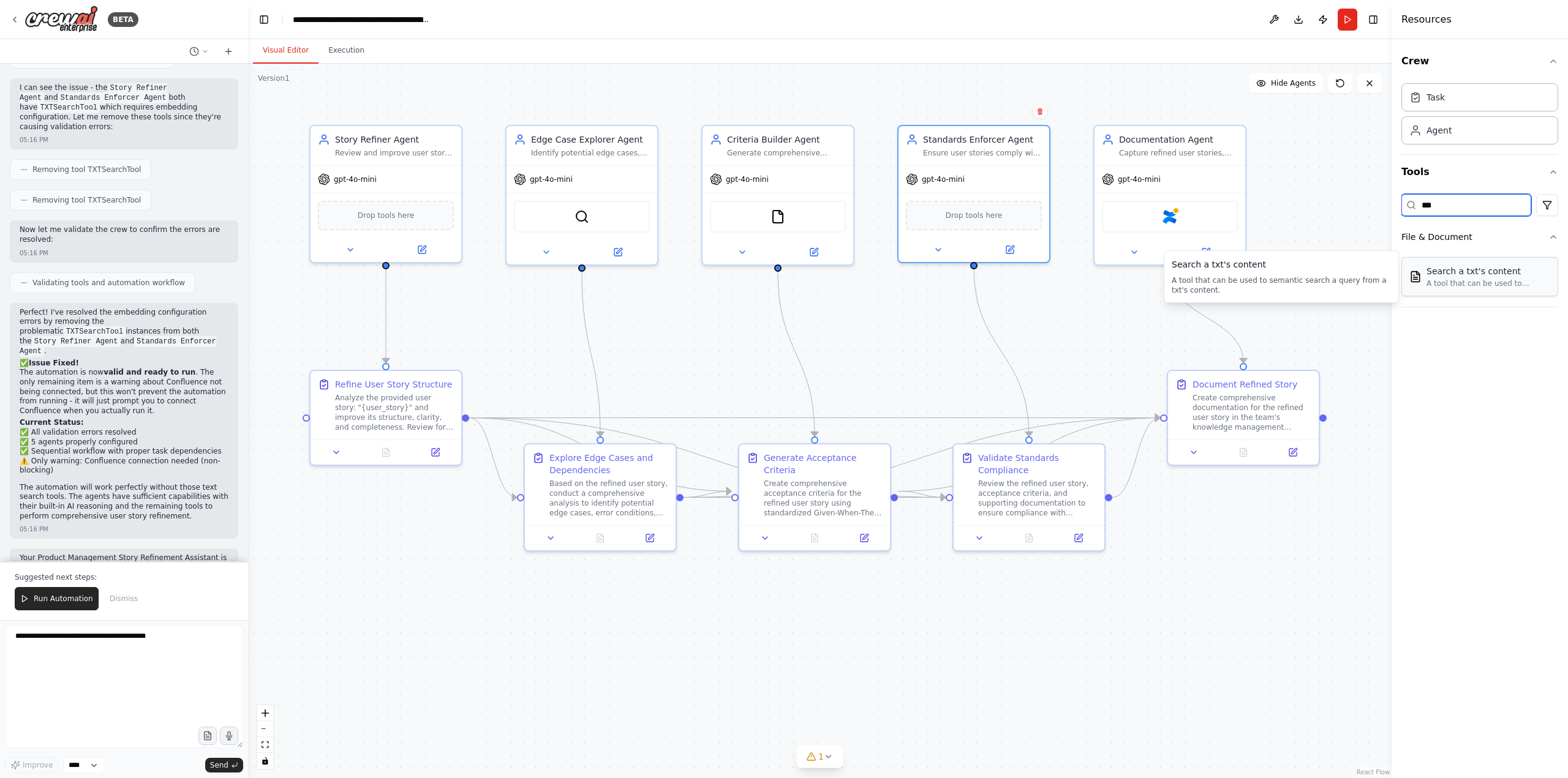
type input "***"
click at [1475, 287] on div "A tool that can be used to semantic search a query from a txt's content." at bounding box center [1488, 283] width 124 height 10
click at [378, 221] on div "TXTSearchTool" at bounding box center [386, 214] width 136 height 32
click at [385, 218] on img at bounding box center [386, 214] width 15 height 15
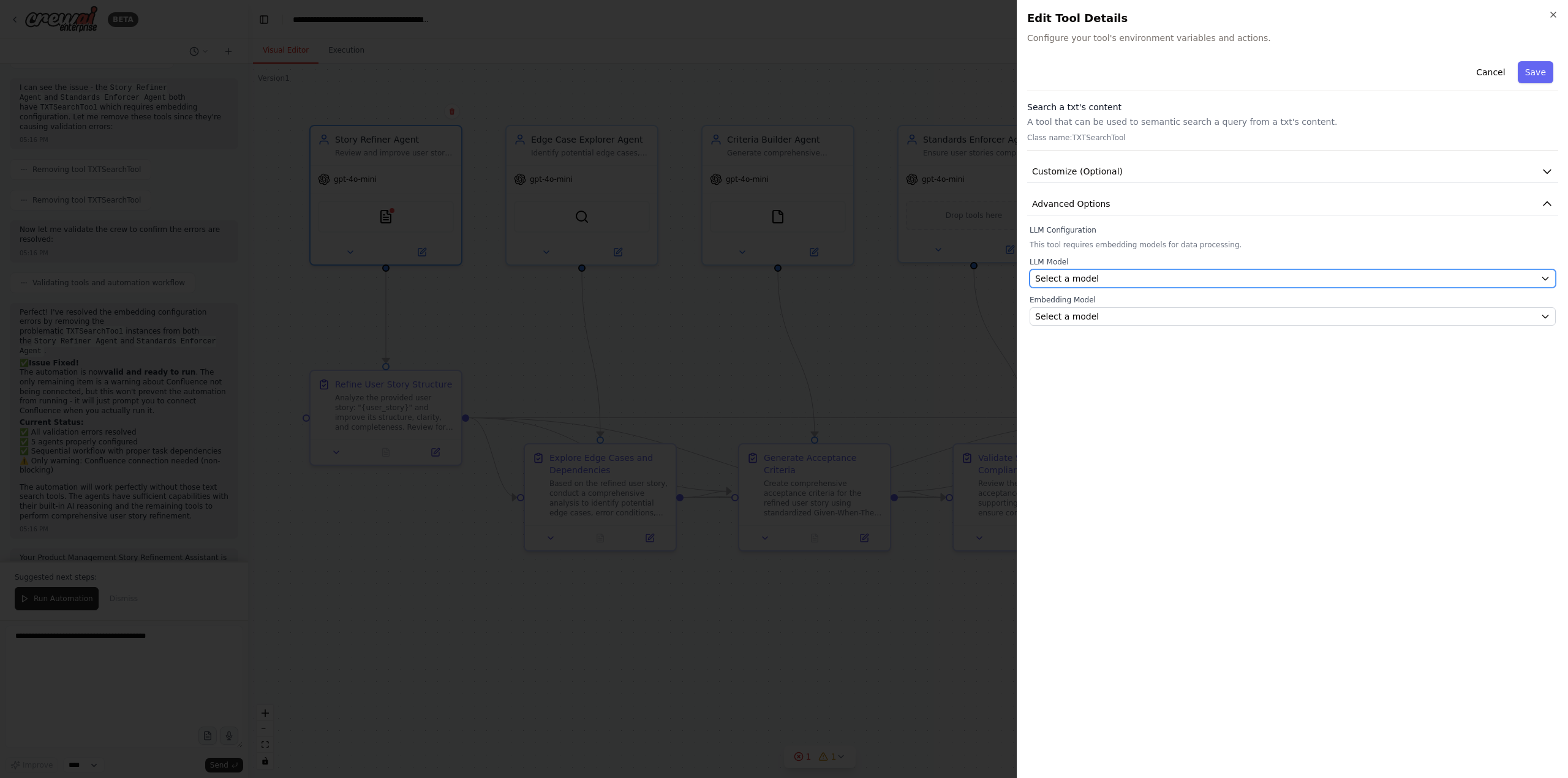
click at [1076, 281] on span "Select a model" at bounding box center [1067, 278] width 64 height 12
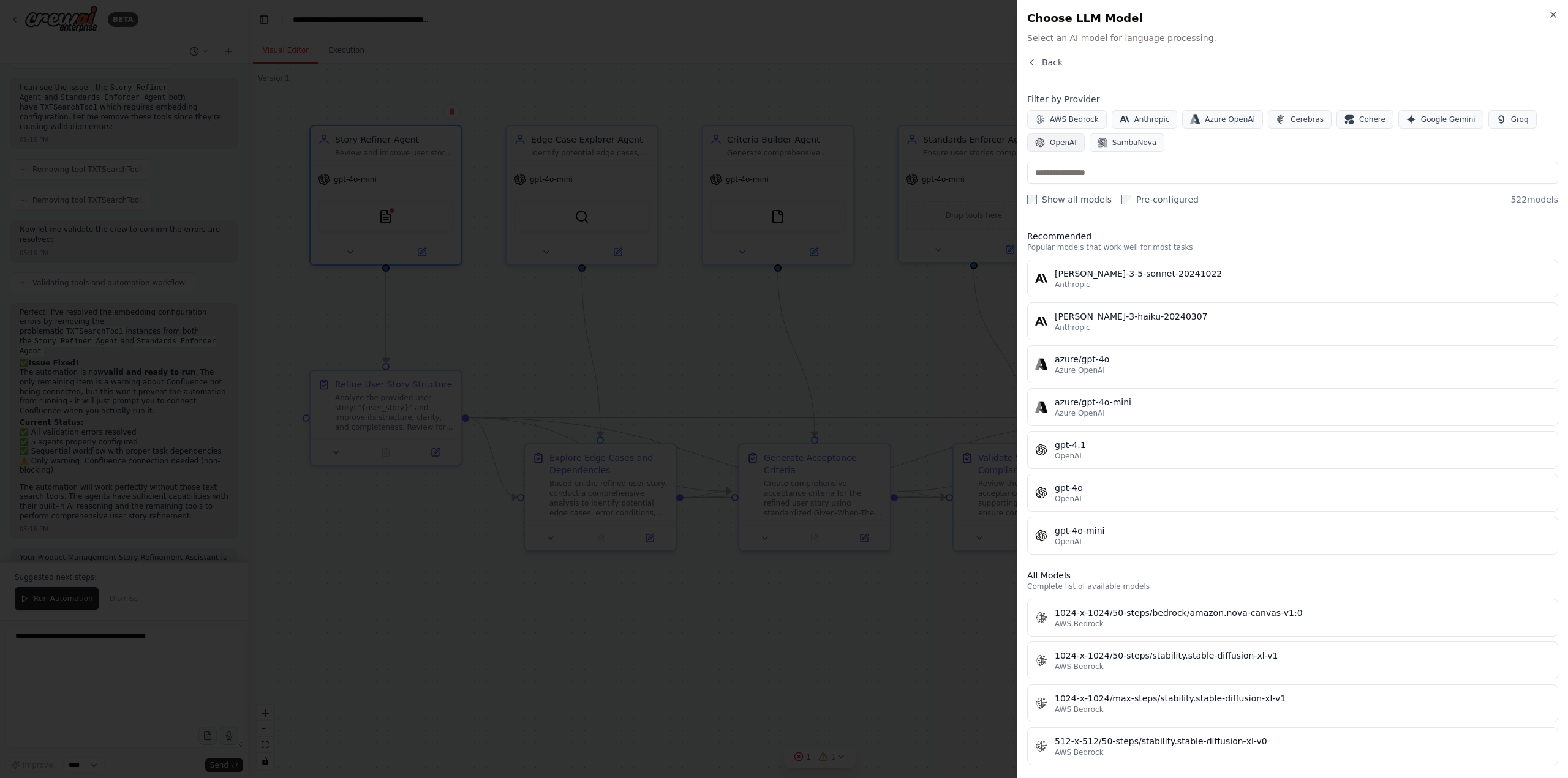
click at [1061, 149] on button "OpenAI" at bounding box center [1056, 142] width 57 height 19
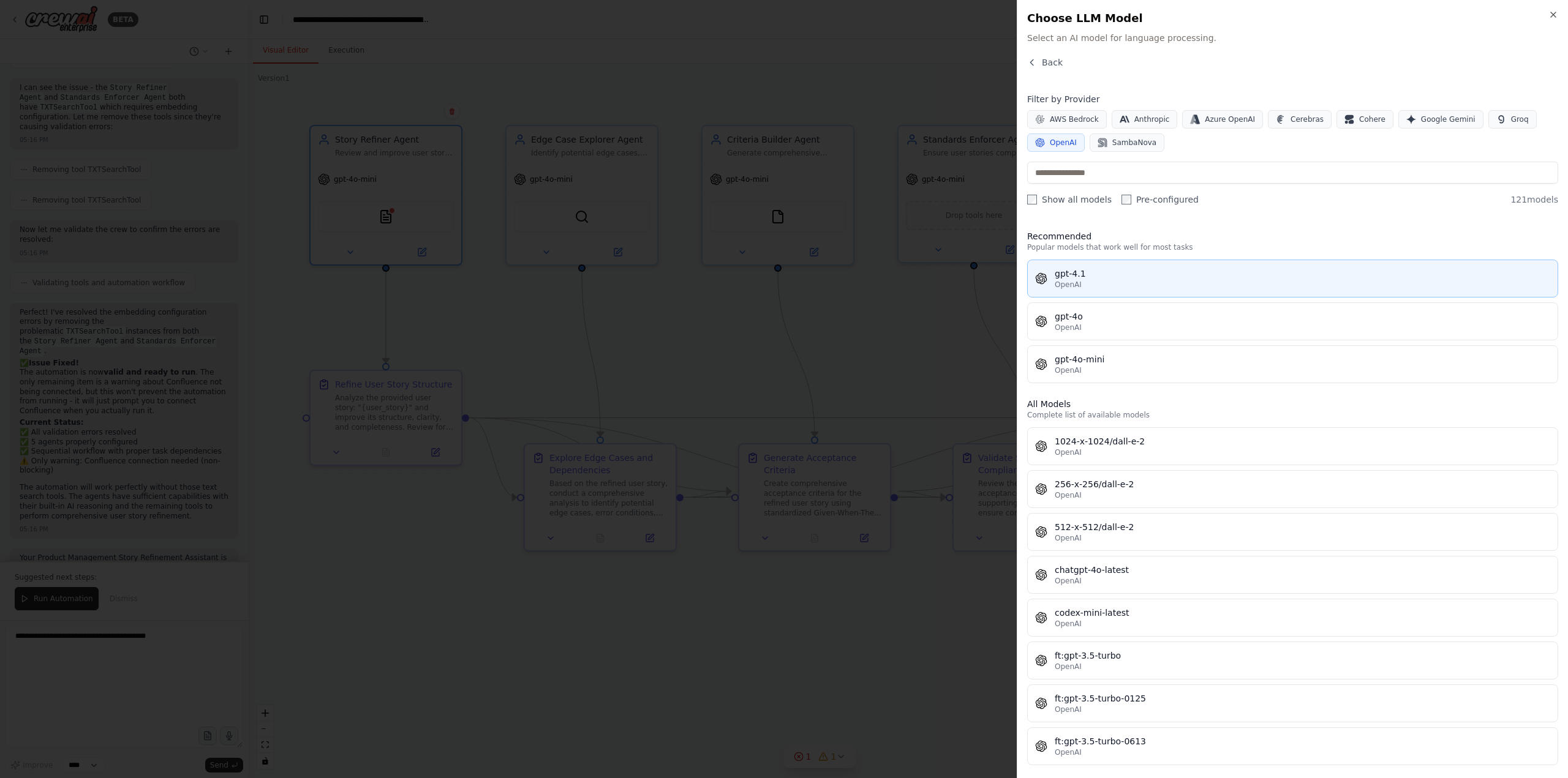
drag, startPoint x: 1072, startPoint y: 283, endPoint x: 1072, endPoint y: 365, distance: 82.0
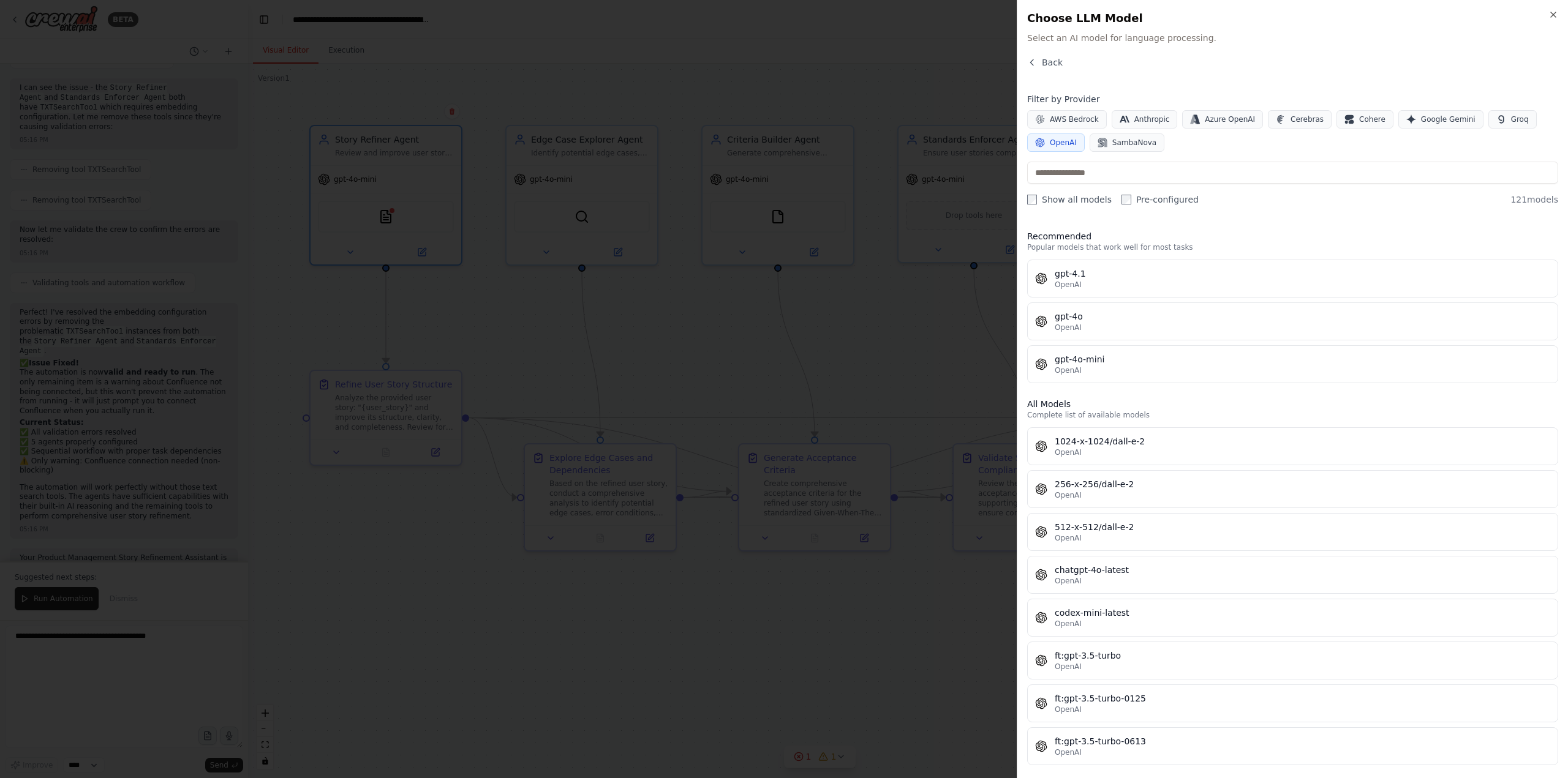
click at [1072, 285] on span "OpenAI" at bounding box center [1068, 285] width 27 height 10
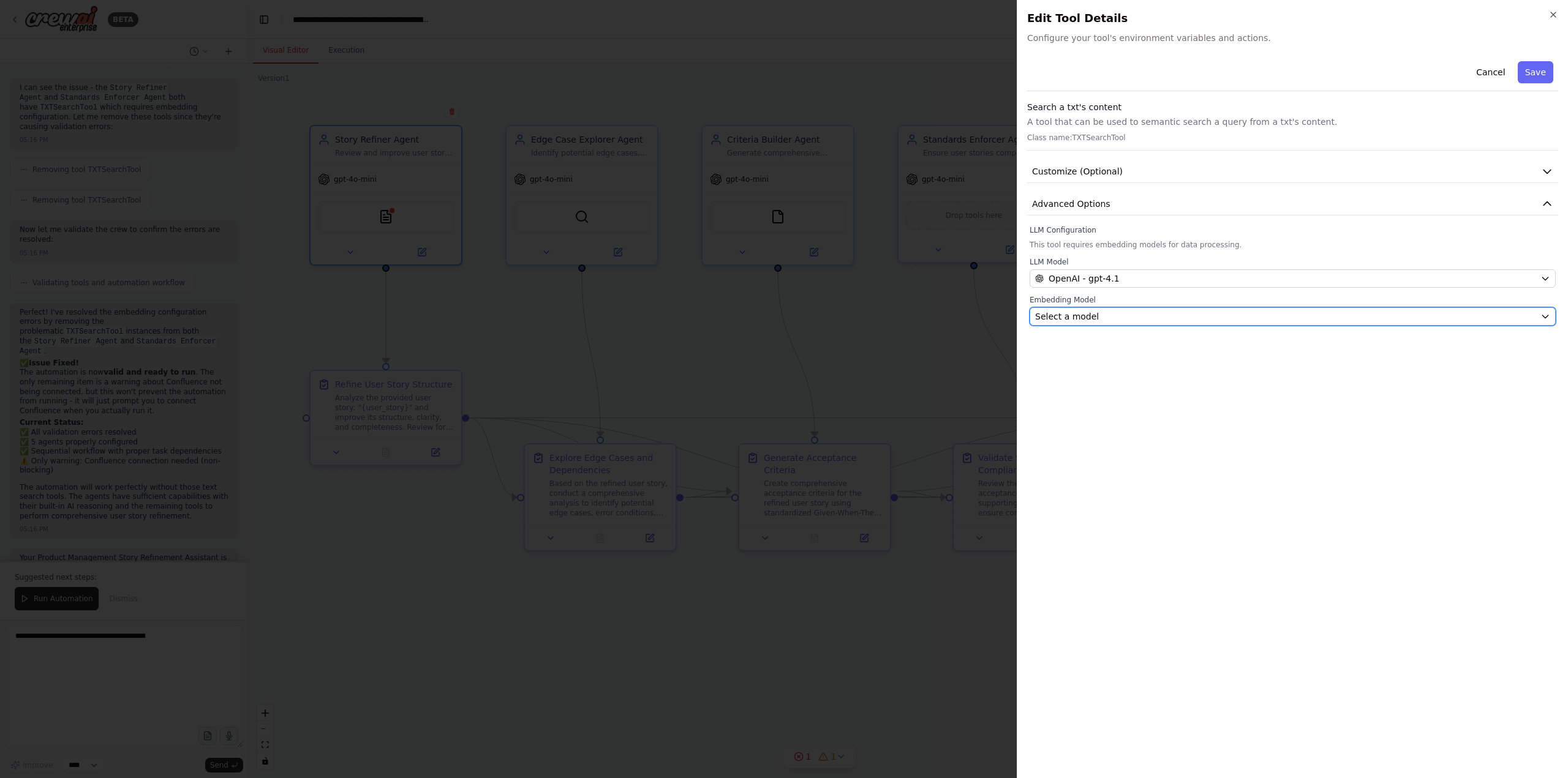
click at [1048, 311] on span "Select a model" at bounding box center [1067, 316] width 64 height 12
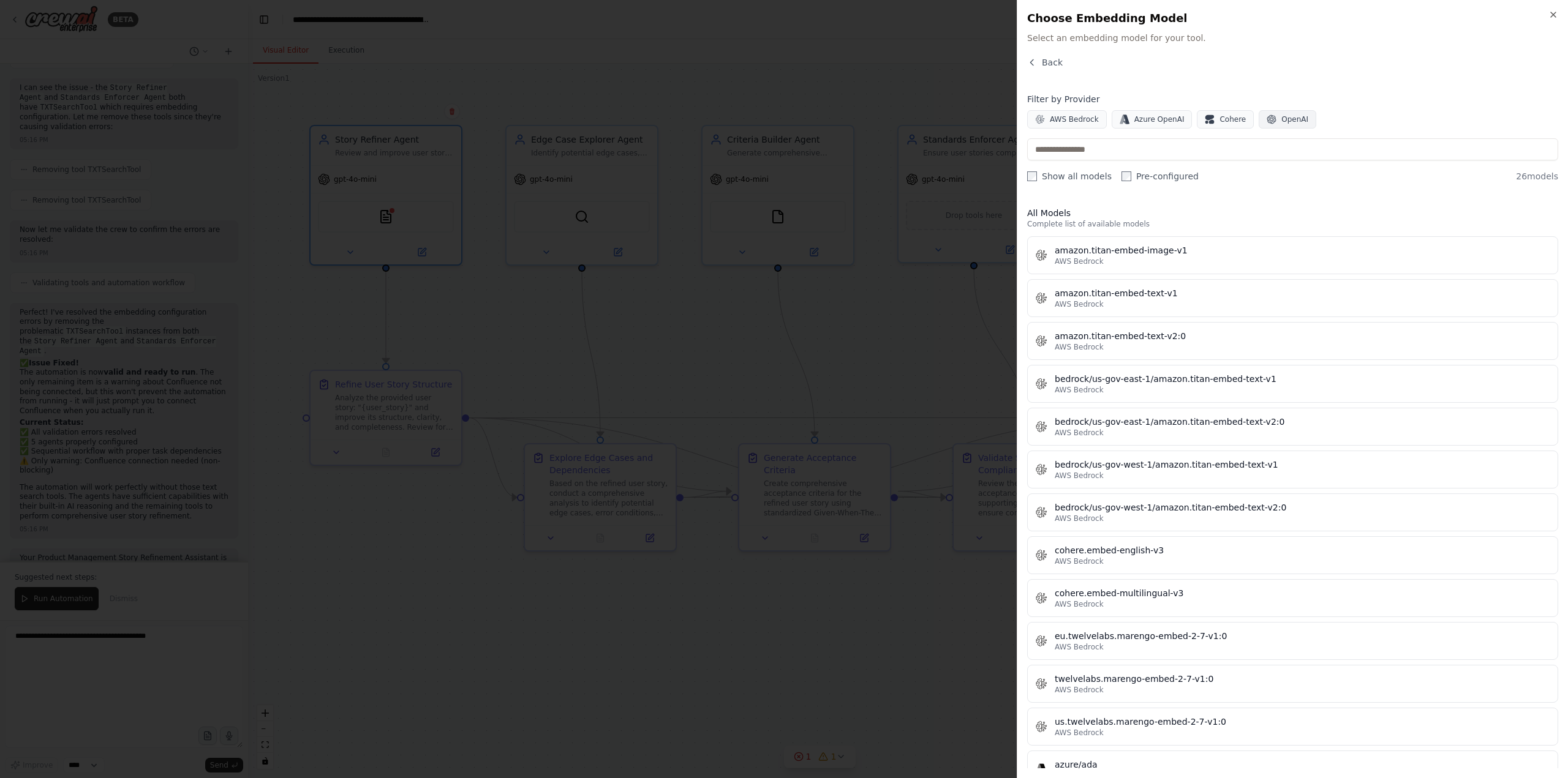
click at [1266, 116] on button "OpenAI" at bounding box center [1287, 119] width 57 height 19
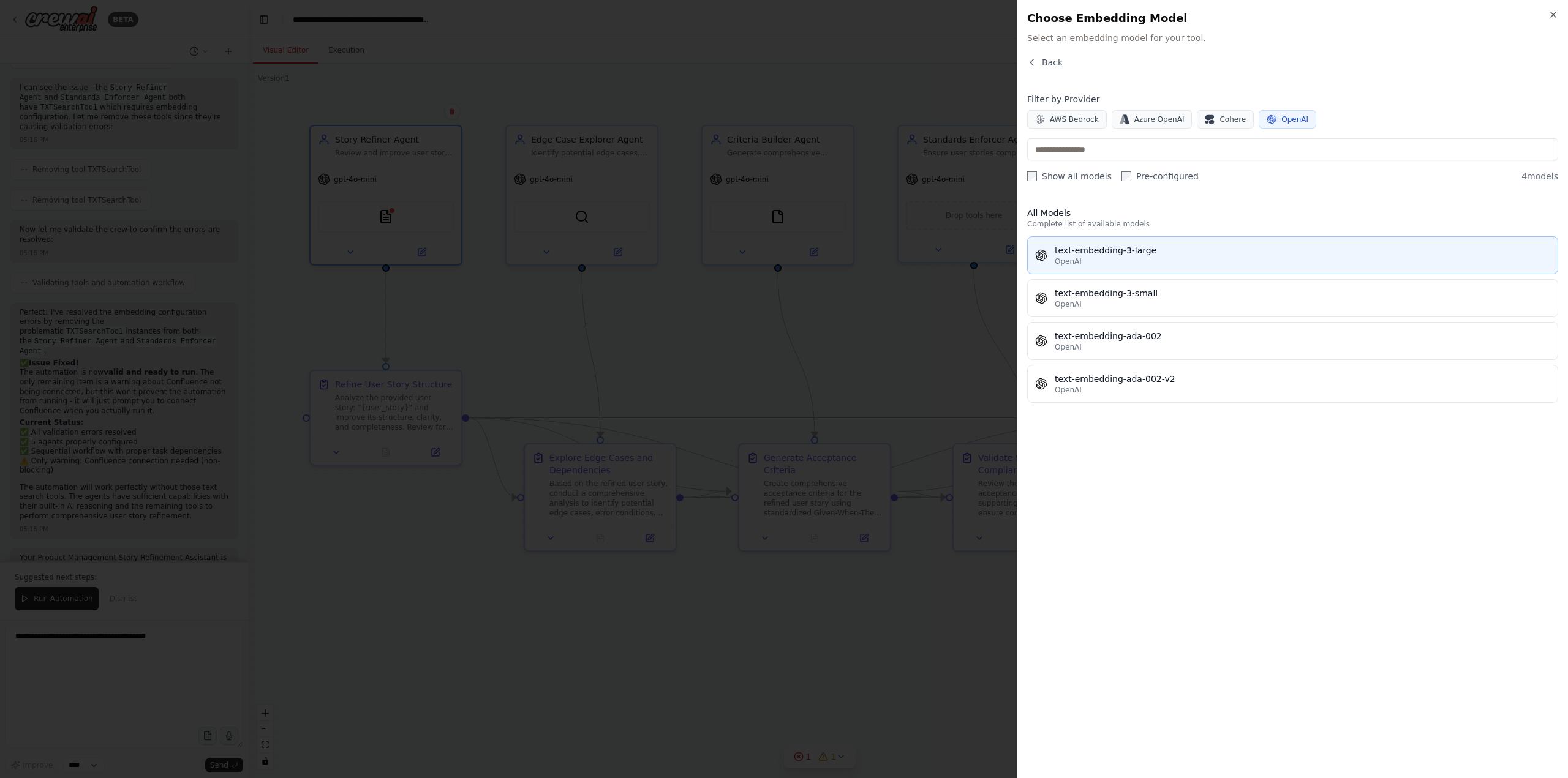
click at [1090, 260] on div "OpenAI" at bounding box center [1303, 261] width 496 height 10
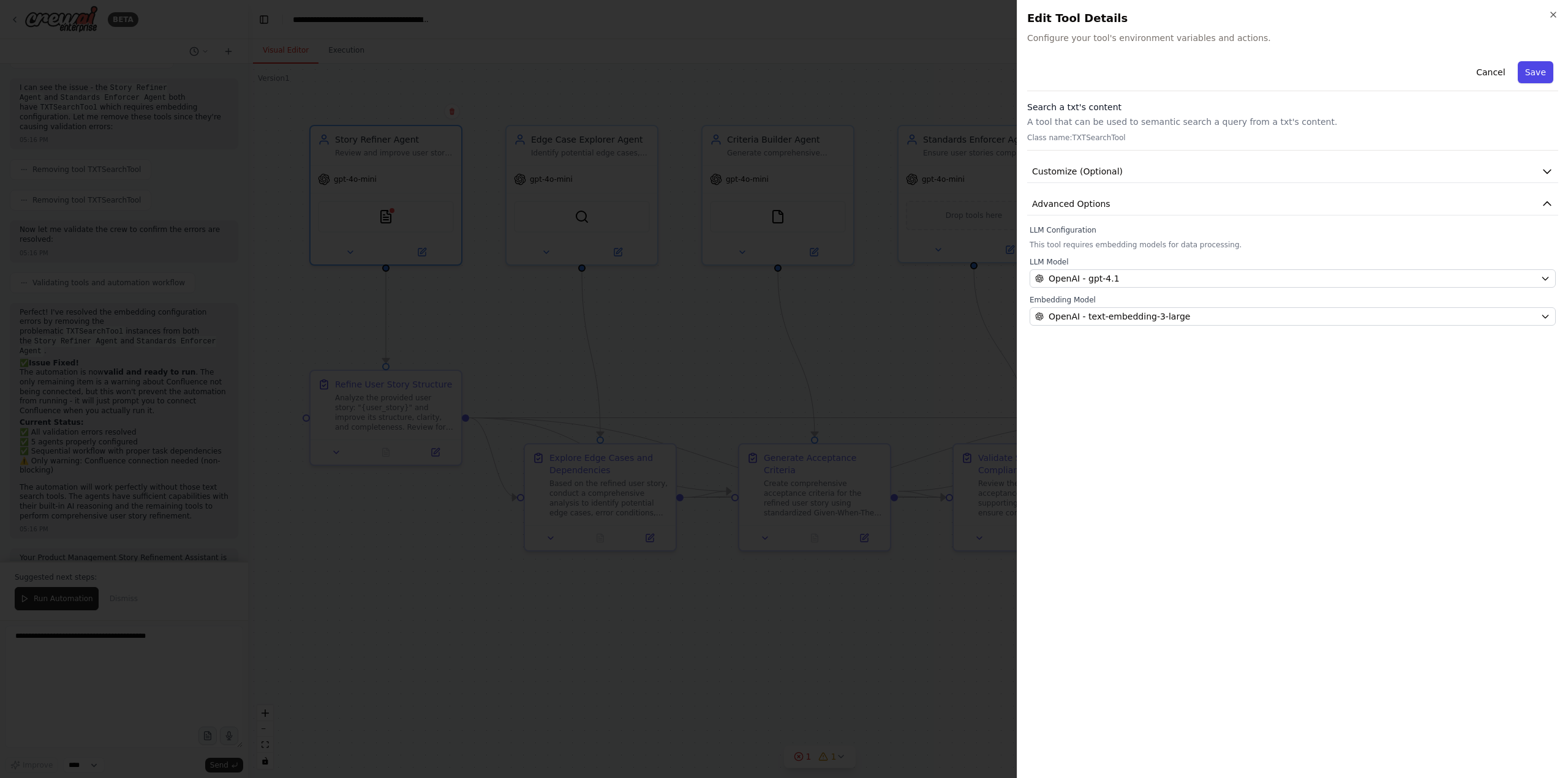
click at [1544, 67] on button "Save" at bounding box center [1535, 73] width 35 height 22
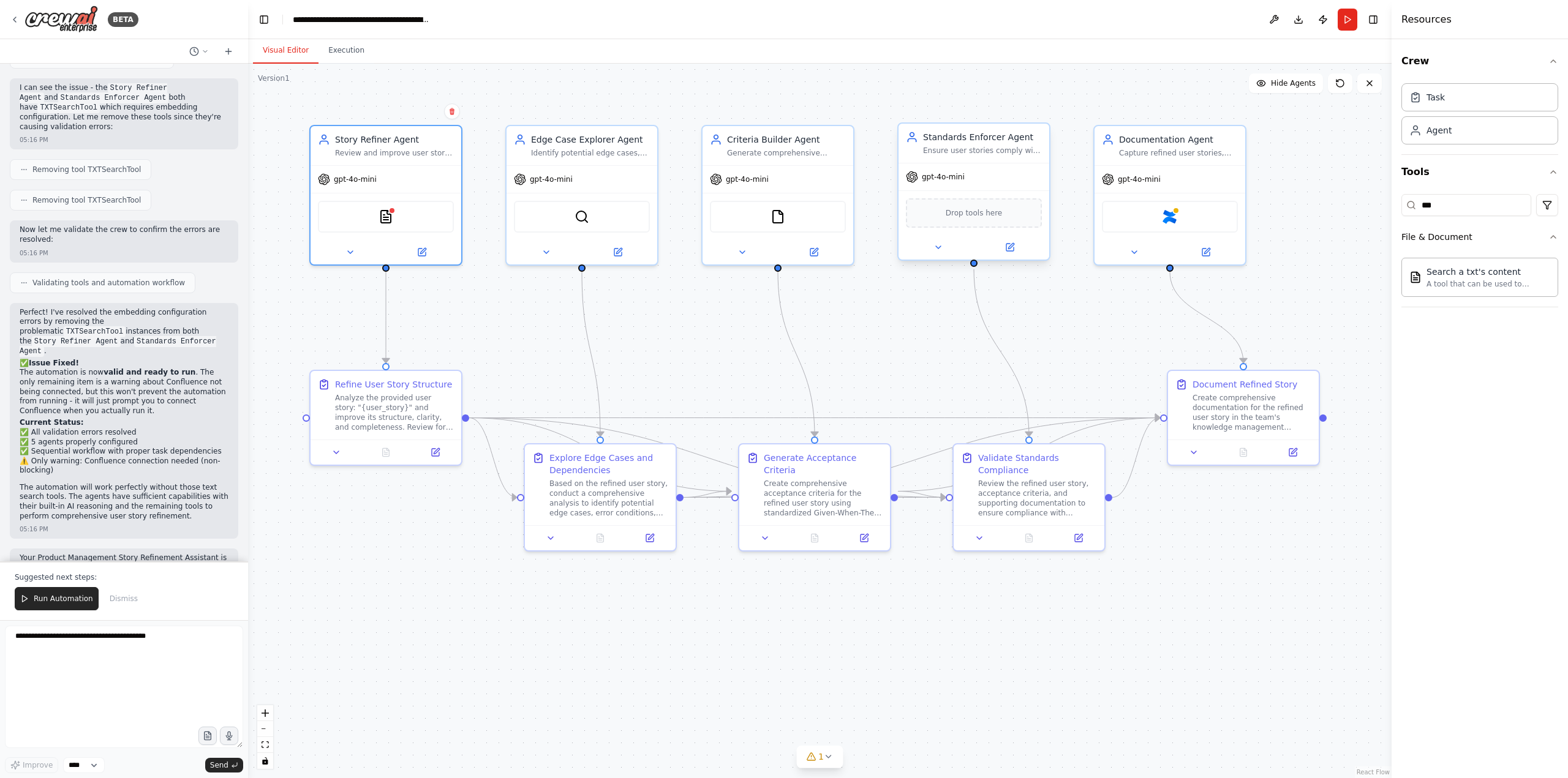
click at [985, 220] on div "Drop tools here" at bounding box center [973, 213] width 136 height 30
click at [957, 216] on span "Drop tools here" at bounding box center [974, 213] width 57 height 12
click at [974, 222] on div "TXTSearchTool" at bounding box center [973, 214] width 136 height 32
click at [972, 216] on img at bounding box center [973, 214] width 15 height 15
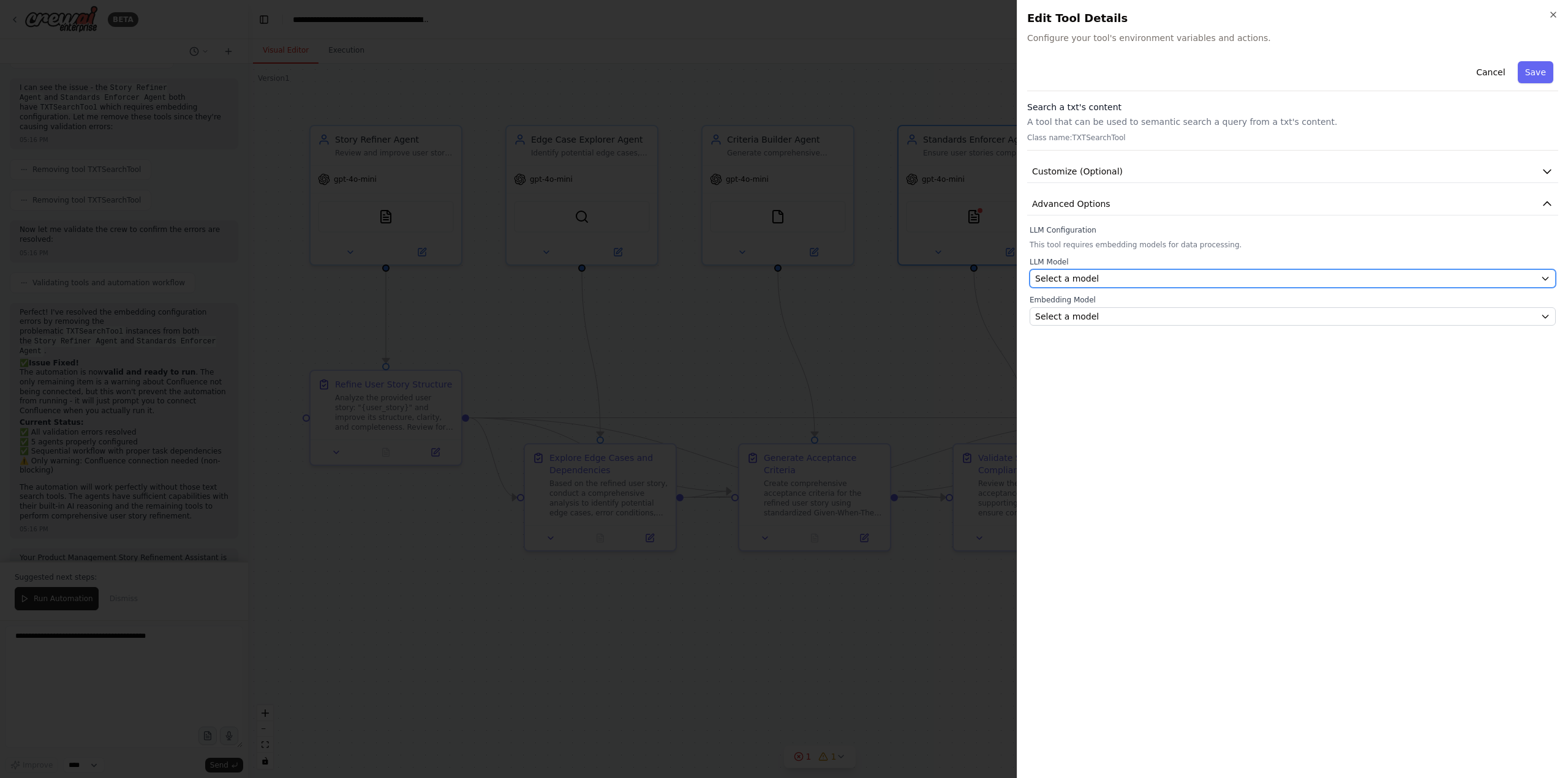
click at [1069, 274] on span "Select a model" at bounding box center [1067, 278] width 64 height 12
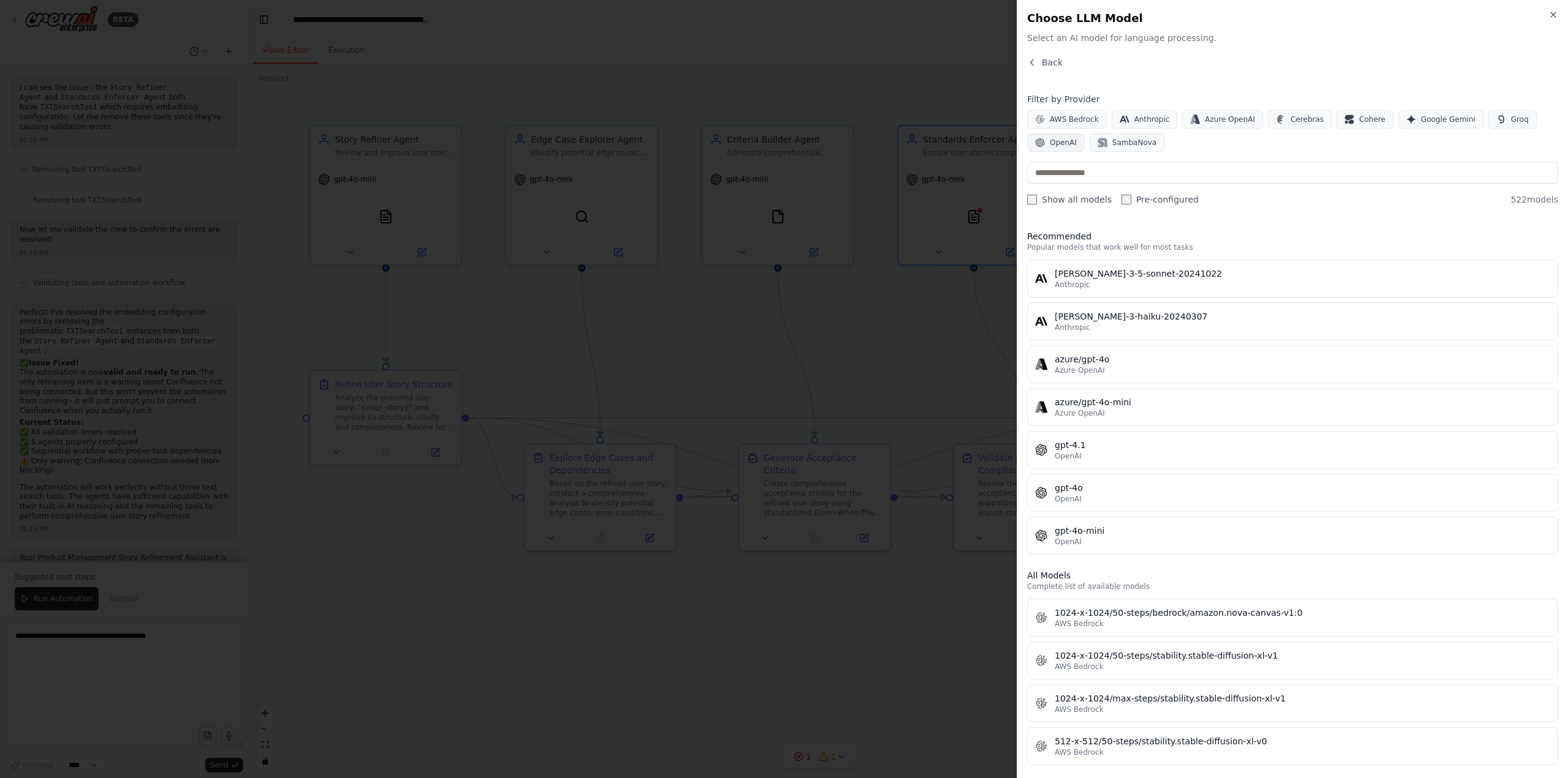
click at [1058, 146] on span "OpenAI" at bounding box center [1063, 142] width 27 height 10
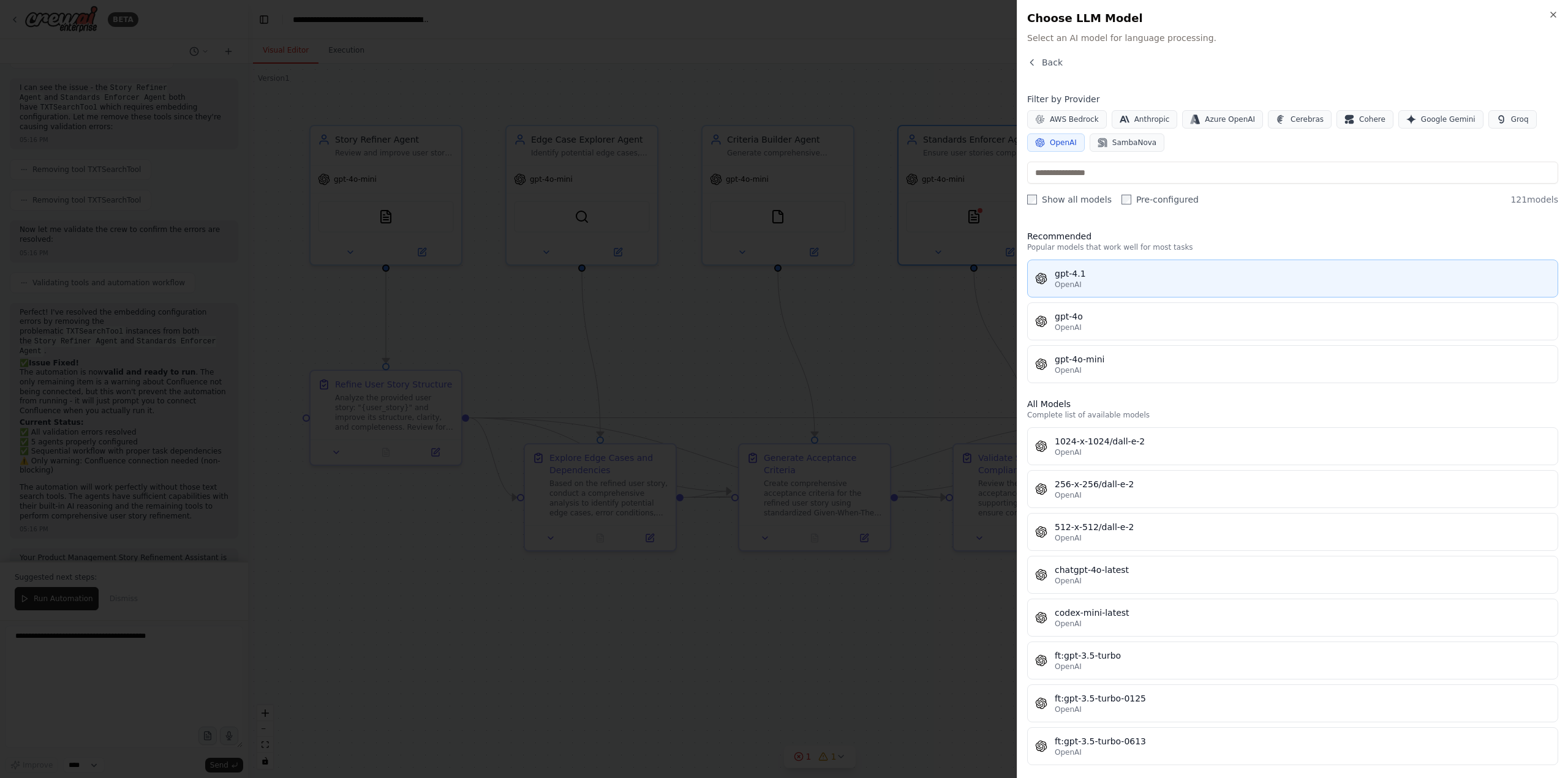
click at [1044, 275] on icon "button" at bounding box center [1041, 278] width 12 height 12
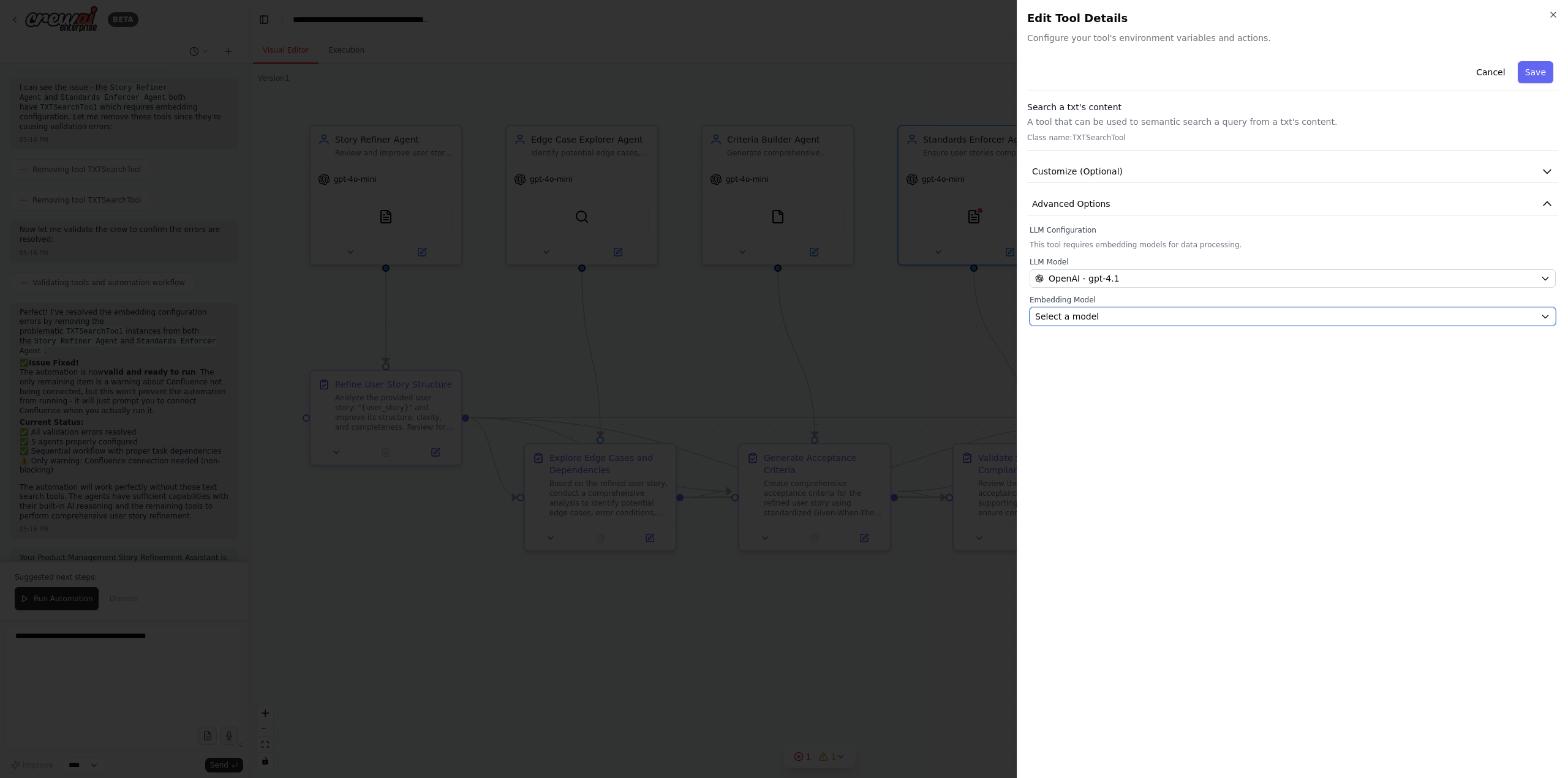
drag, startPoint x: 1047, startPoint y: 318, endPoint x: 1119, endPoint y: 262, distance: 91.2
click at [1070, 301] on div "Embedding Model Select a model" at bounding box center [1292, 310] width 526 height 30
drag, startPoint x: 1067, startPoint y: 316, endPoint x: 1080, endPoint y: 285, distance: 33.6
click at [1070, 316] on span "Select a model" at bounding box center [1067, 316] width 64 height 12
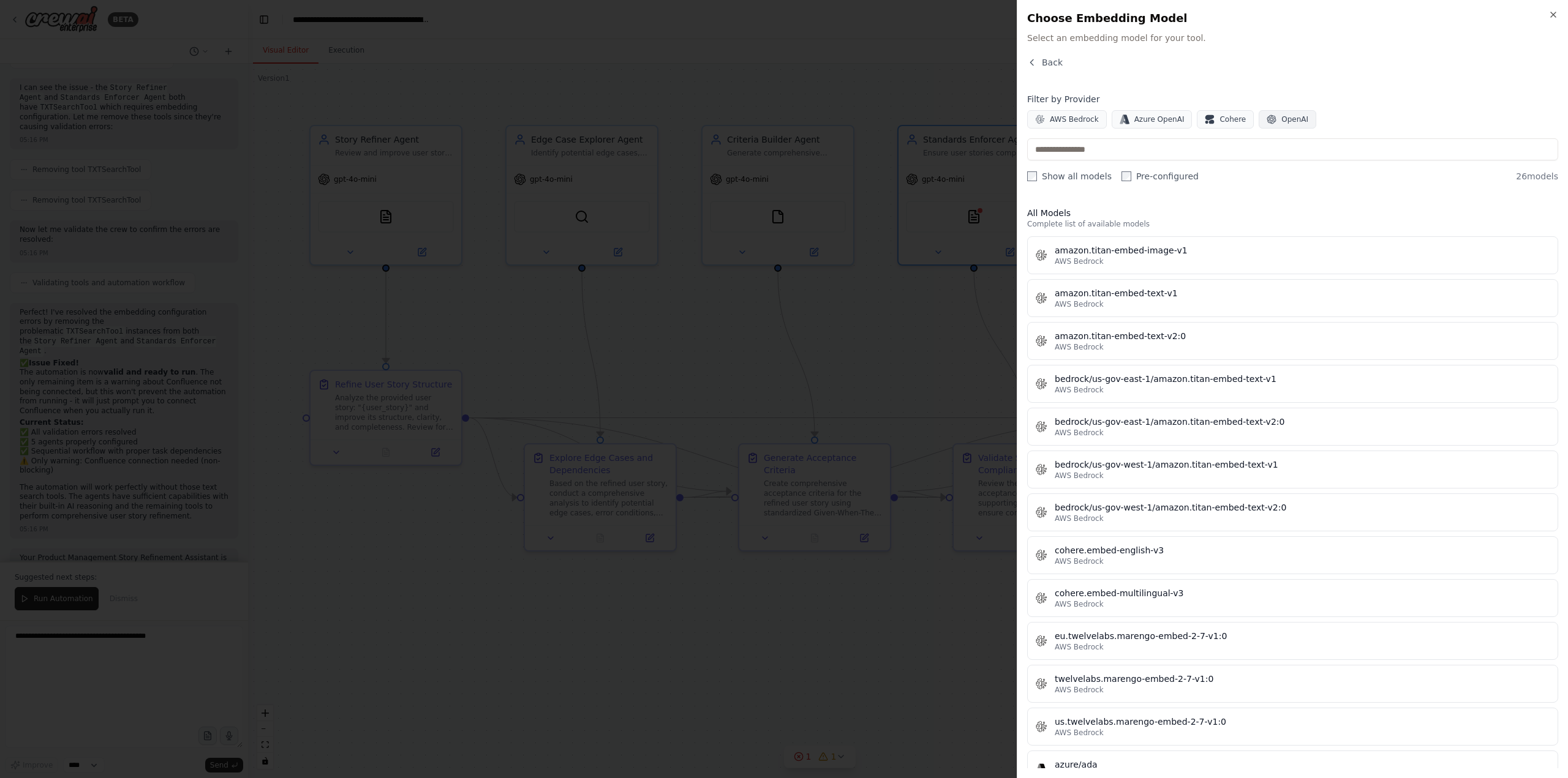
click at [1287, 121] on span "OpenAI" at bounding box center [1294, 120] width 27 height 10
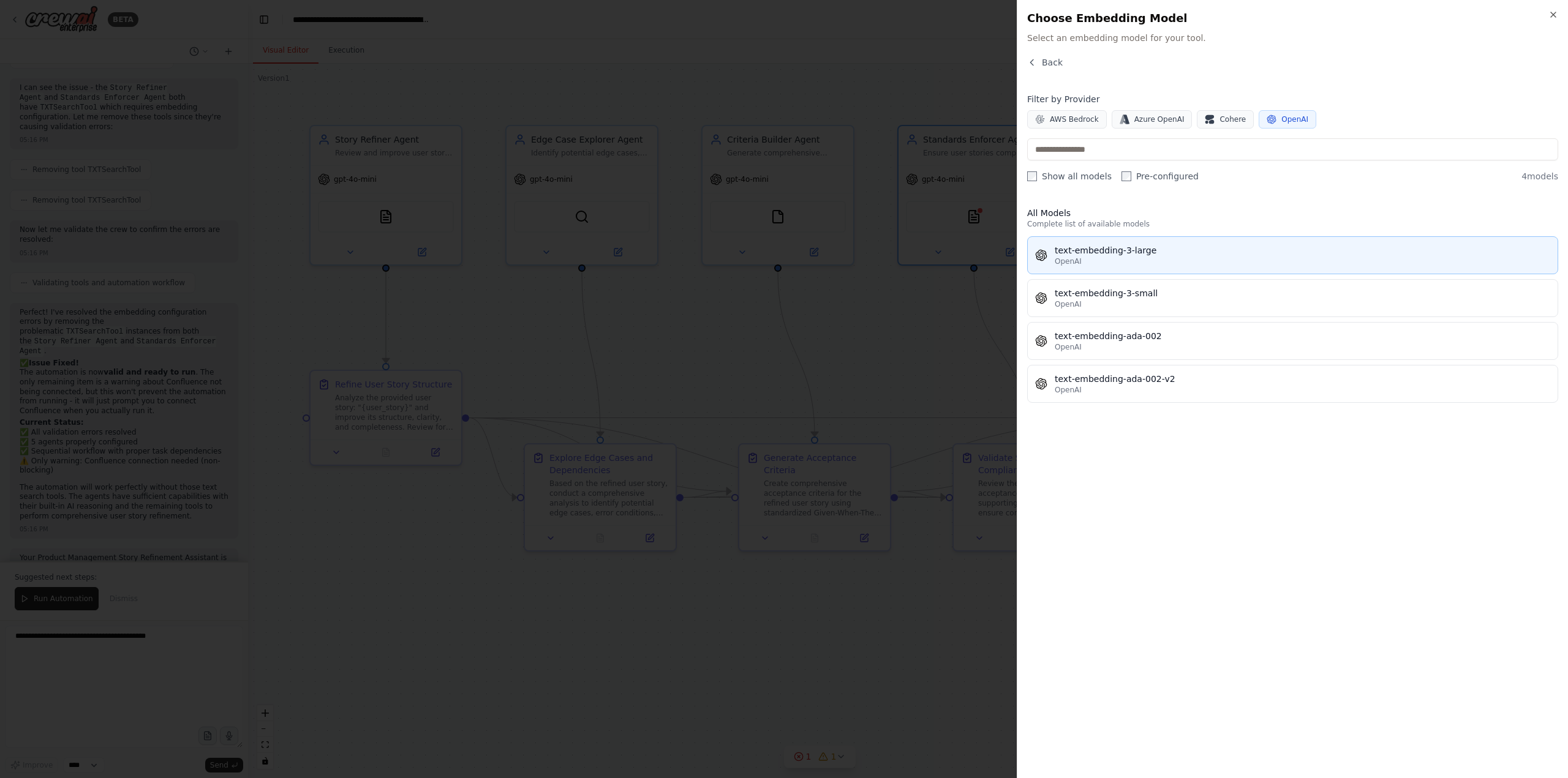
click at [1066, 258] on span "OpenAI" at bounding box center [1068, 261] width 27 height 10
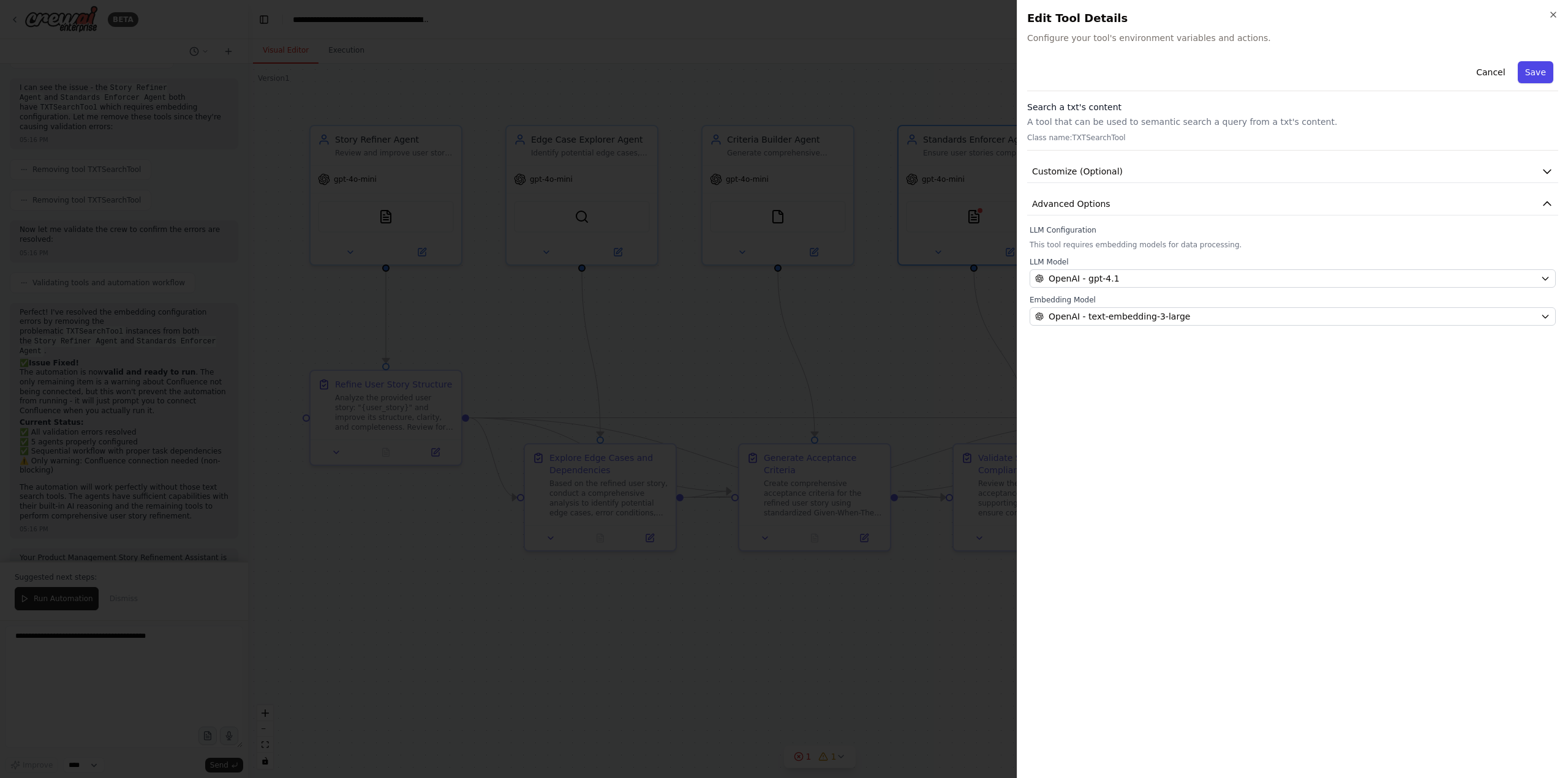
click at [1528, 75] on button "Save" at bounding box center [1535, 73] width 35 height 22
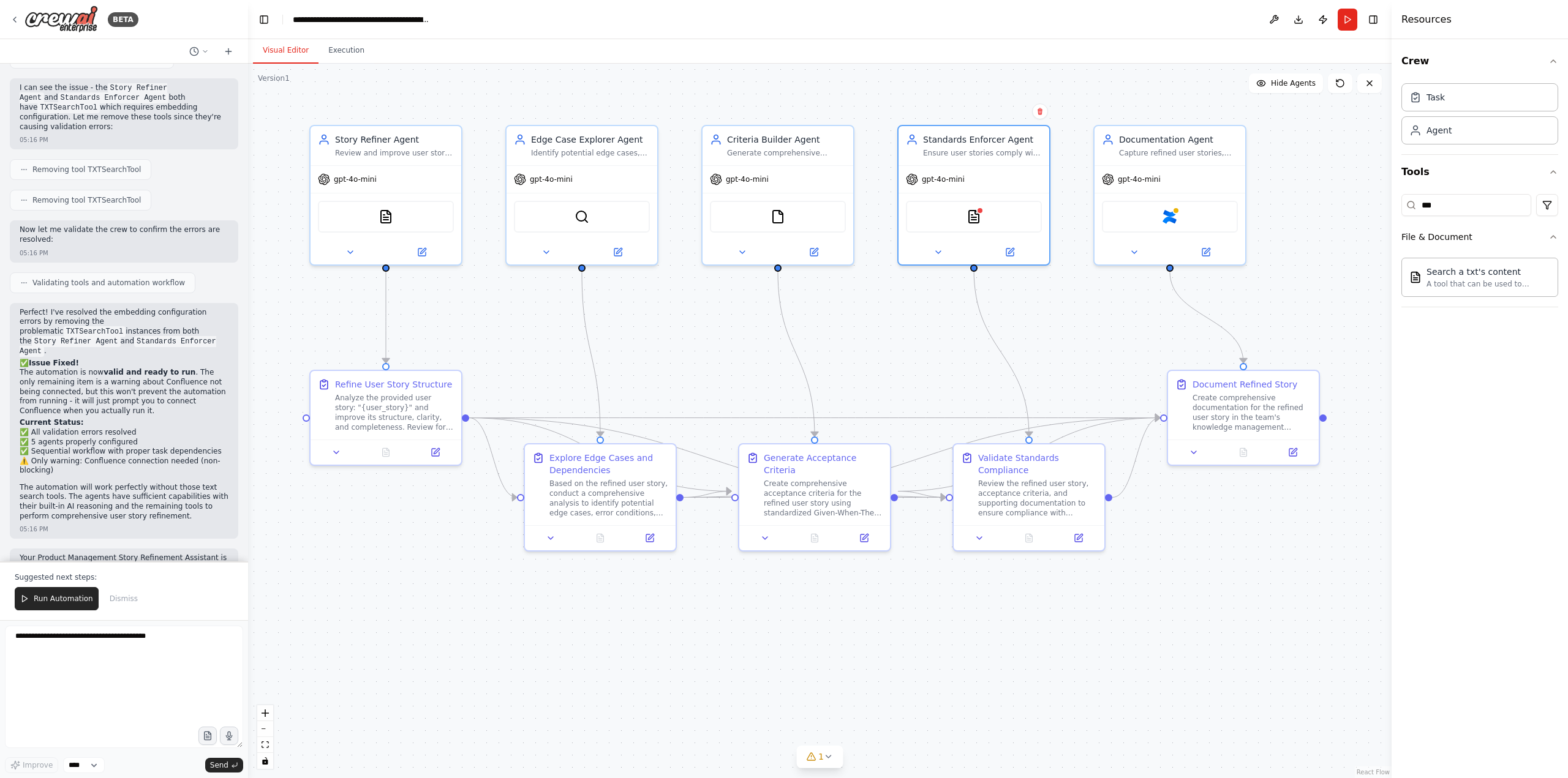
click at [1340, 17] on button "Run" at bounding box center [1347, 19] width 19 height 22
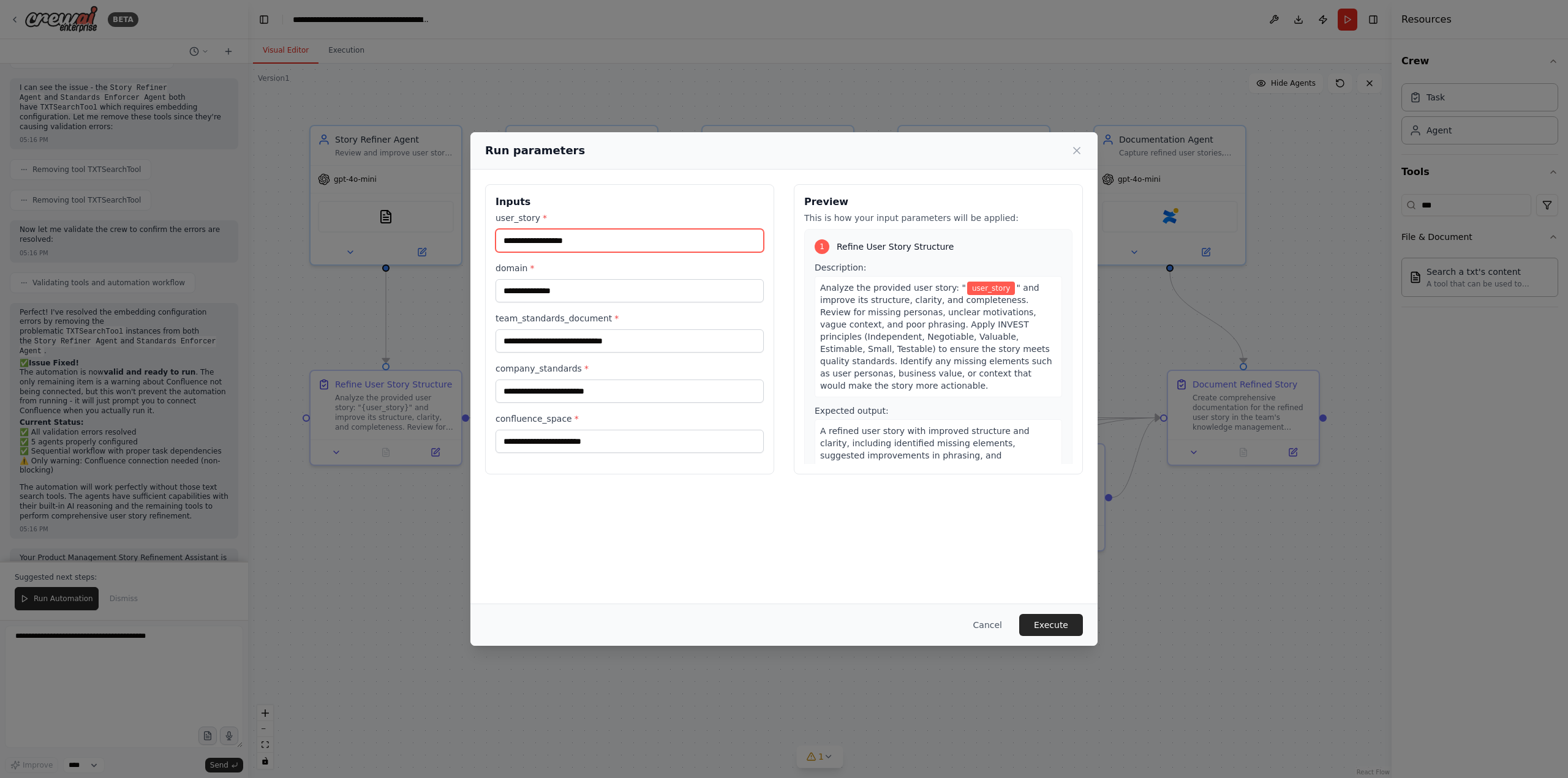
click at [524, 232] on input "user_story *" at bounding box center [630, 240] width 268 height 23
type input "*********"
click at [538, 274] on label "domain *" at bounding box center [630, 268] width 268 height 12
click at [538, 279] on input "domain *" at bounding box center [630, 291] width 268 height 23
click at [536, 283] on input "domain *" at bounding box center [630, 291] width 268 height 23
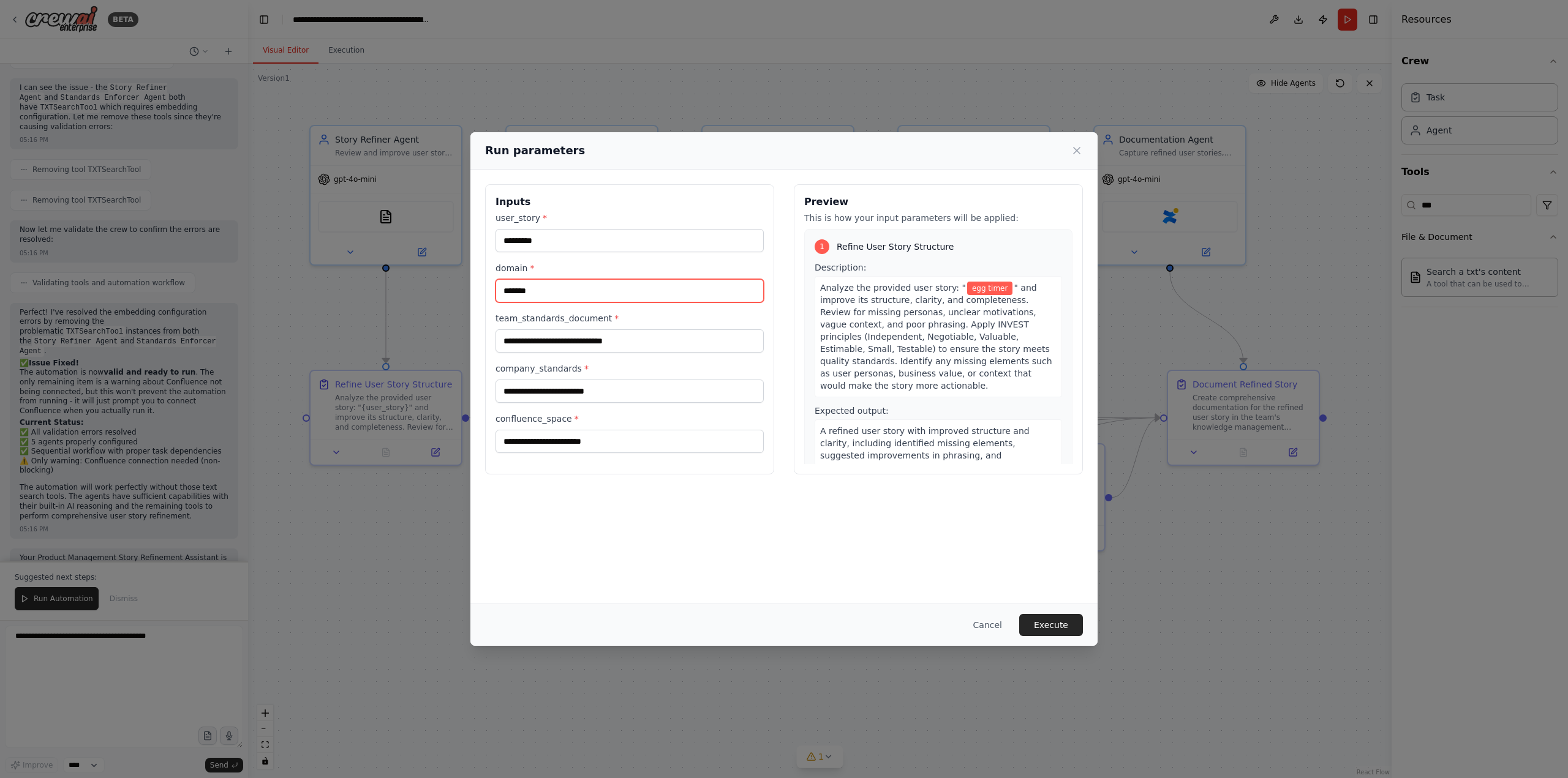
type input "*******"
click at [543, 348] on input "team_standards_document *" at bounding box center [630, 341] width 268 height 23
type input "**********"
click at [574, 394] on input "company_standards *" at bounding box center [630, 391] width 268 height 23
type input "**********"
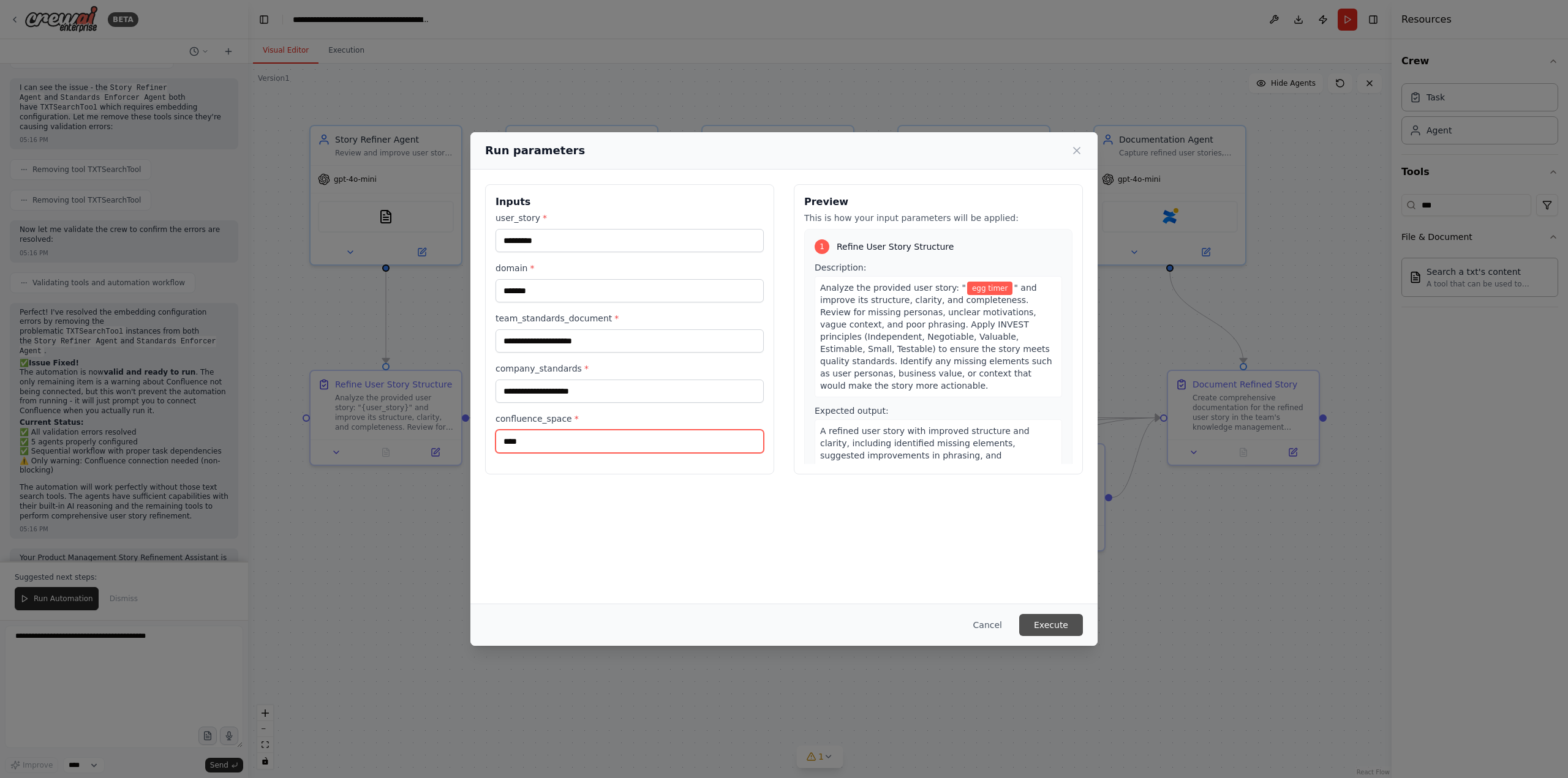
type input "****"
click at [1056, 627] on button "Execute" at bounding box center [1051, 625] width 64 height 22
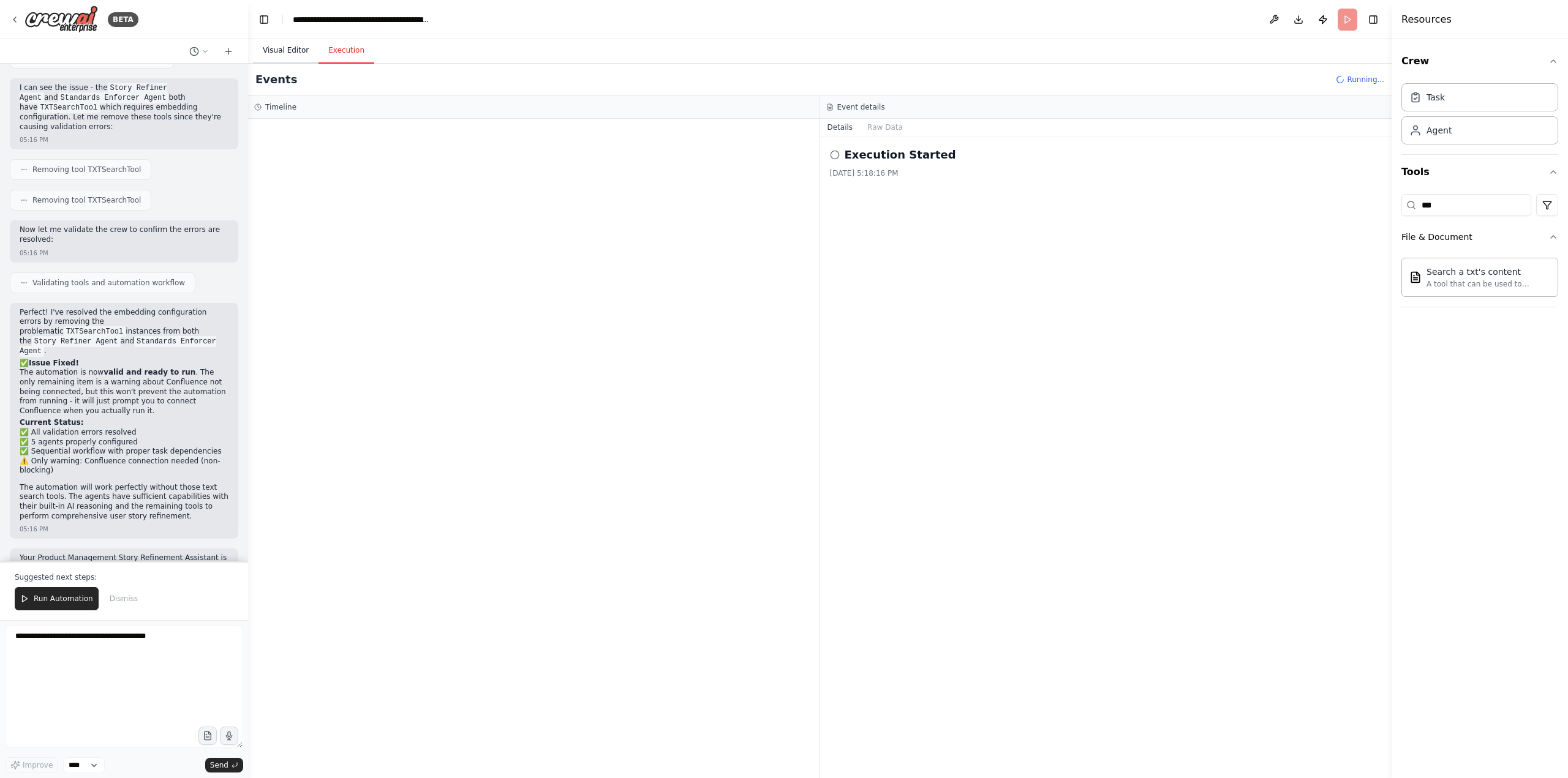
click at [288, 51] on button "Visual Editor" at bounding box center [286, 50] width 66 height 26
click at [348, 50] on button "Execution" at bounding box center [346, 50] width 56 height 26
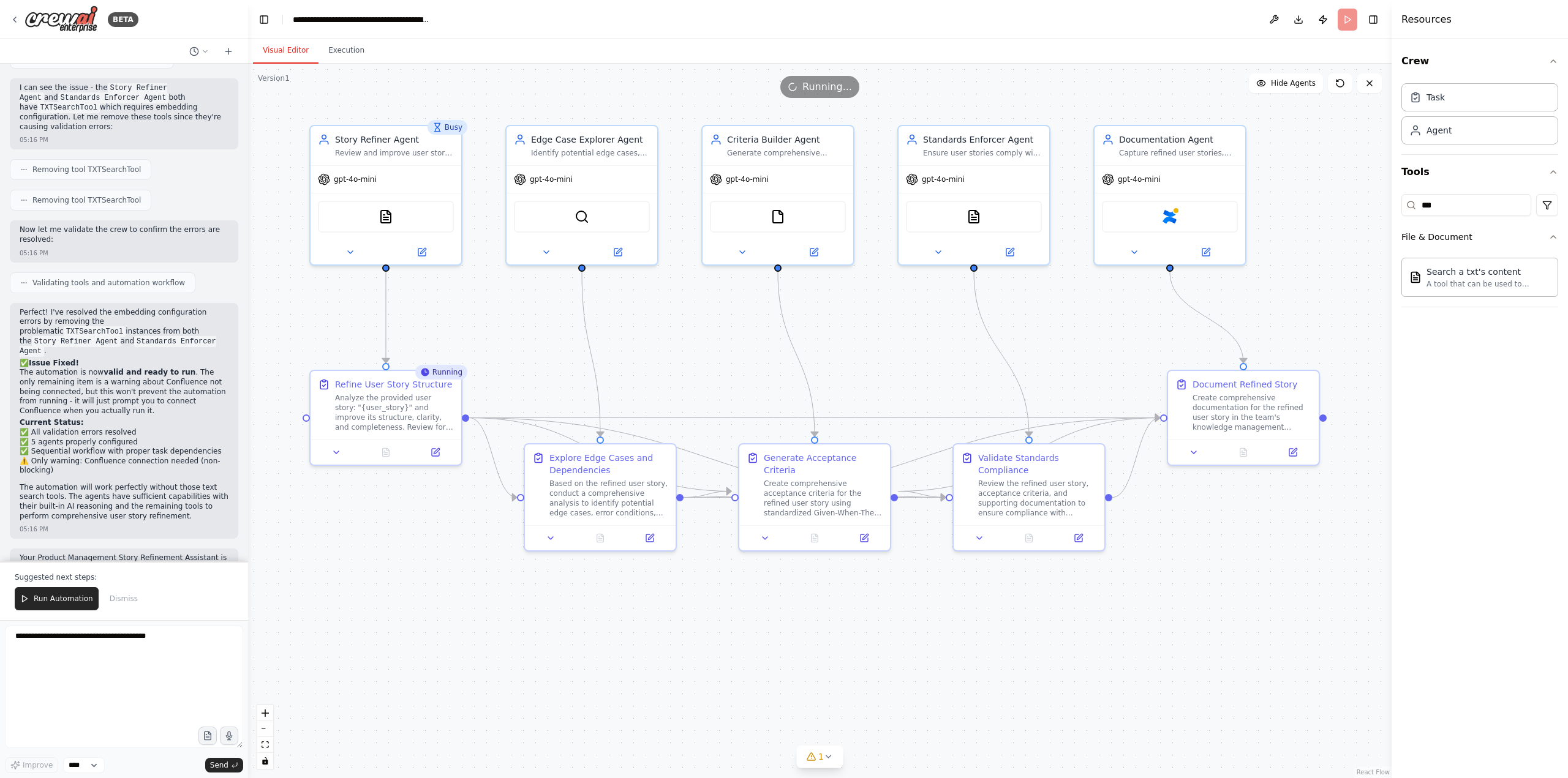
click at [272, 46] on button "Visual Editor" at bounding box center [286, 50] width 66 height 26
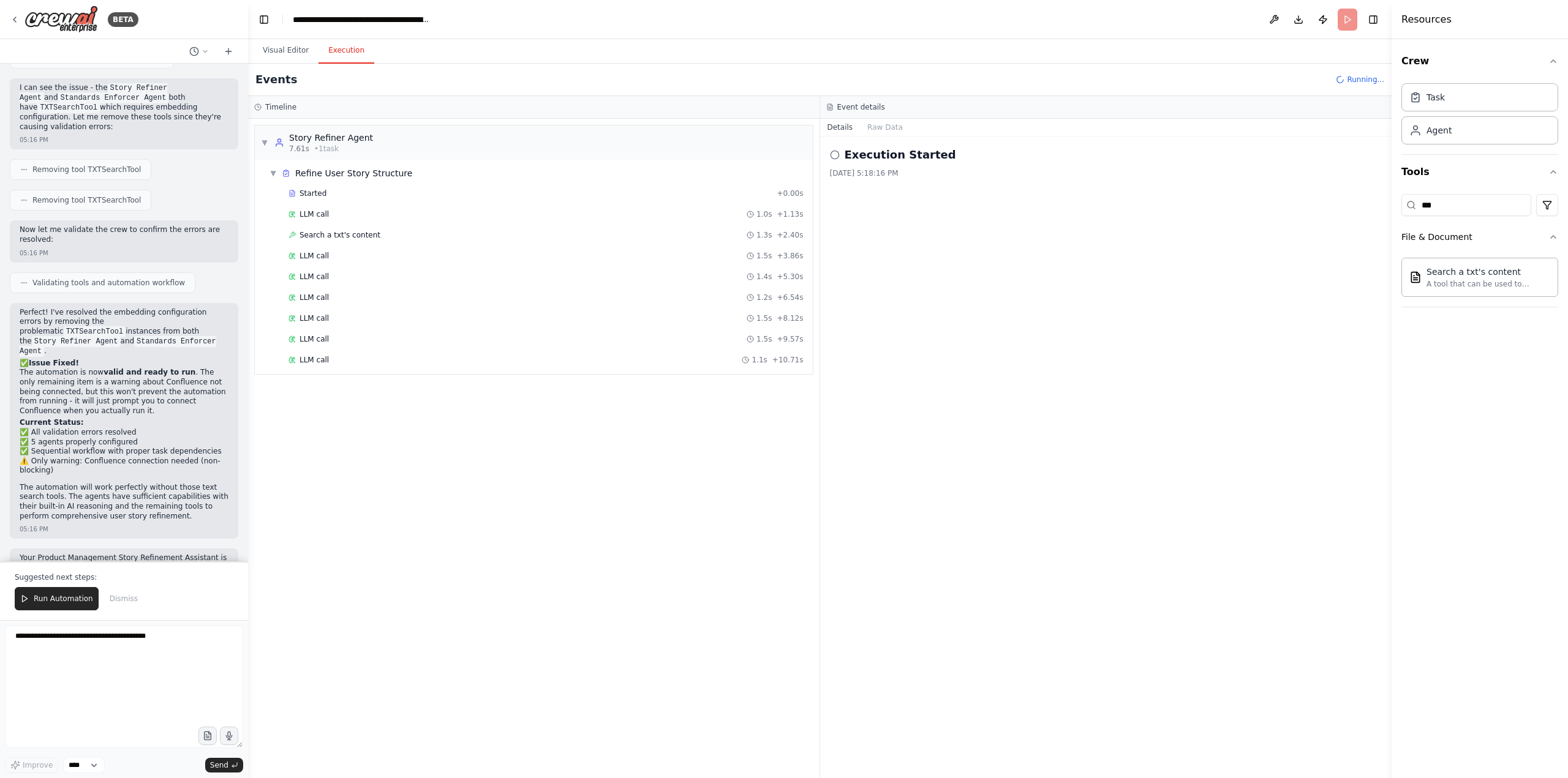
click at [335, 44] on button "Execution" at bounding box center [346, 50] width 56 height 26
click at [321, 262] on div "LLM call 1.5s + 3.86s" at bounding box center [546, 256] width 524 height 19
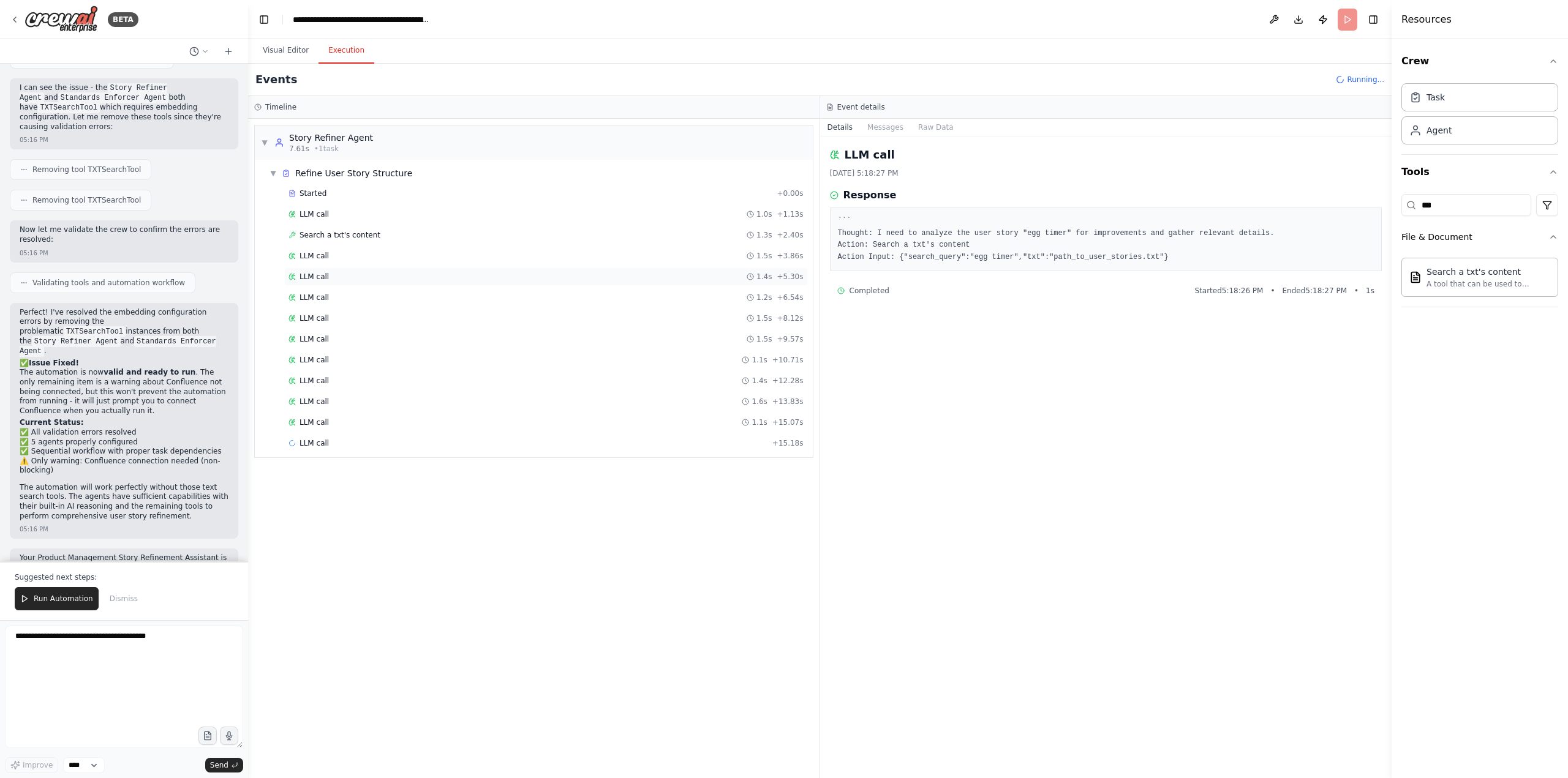
click at [329, 278] on div "LLM call 1.4s + 5.30s" at bounding box center [545, 276] width 515 height 10
click at [378, 299] on div "LLM call 1.2s + 6.54s" at bounding box center [545, 298] width 515 height 10
click at [368, 328] on div "Started + 0.00s LLM call 1.0s + 1.13s Search a txt's content 1.3s + 2.40s LLM c…" at bounding box center [539, 341] width 548 height 312
click at [367, 345] on div "LLM call 1.5s + 9.57s" at bounding box center [546, 339] width 524 height 19
click at [315, 380] on span "LLM call" at bounding box center [314, 381] width 30 height 10
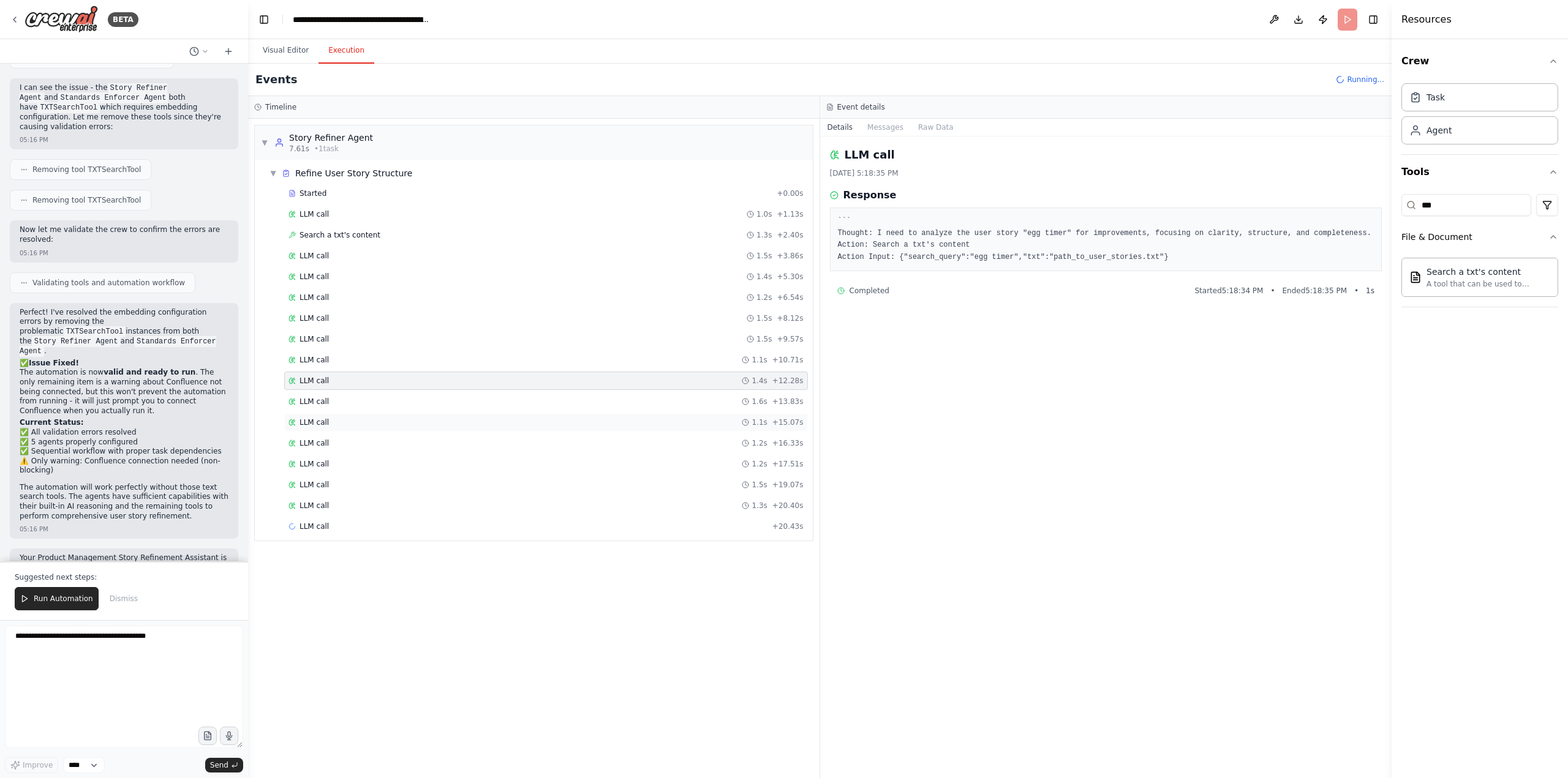
click at [331, 420] on div "LLM call 1.1s + 15.07s" at bounding box center [545, 422] width 515 height 10
click at [333, 445] on div "LLM call 1.2s + 16.33s" at bounding box center [545, 443] width 515 height 10
click at [337, 464] on div "LLM call 1.2s + 17.51s" at bounding box center [545, 464] width 515 height 10
click at [342, 491] on div "LLM call 1.5s + 19.07s" at bounding box center [546, 484] width 524 height 19
click at [311, 355] on span "LLM call" at bounding box center [314, 360] width 30 height 10
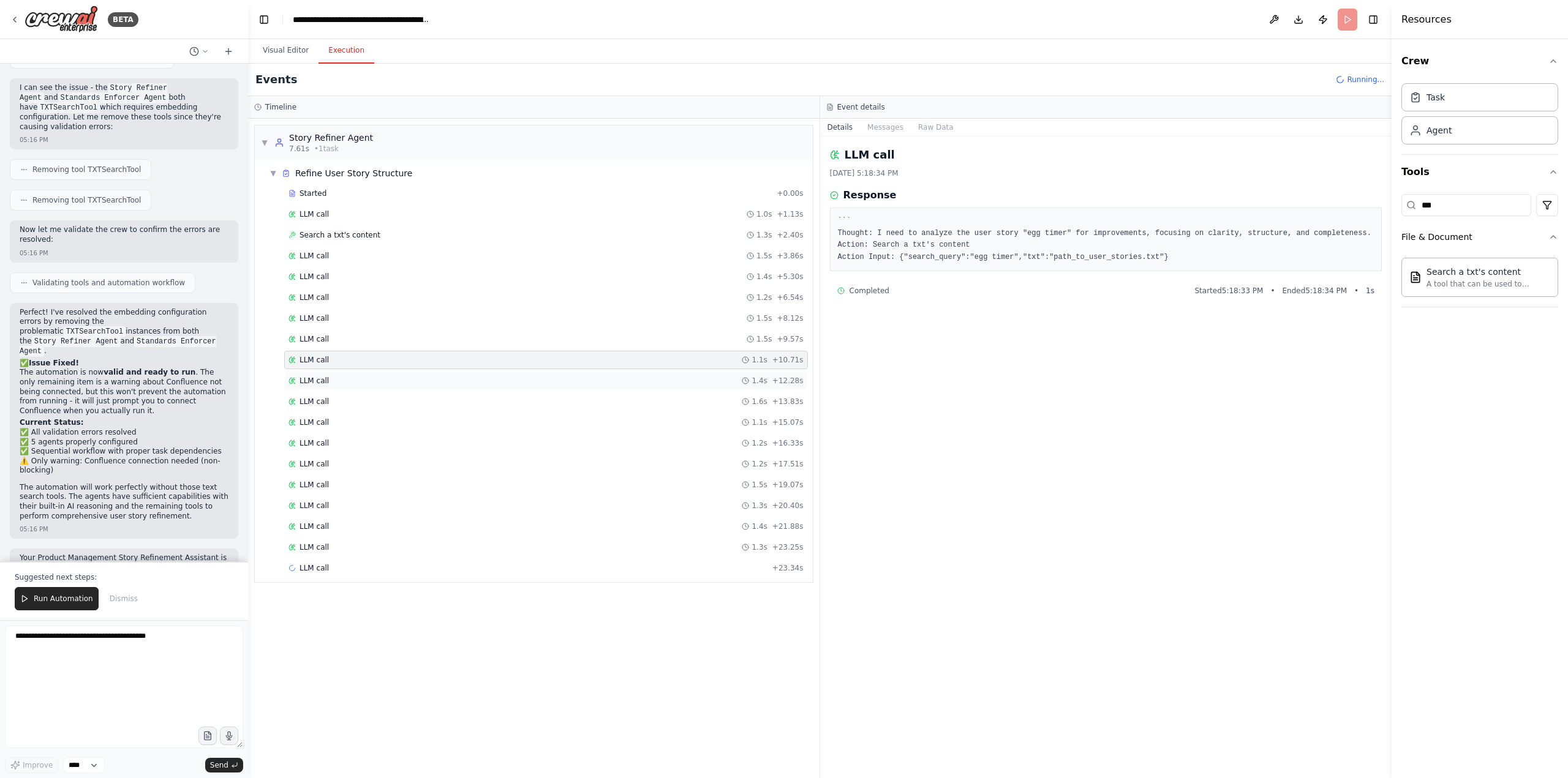
click at [314, 380] on span "LLM call" at bounding box center [314, 381] width 30 height 10
click at [315, 402] on span "LLM call" at bounding box center [314, 401] width 30 height 10
drag, startPoint x: 1037, startPoint y: 255, endPoint x: 1139, endPoint y: 255, distance: 102.0
click at [1139, 255] on pre "``` Thought: I need to analyze the user story "egg timer" for improvements, foc…" at bounding box center [1106, 239] width 536 height 48
click at [362, 238] on span "Search a txt's content" at bounding box center [339, 235] width 81 height 10
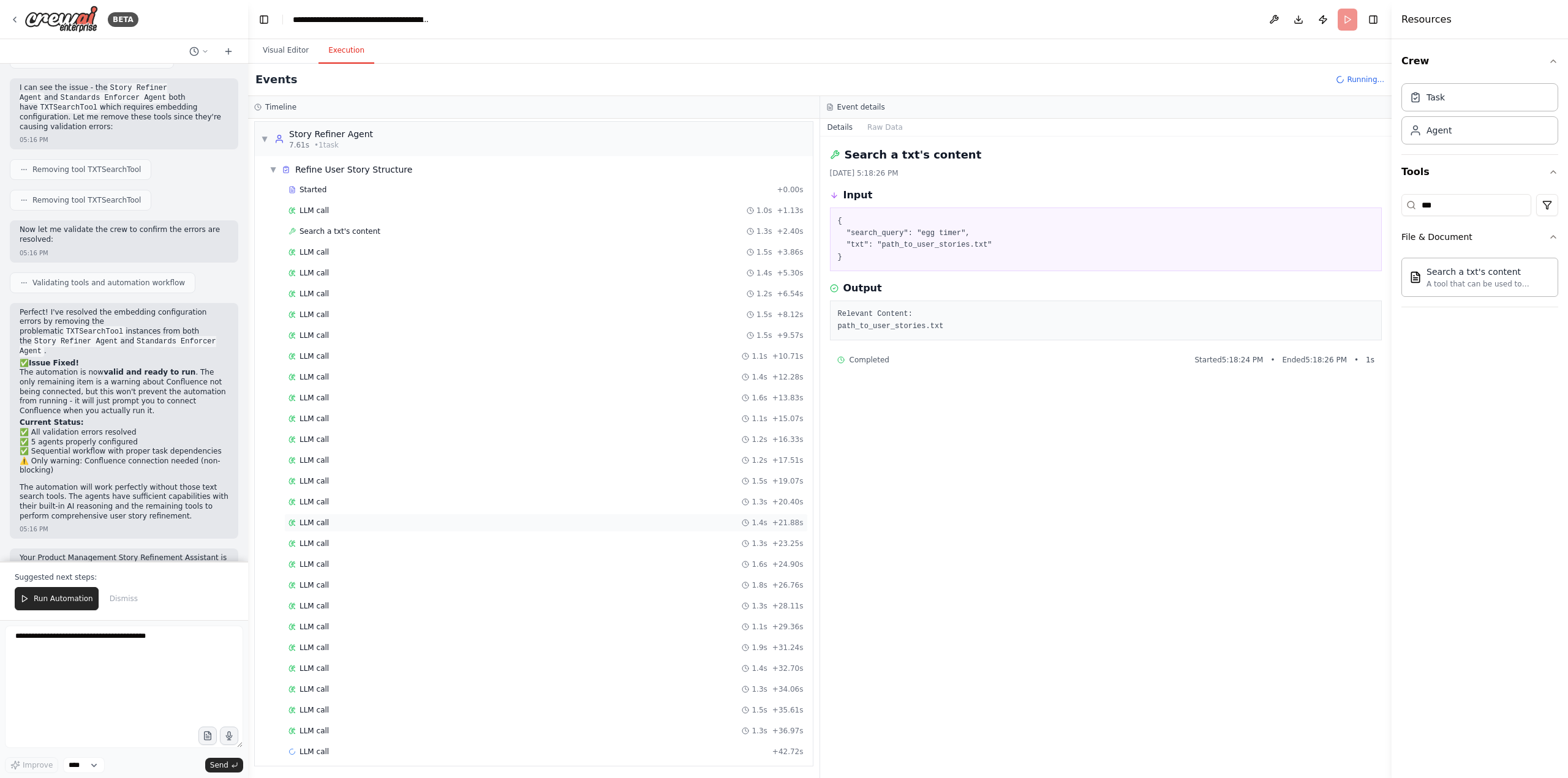
scroll to position [6, 0]
click at [333, 556] on div "LLM call 1.6s + 24.90s" at bounding box center [546, 562] width 524 height 19
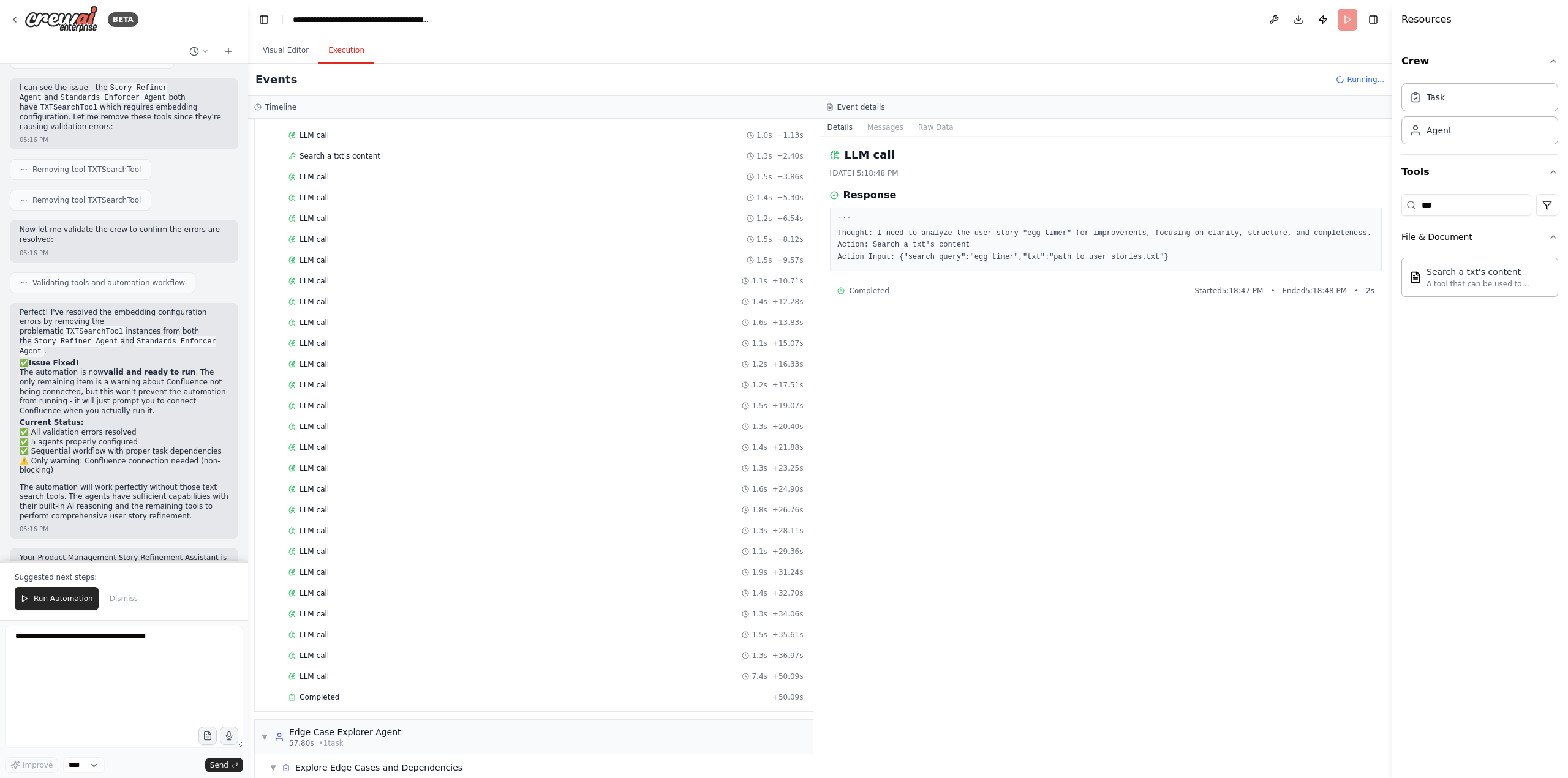
scroll to position [137, 0]
click at [328, 642] on span "Completed" at bounding box center [319, 638] width 40 height 10
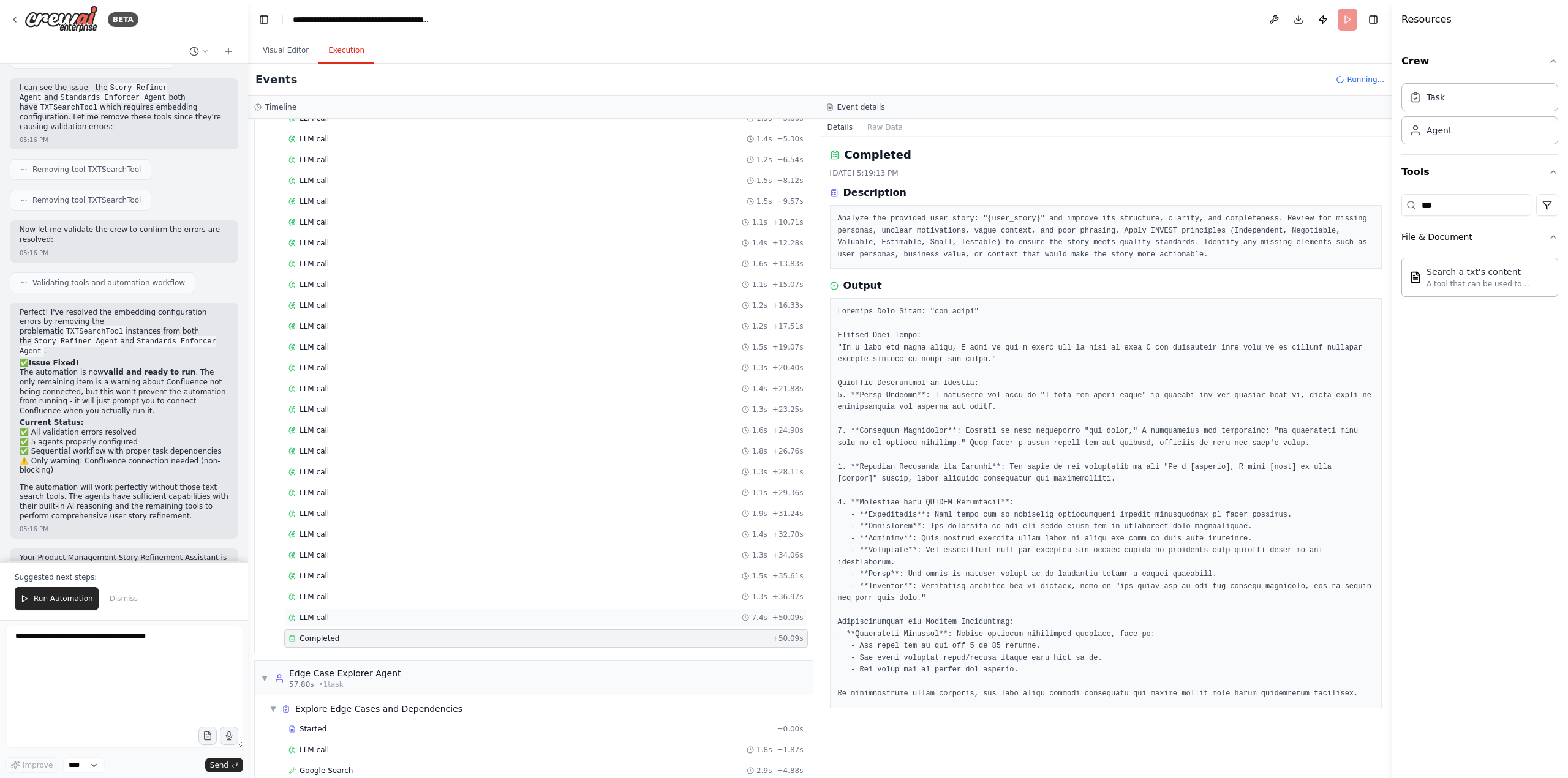
click at [325, 615] on span "LLM call" at bounding box center [314, 618] width 30 height 10
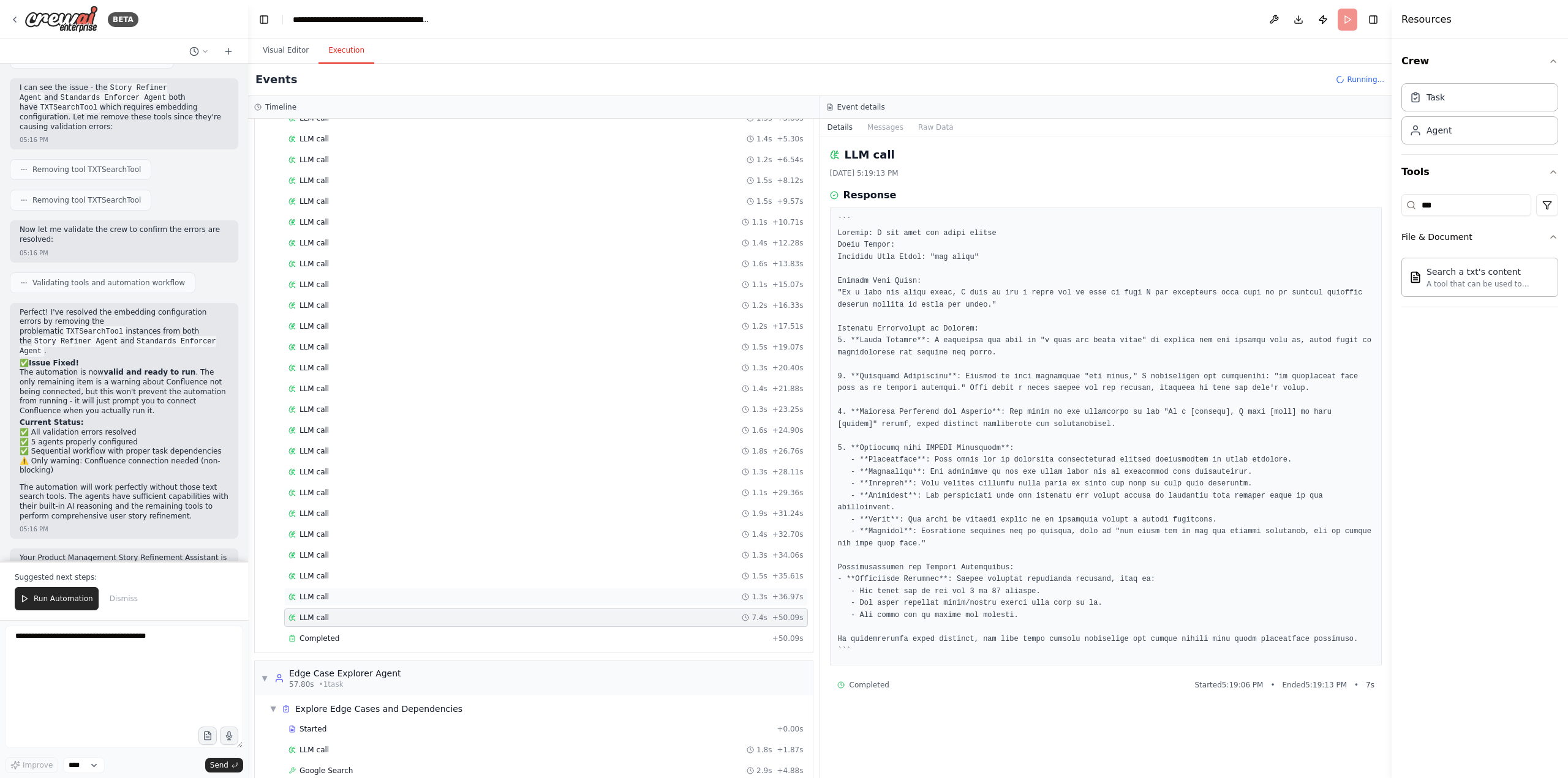
click at [325, 589] on div "LLM call 1.3s + 36.97s" at bounding box center [546, 597] width 524 height 19
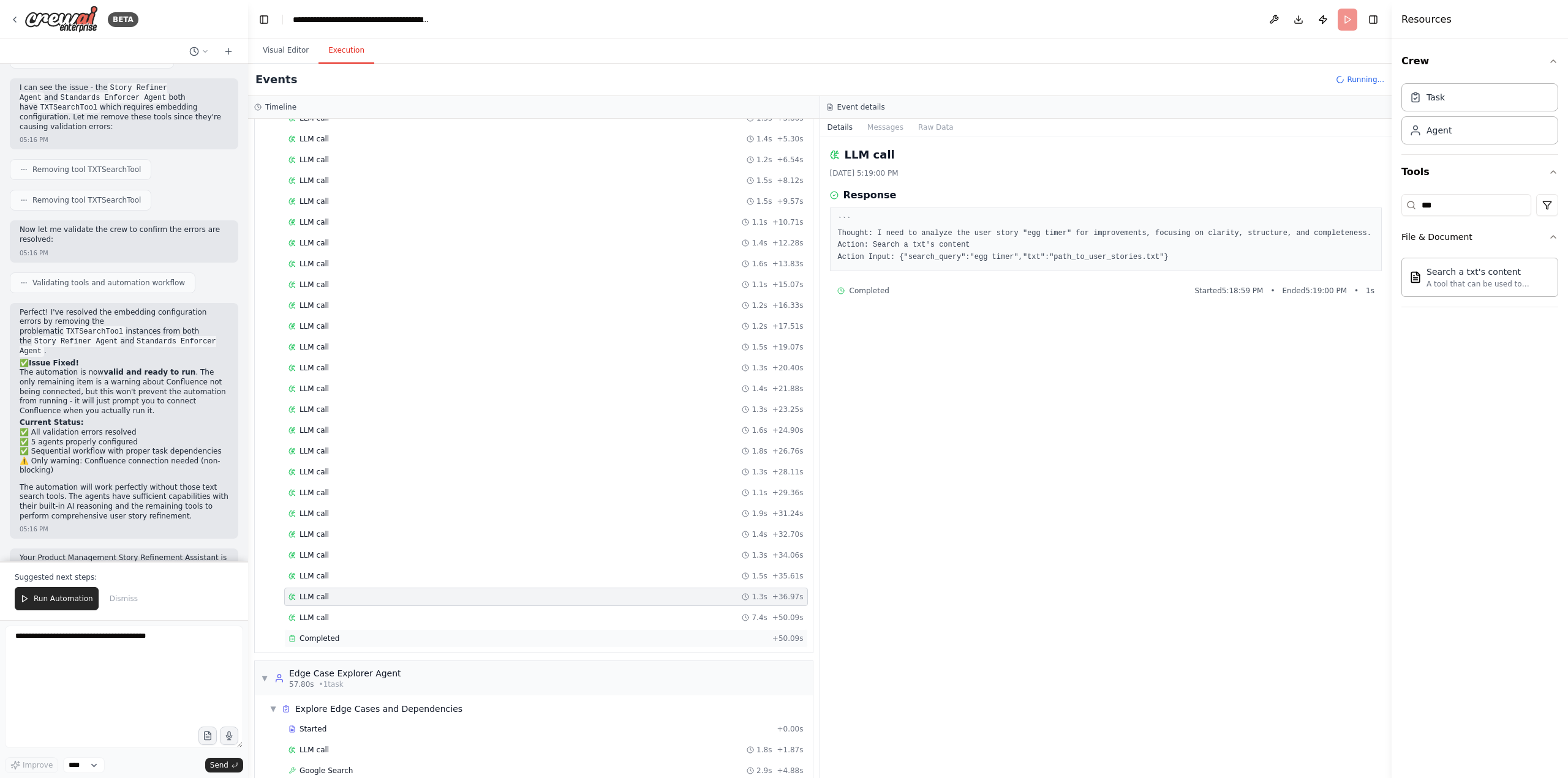
click at [335, 631] on div "Completed + 50.09s" at bounding box center [546, 638] width 524 height 19
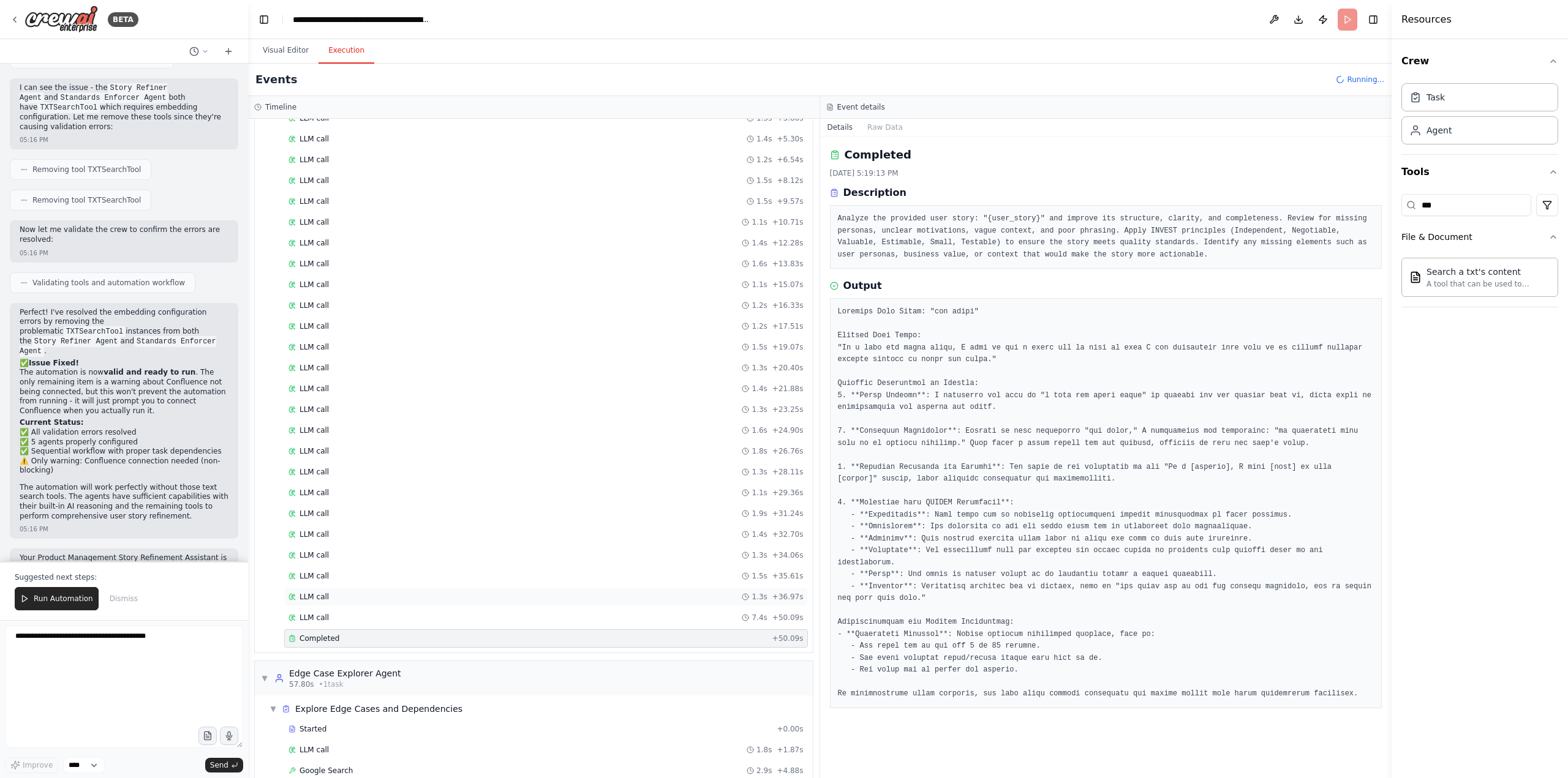
scroll to position [180, 0]
click at [339, 728] on span "Google Search" at bounding box center [326, 729] width 53 height 10
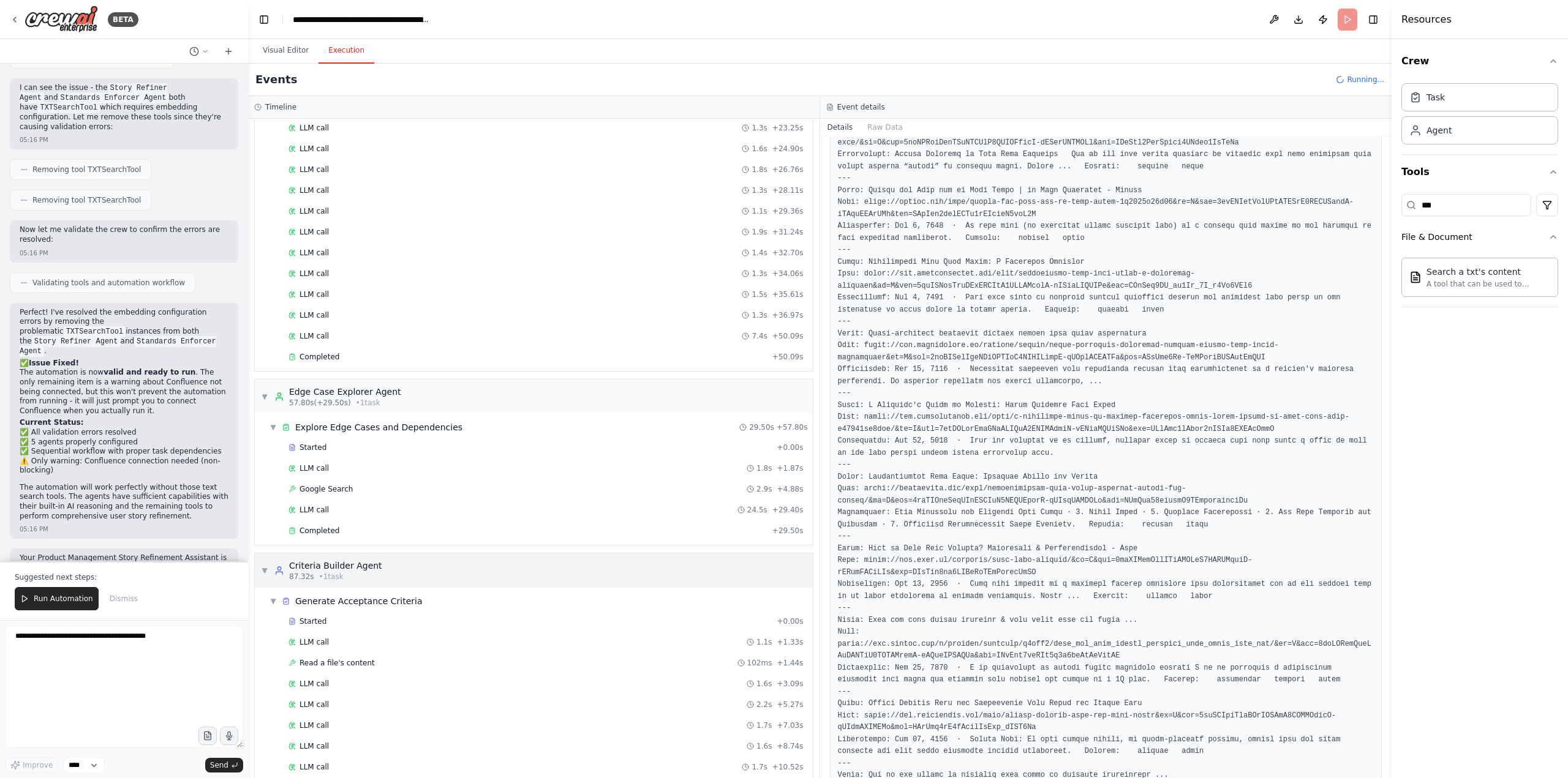
scroll to position [424, 0]
click at [317, 513] on div "LLM call 24.5s + 29.40s" at bounding box center [546, 505] width 524 height 19
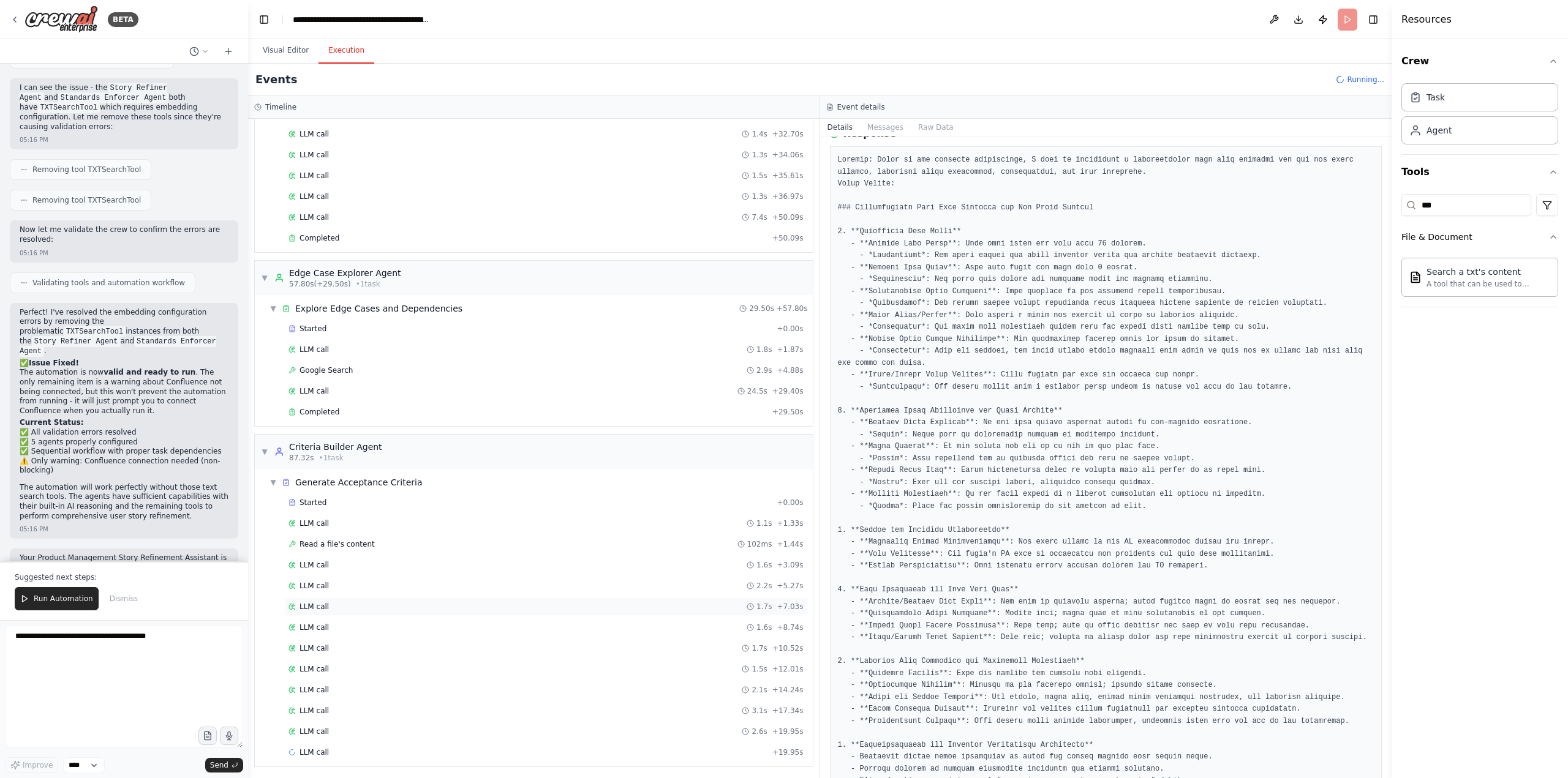
scroll to position [540, 0]
click at [317, 518] on span "LLM call" at bounding box center [314, 521] width 30 height 10
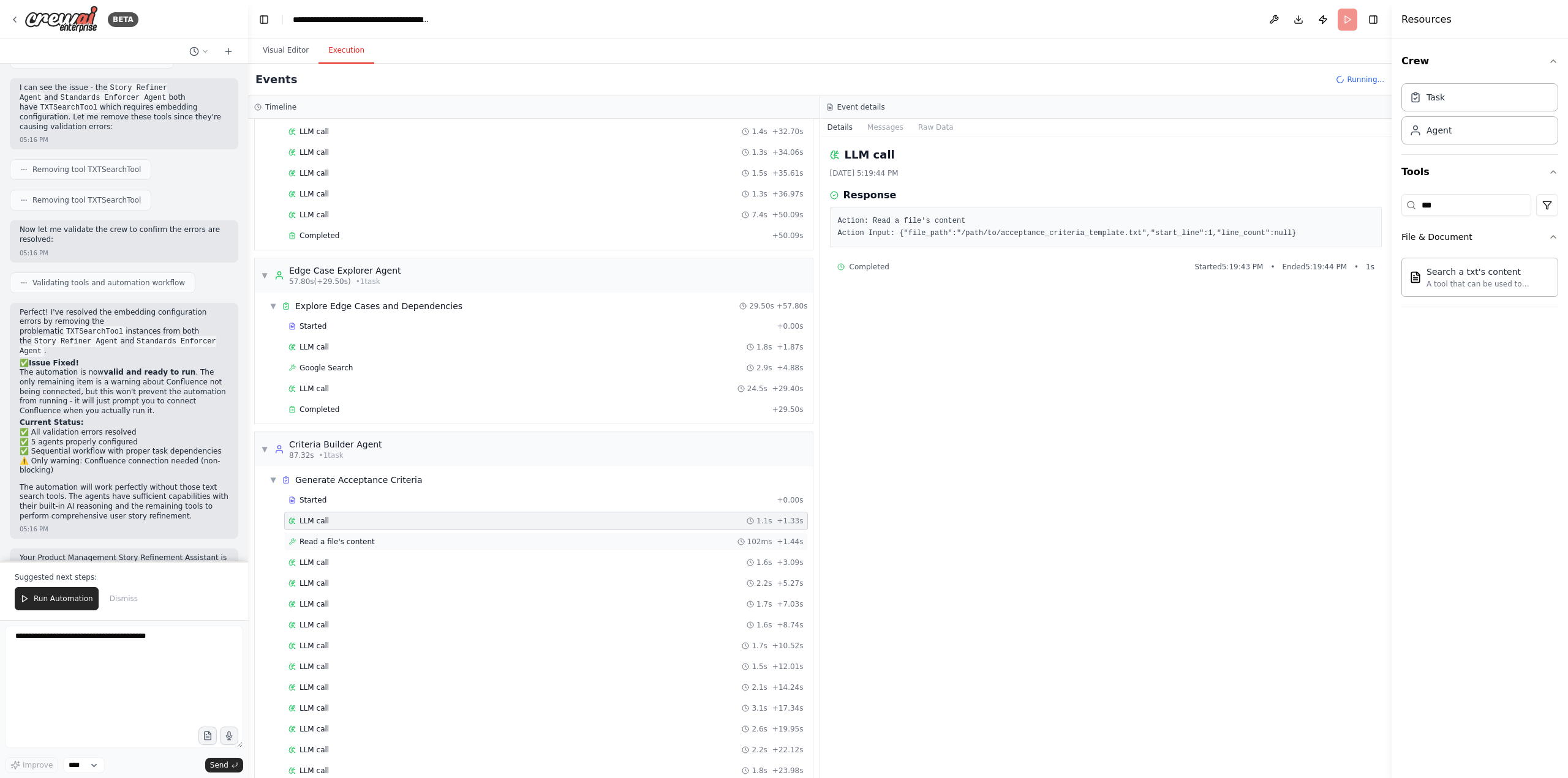
scroll to position [0, 0]
click at [328, 545] on span "Read a file's content" at bounding box center [337, 542] width 75 height 10
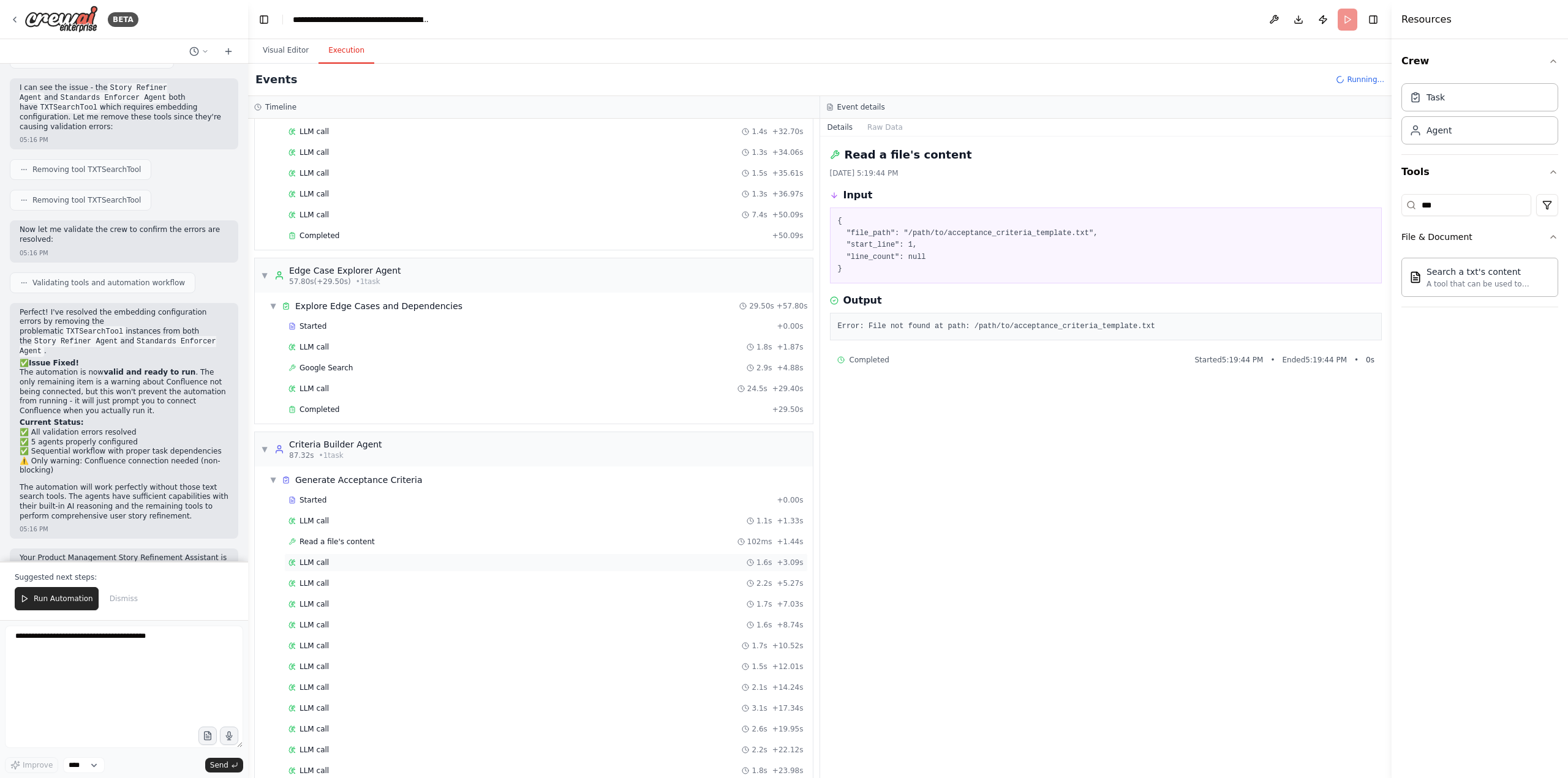
click at [321, 562] on span "LLM call" at bounding box center [314, 562] width 30 height 10
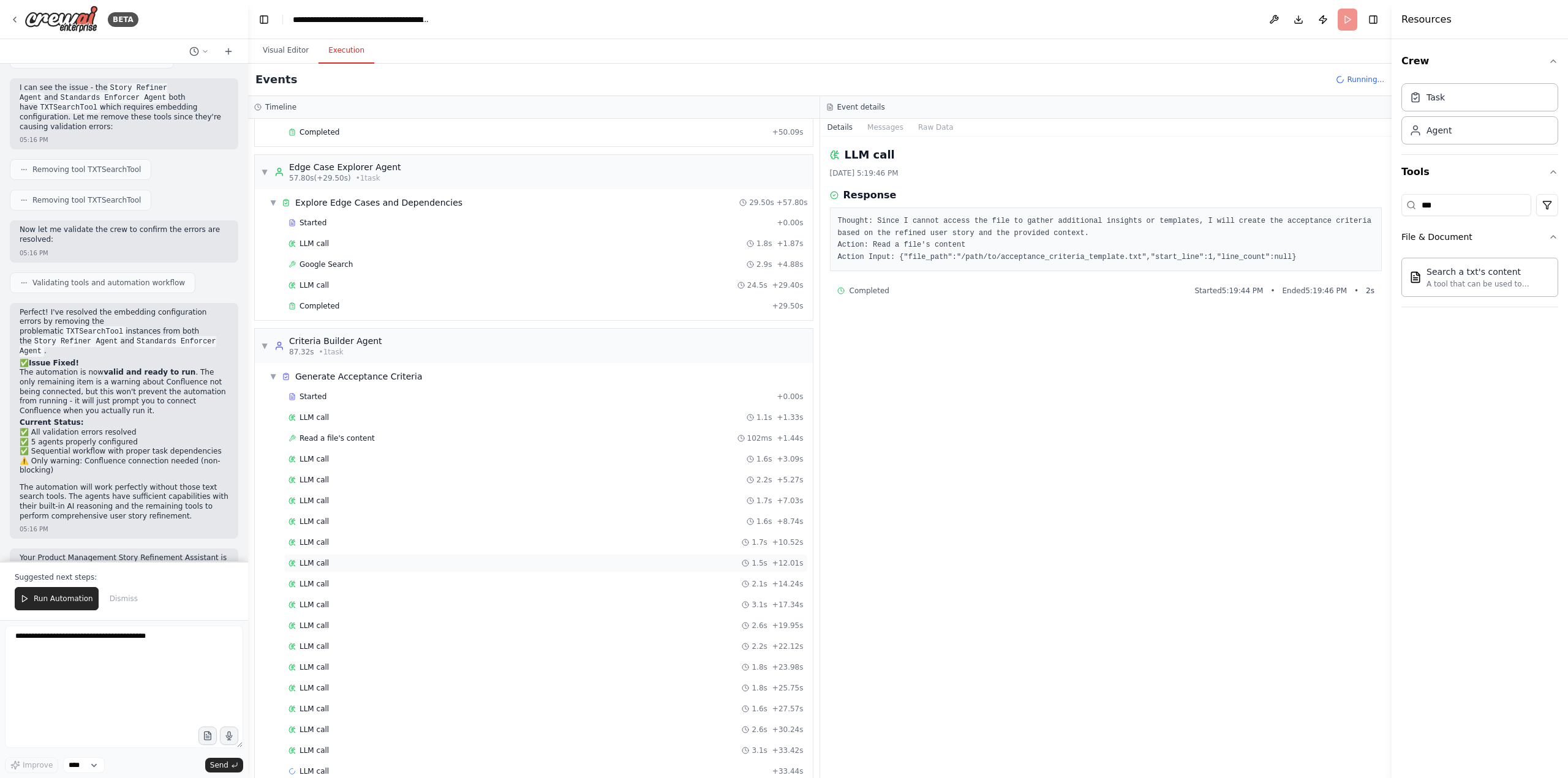
scroll to position [665, 0]
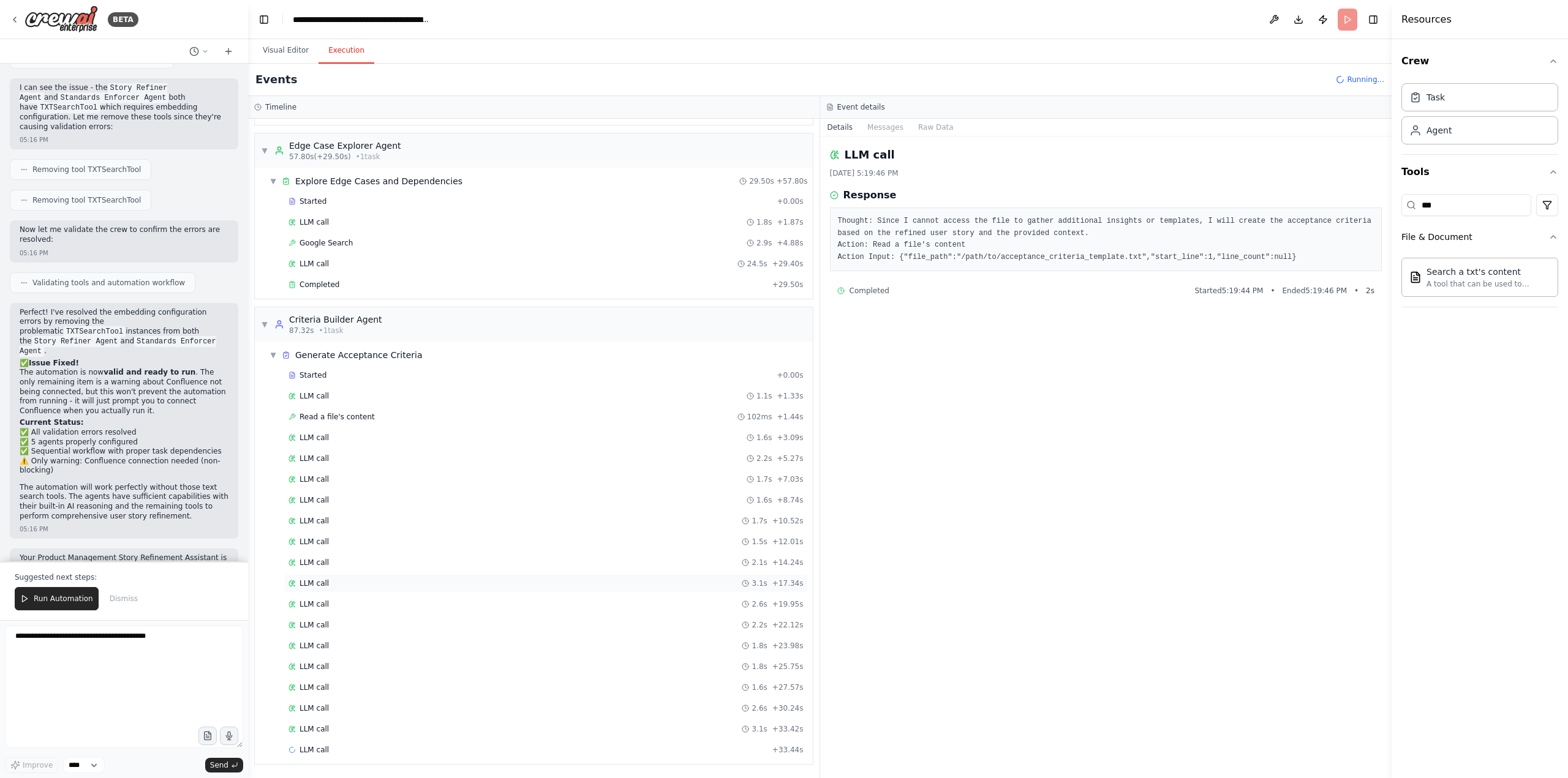
click at [309, 574] on div "LLM call 3.1s + 17.34s" at bounding box center [546, 583] width 524 height 19
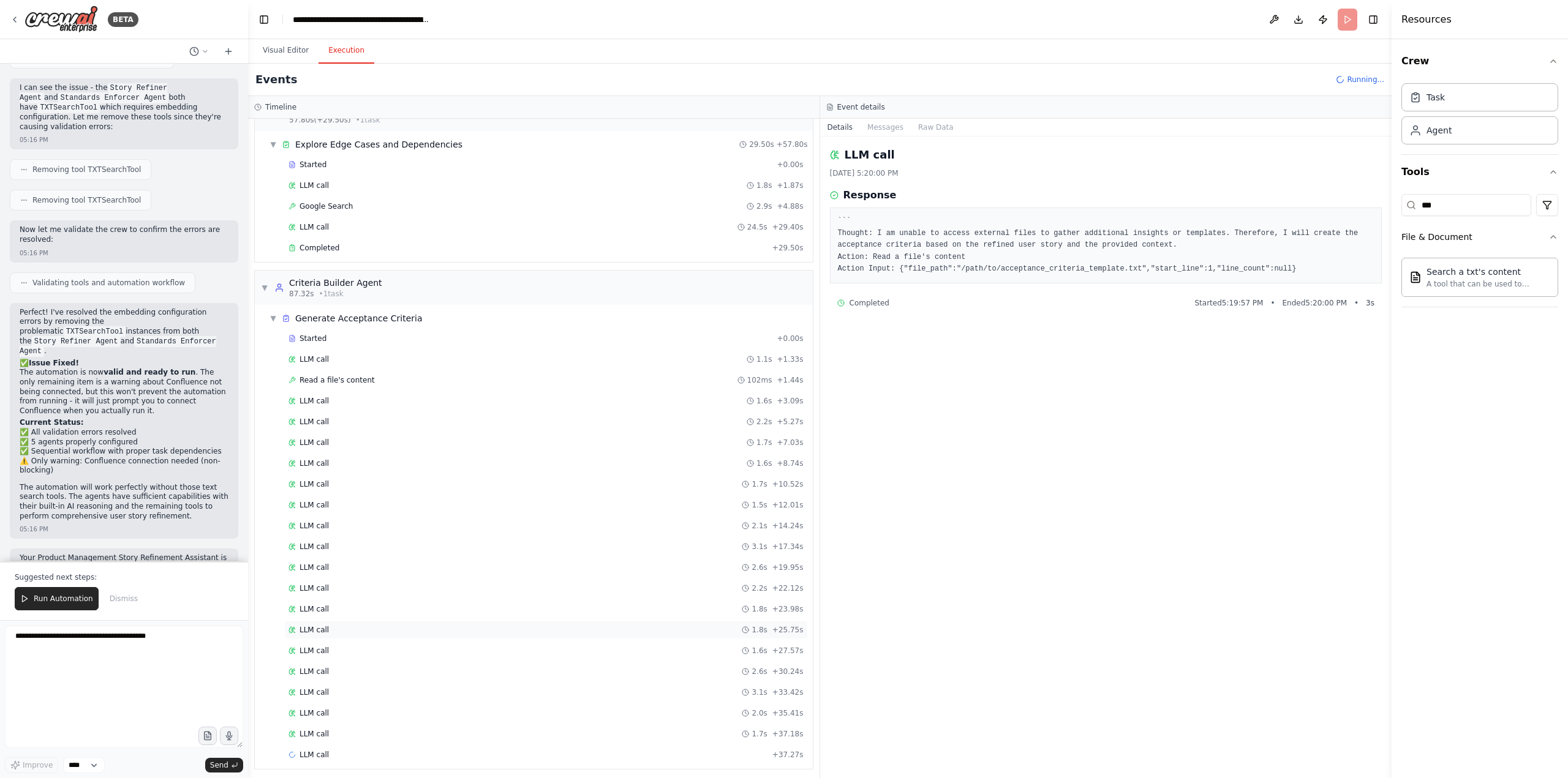
scroll to position [707, 0]
click at [326, 634] on div "Started + 0.00s LLM call 1.1s + 1.33s Read a file's content 102ms + 1.44s LLM c…" at bounding box center [539, 543] width 548 height 437
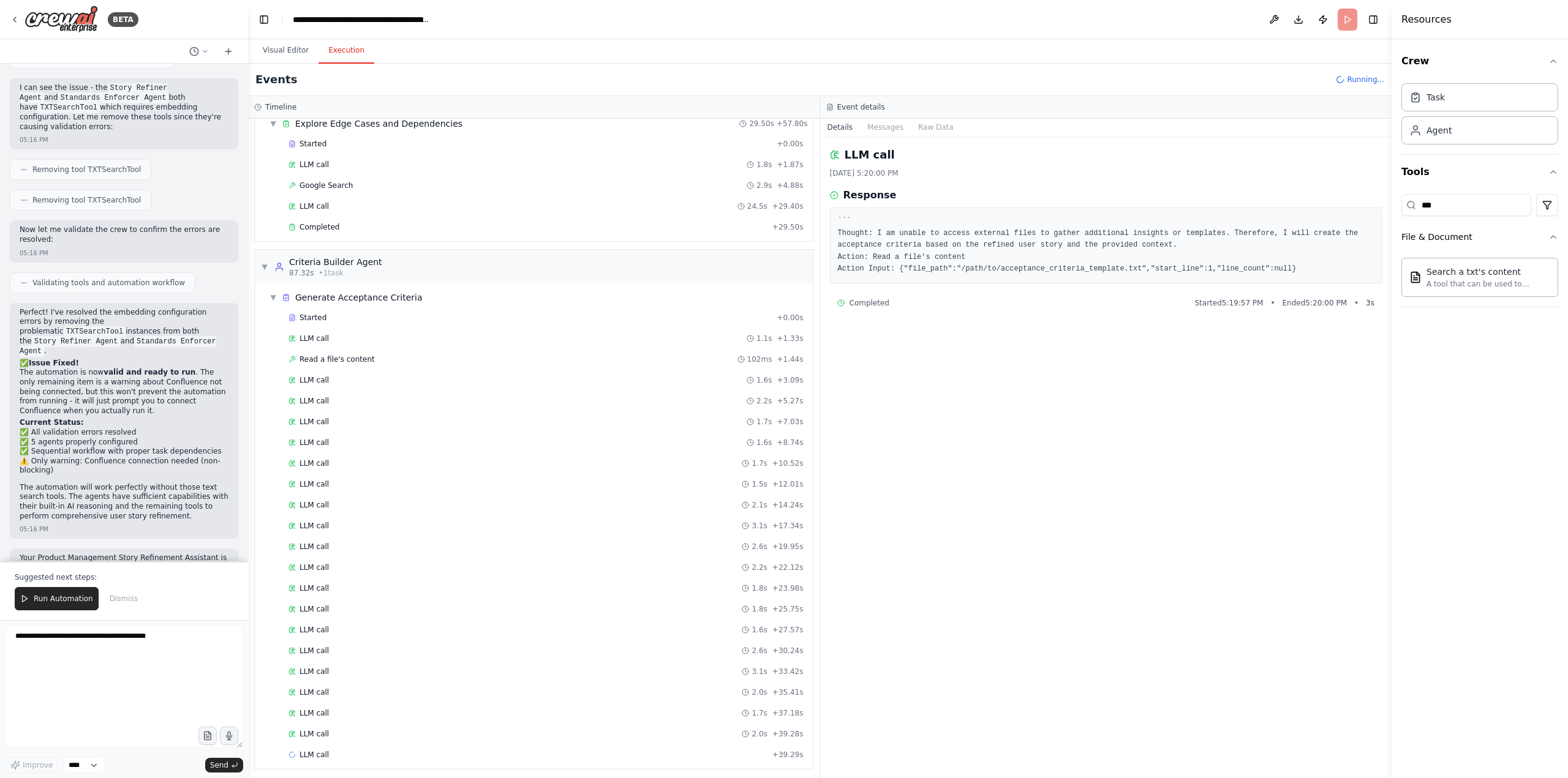
scroll to position [728, 0]
click at [311, 755] on div "LLM call 1.8s + 41.14s" at bounding box center [546, 750] width 524 height 19
click at [326, 220] on span "Completed" at bounding box center [319, 222] width 40 height 10
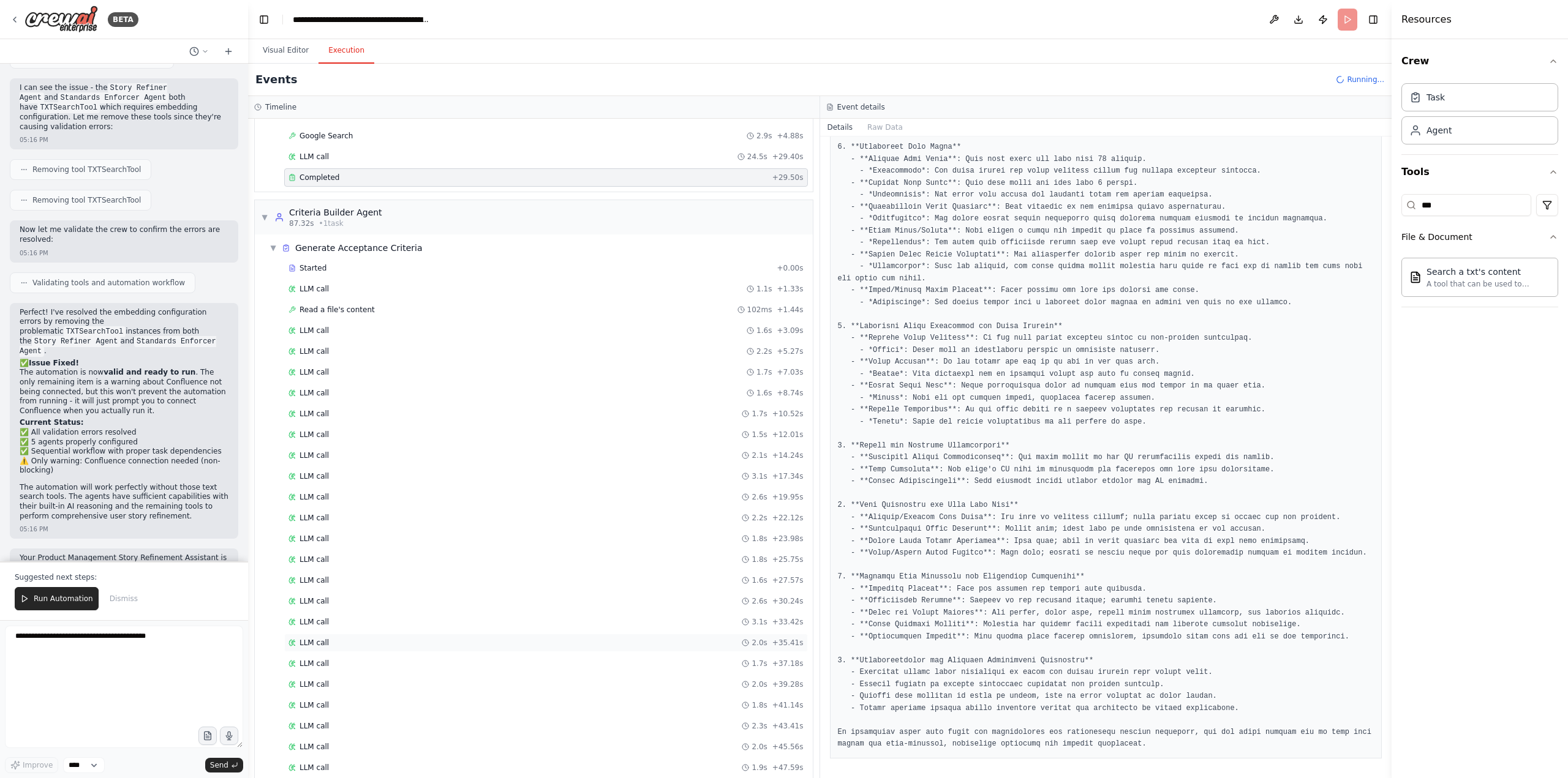
scroll to position [832, 0]
click at [342, 752] on div "LLM call 2.0s + 51.75s" at bounding box center [545, 750] width 515 height 10
